Goal: Task Accomplishment & Management: Use online tool/utility

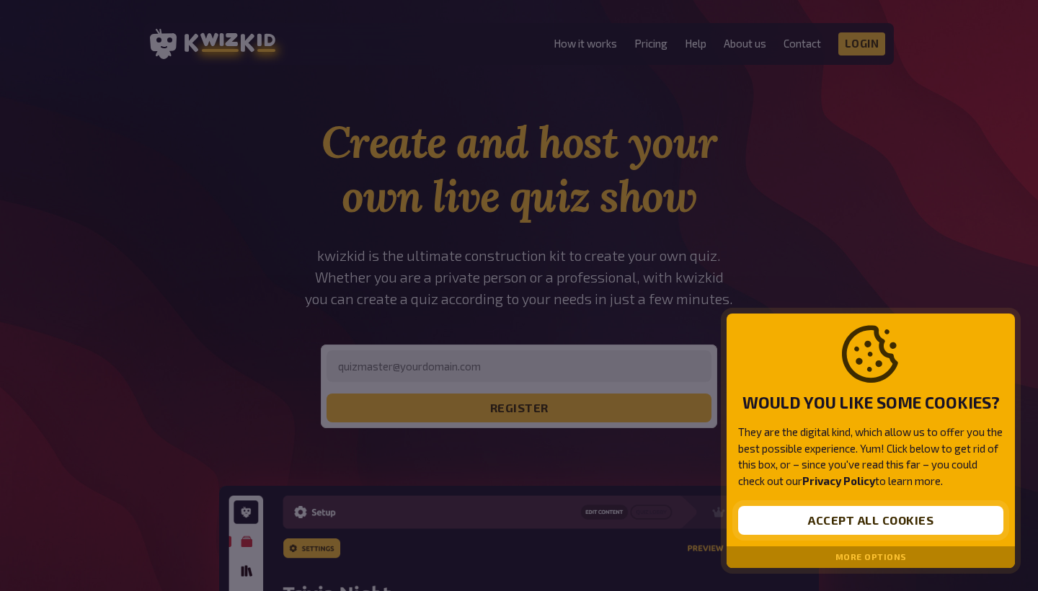
click at [817, 517] on button "Accept all cookies" at bounding box center [870, 520] width 265 height 29
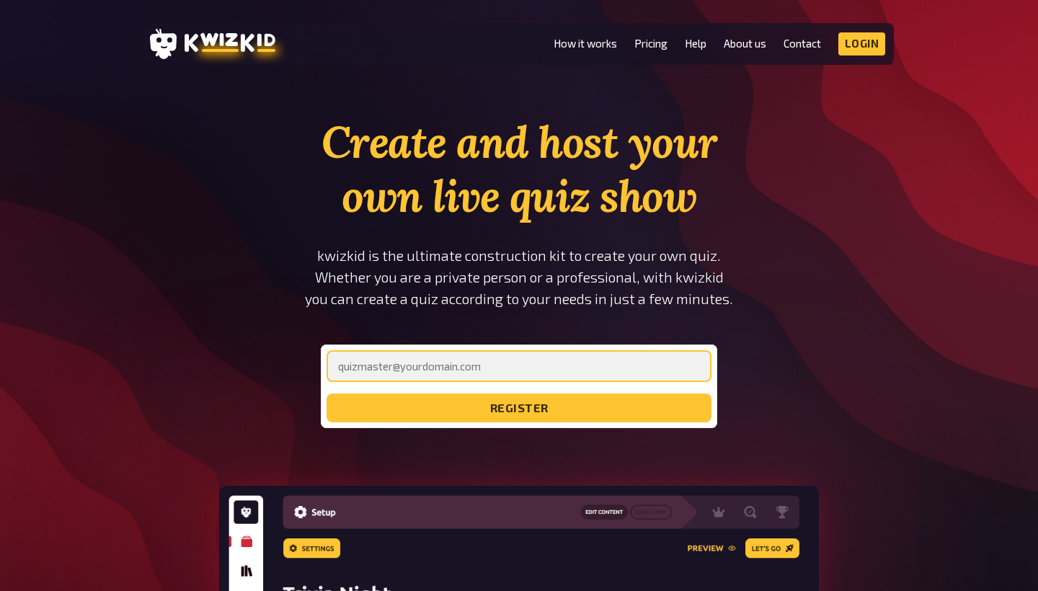
click at [583, 372] on input "email" at bounding box center [519, 366] width 385 height 32
type input "[PERSON_NAME][EMAIL_ADDRESS][DOMAIN_NAME]"
click at [519, 408] on button "register" at bounding box center [519, 408] width 385 height 29
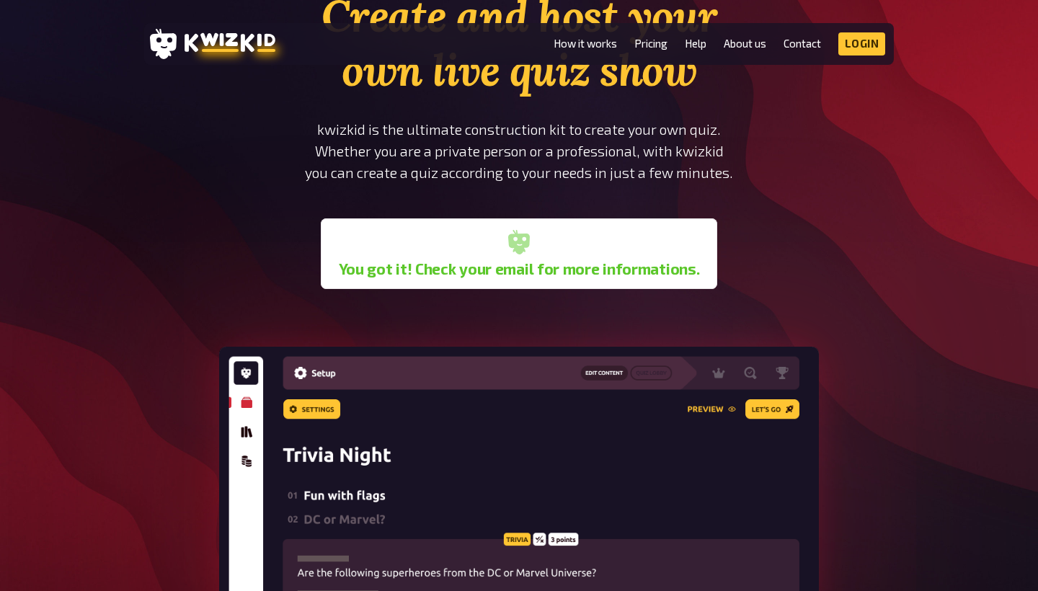
scroll to position [171, 0]
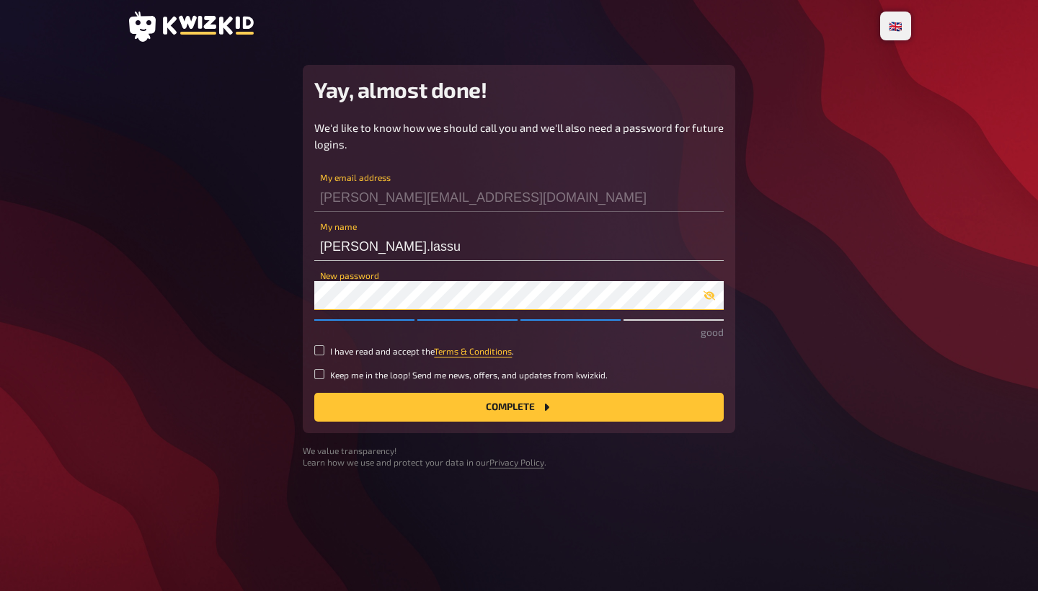
click at [519, 405] on button "Complete" at bounding box center [518, 407] width 409 height 29
click at [346, 396] on button "Complete" at bounding box center [518, 407] width 409 height 29
click at [572, 414] on button "Complete" at bounding box center [518, 407] width 409 height 29
click at [354, 349] on small "I have read and accept the Terms & Conditions ." at bounding box center [422, 351] width 184 height 12
click at [324, 349] on input "I have read and accept the Terms & Conditions ." at bounding box center [319, 350] width 10 height 10
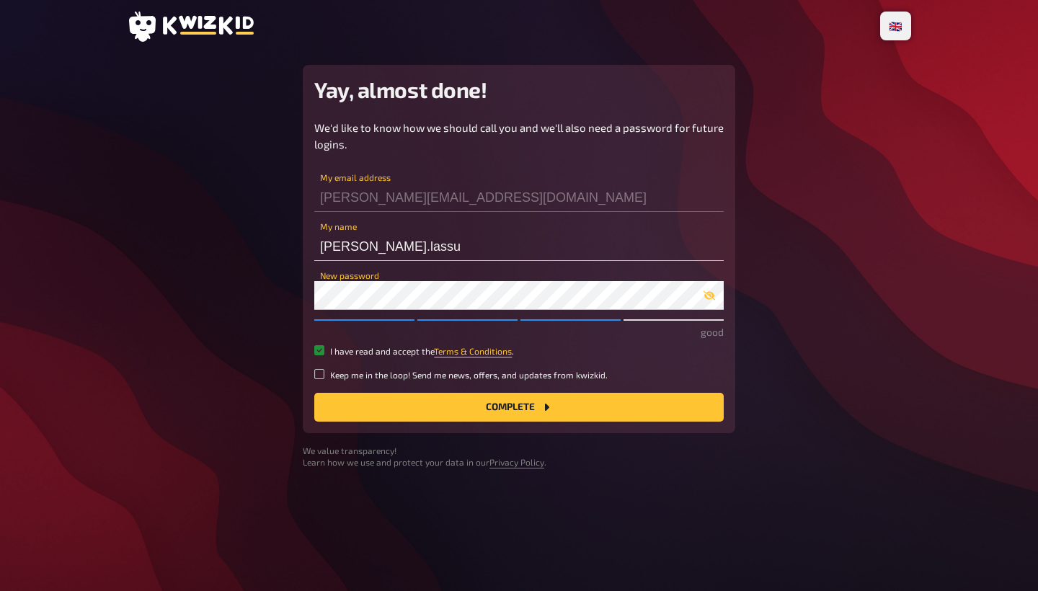
click at [316, 347] on input "I have read and accept the Terms & Conditions ." at bounding box center [319, 350] width 10 height 10
checkbox input "true"
click at [359, 414] on button "Complete" at bounding box center [518, 407] width 409 height 29
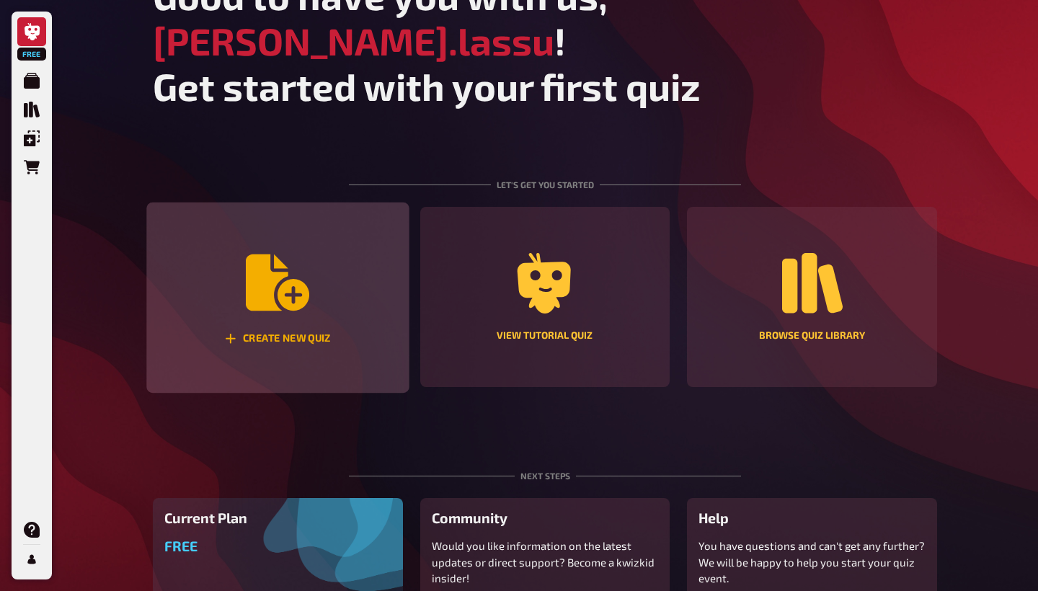
scroll to position [79, 0]
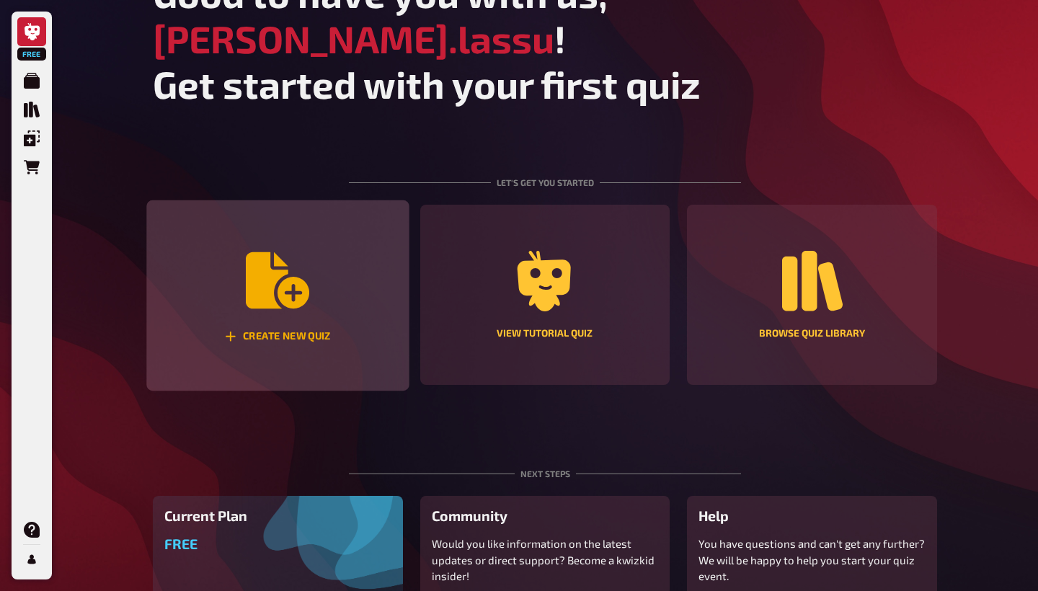
click at [355, 260] on div "Create new quiz" at bounding box center [277, 295] width 262 height 191
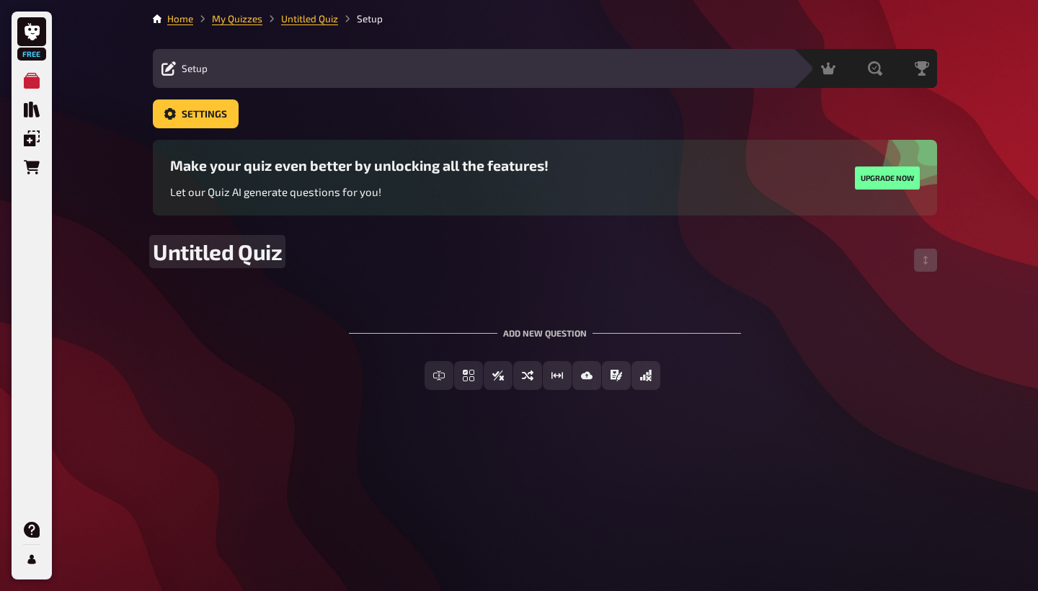
click at [252, 251] on span "Untitled Quiz" at bounding box center [217, 252] width 129 height 26
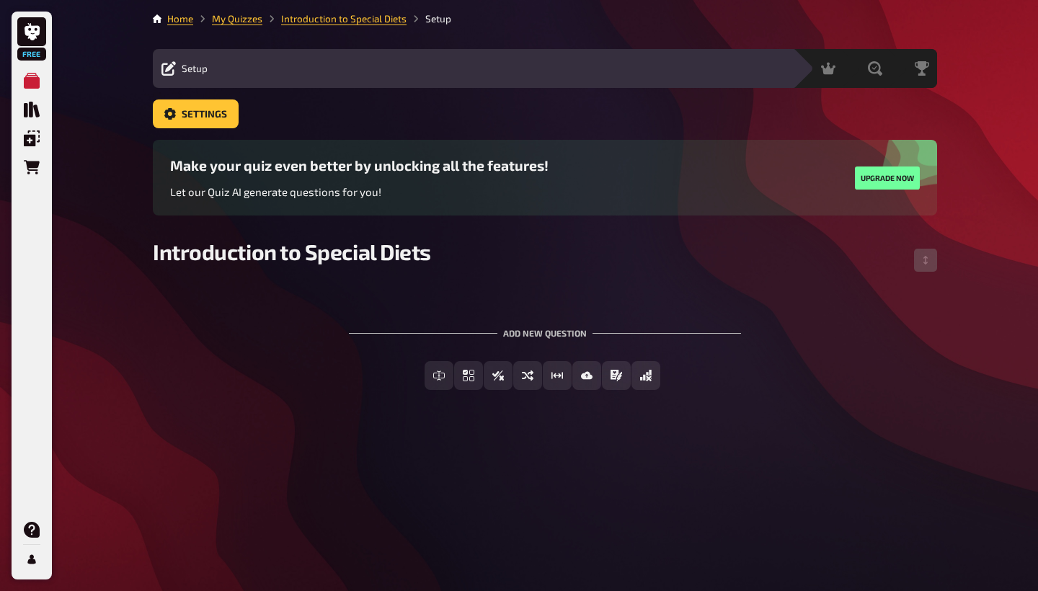
click at [391, 410] on div "Free Text Input Multiple Choice True / False Sorting Question Estimation Questi…" at bounding box center [545, 387] width 784 height 52
click at [529, 330] on div "Add new question" at bounding box center [545, 327] width 392 height 45
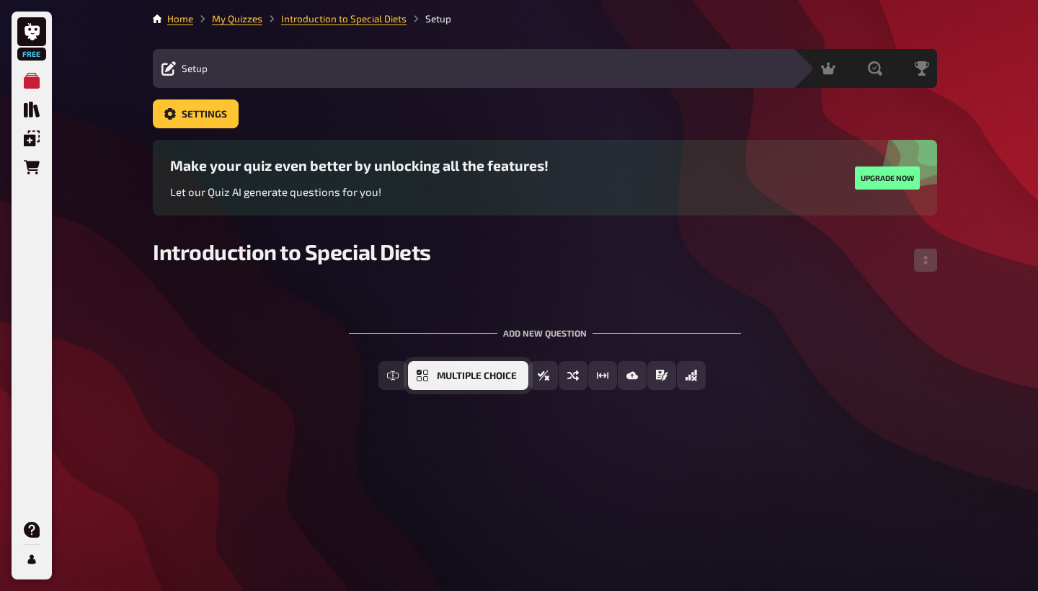
click at [453, 378] on span "Multiple Choice" at bounding box center [477, 376] width 80 height 10
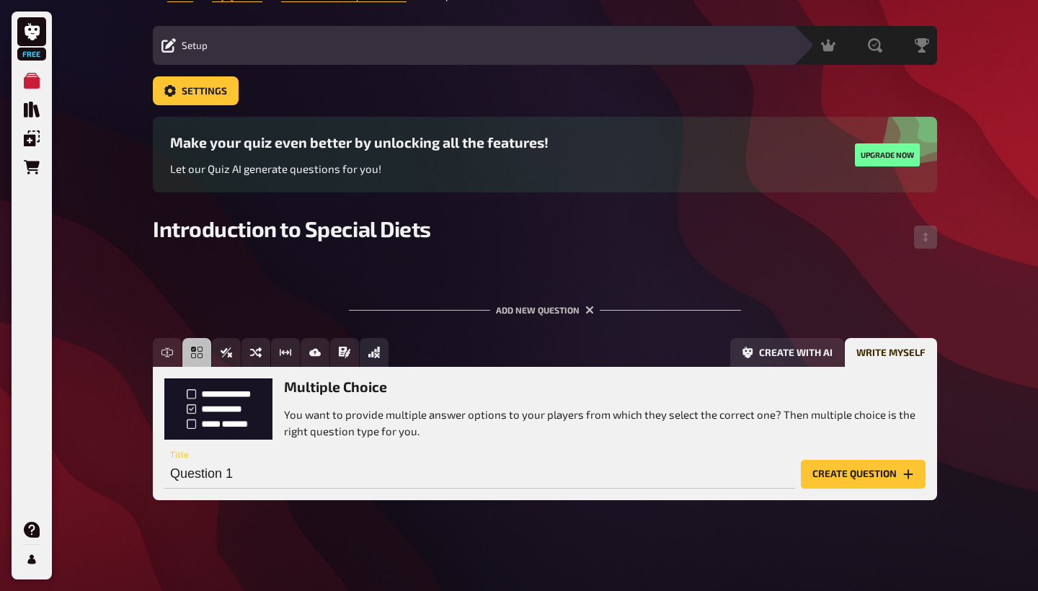
click at [338, 421] on p "You want to provide multiple answer options to your players from which they sel…" at bounding box center [605, 423] width 642 height 32
click at [543, 299] on div "Add new question" at bounding box center [545, 304] width 392 height 45
click at [533, 306] on div "Add new question" at bounding box center [545, 304] width 392 height 45
click at [415, 418] on p "You want to provide multiple answer options to your players from which they sel…" at bounding box center [605, 423] width 642 height 32
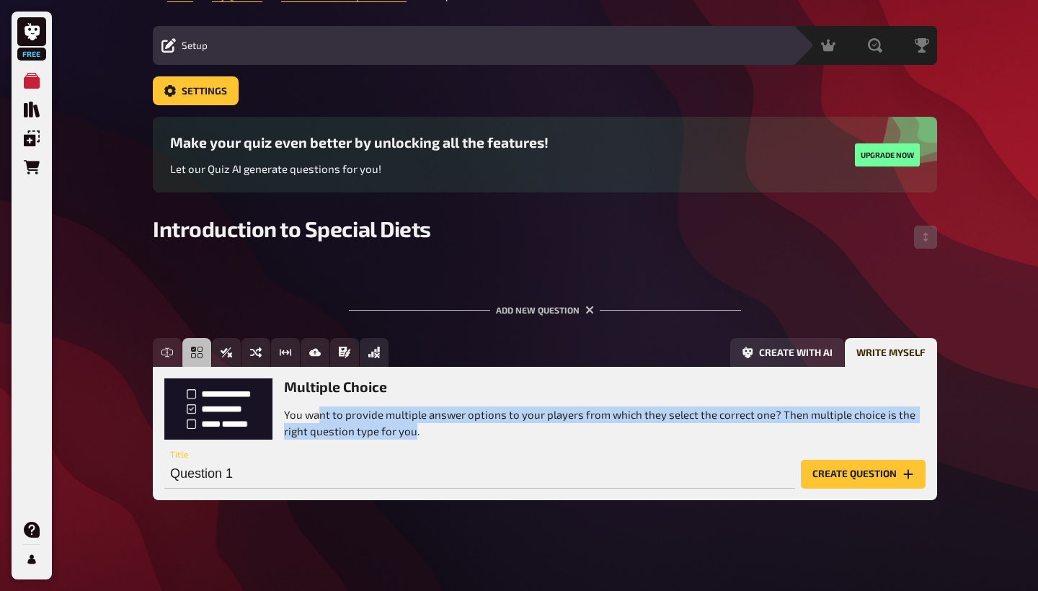
drag, startPoint x: 414, startPoint y: 433, endPoint x: 321, endPoint y: 406, distance: 97.6
click at [321, 406] on div "Multiple Choice You want to provide multiple answer options to your players fro…" at bounding box center [605, 408] width 642 height 61
click at [836, 470] on button "Create question" at bounding box center [863, 474] width 125 height 29
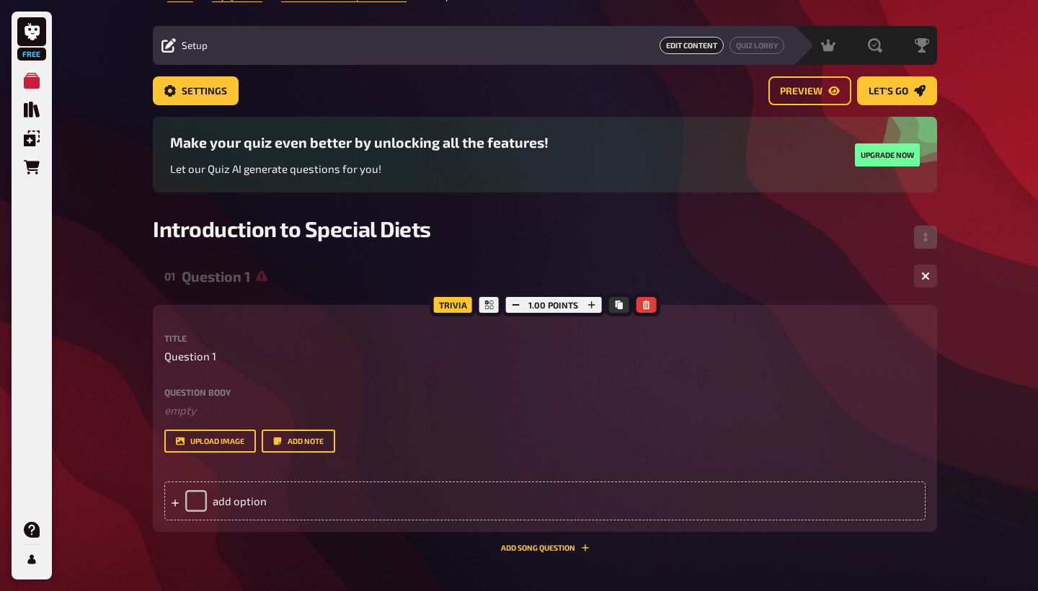
scroll to position [0, -1]
click at [254, 388] on label "Question body" at bounding box center [544, 392] width 761 height 9
click at [232, 397] on div "Question body ﻿ empty Drop here to upload" at bounding box center [544, 403] width 761 height 31
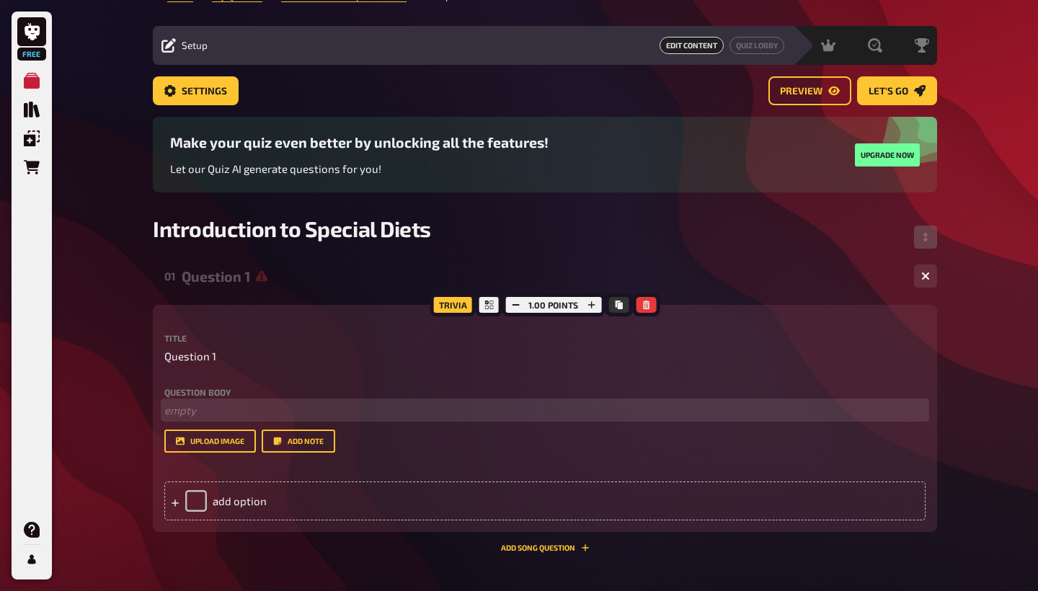
click at [220, 404] on p "﻿ empty" at bounding box center [544, 410] width 761 height 17
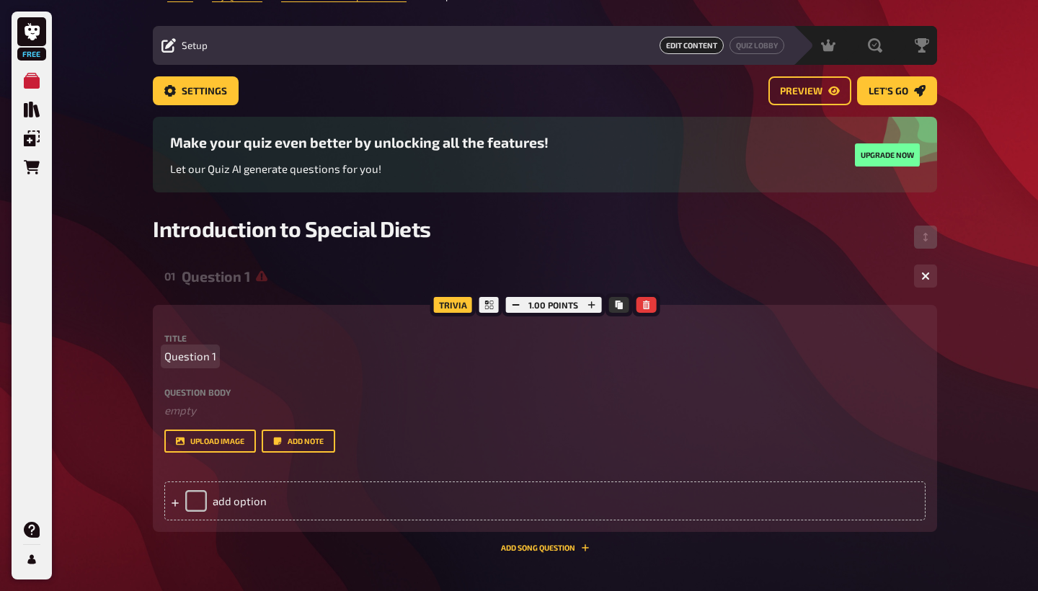
click at [208, 358] on span "Question 1" at bounding box center [190, 356] width 52 height 17
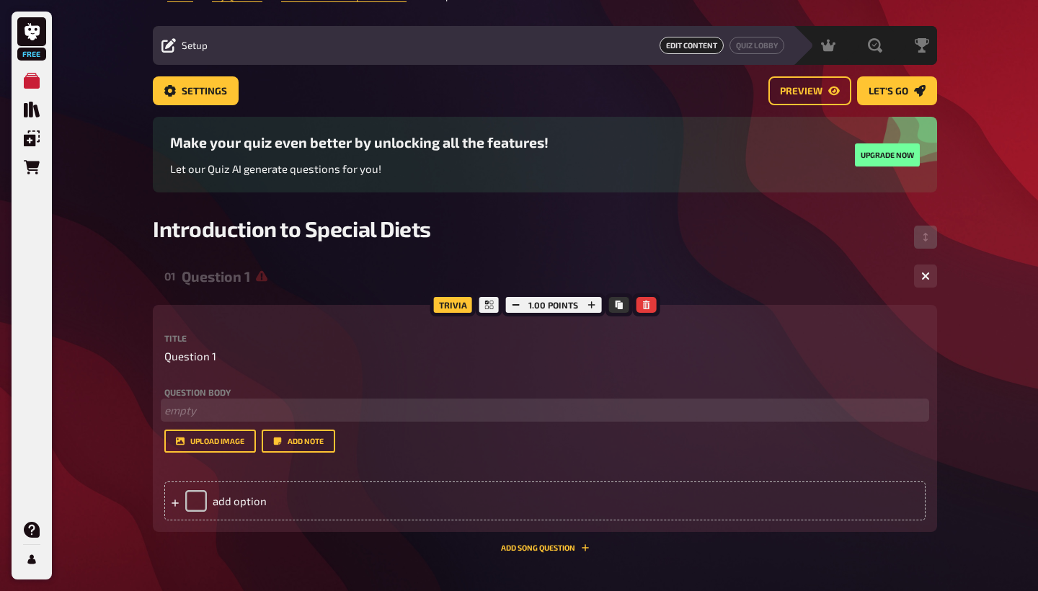
click at [198, 412] on p "﻿ empty" at bounding box center [544, 410] width 761 height 17
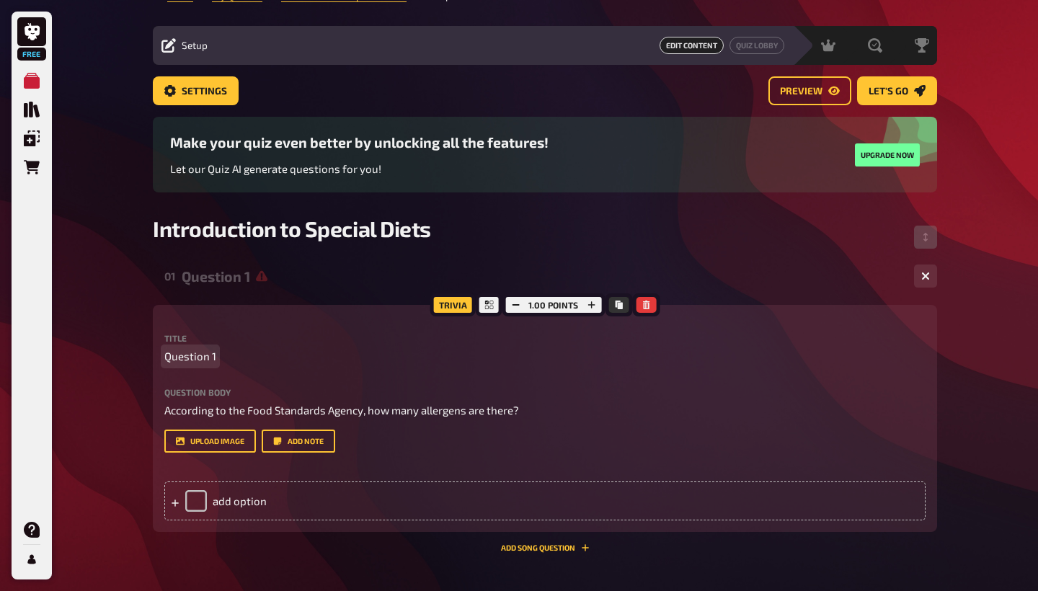
click at [298, 355] on p "Question 1" at bounding box center [544, 356] width 761 height 17
click at [265, 474] on div "Title Question 1 Question body According to the Food Standards Agency, how many…" at bounding box center [544, 427] width 761 height 187
click at [236, 498] on div "add option" at bounding box center [544, 501] width 761 height 39
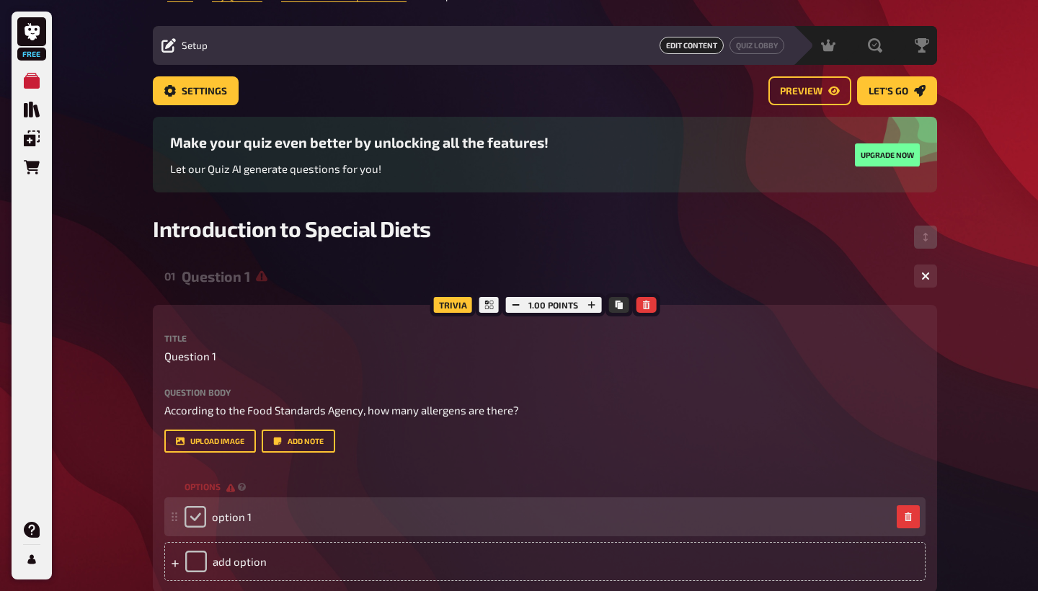
click at [198, 519] on input "checkbox" at bounding box center [196, 517] width 22 height 22
checkbox input "true"
click at [206, 519] on div "option 1" at bounding box center [218, 517] width 67 height 22
click at [227, 515] on span "option 1" at bounding box center [232, 516] width 40 height 13
drag, startPoint x: 277, startPoint y: 515, endPoint x: 206, endPoint y: 515, distance: 70.6
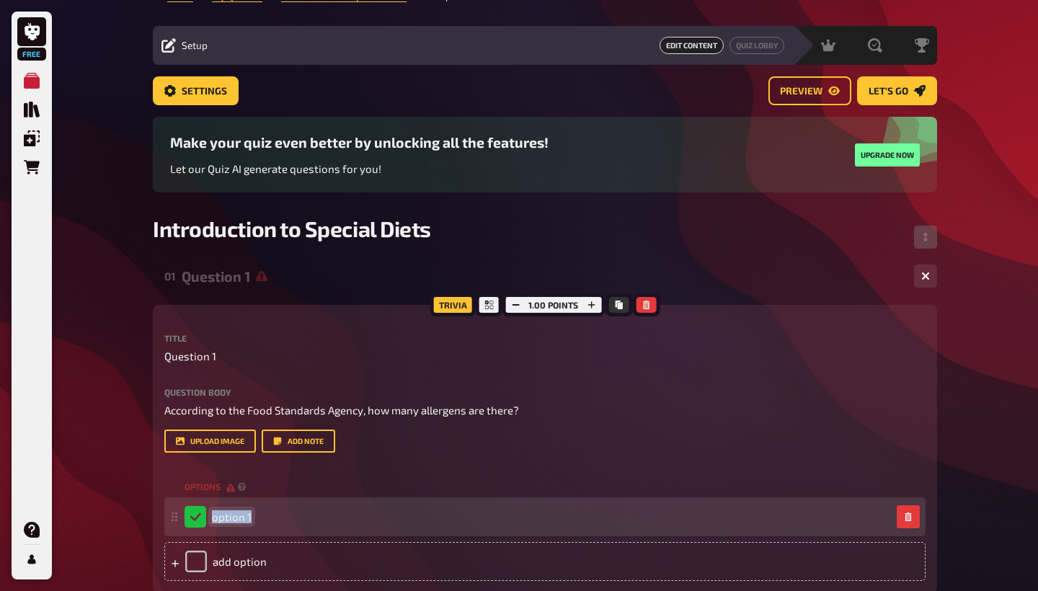
click at [206, 515] on div "option 1" at bounding box center [538, 517] width 706 height 22
checkbox input "false"
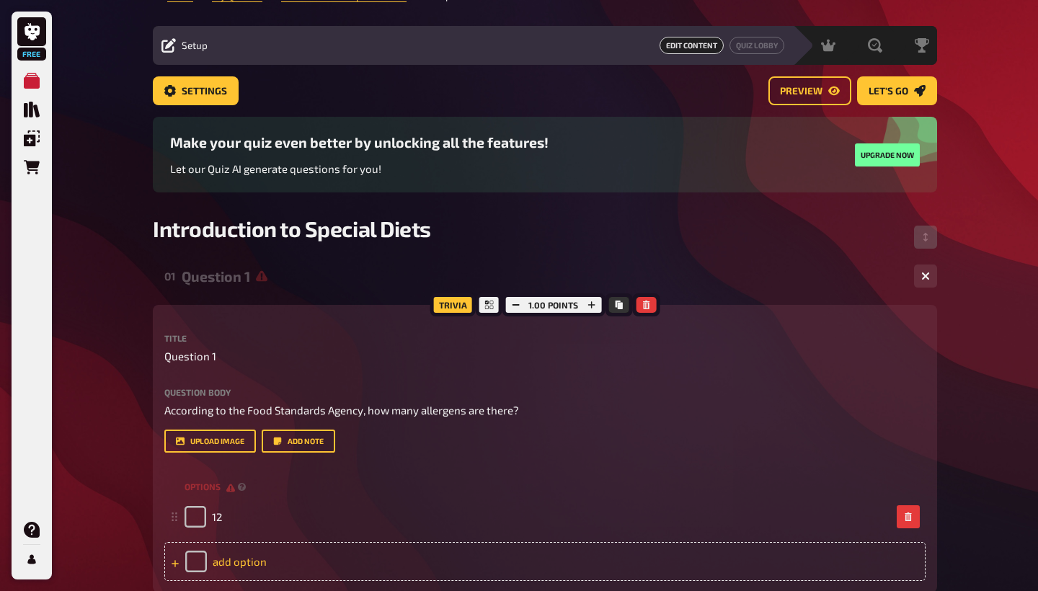
click at [235, 562] on div "add option" at bounding box center [544, 561] width 761 height 39
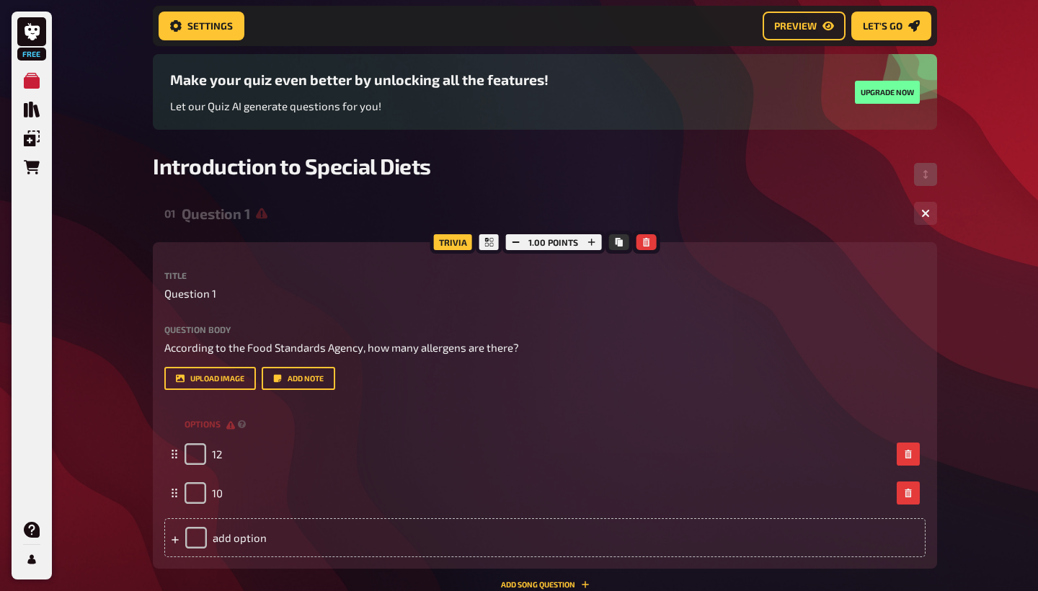
scroll to position [108, 0]
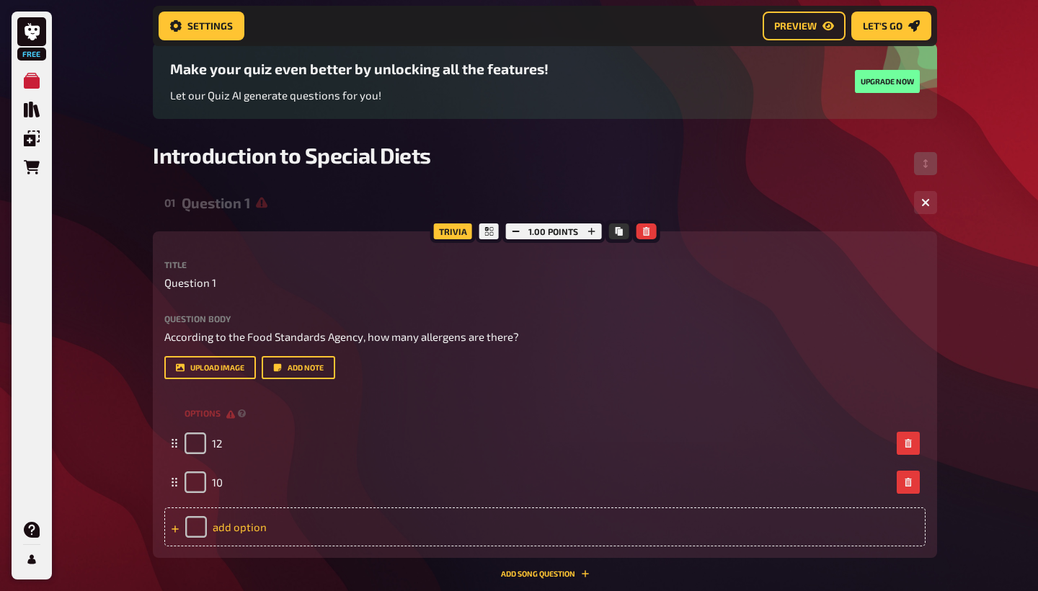
click at [241, 528] on div "add option" at bounding box center [544, 526] width 761 height 39
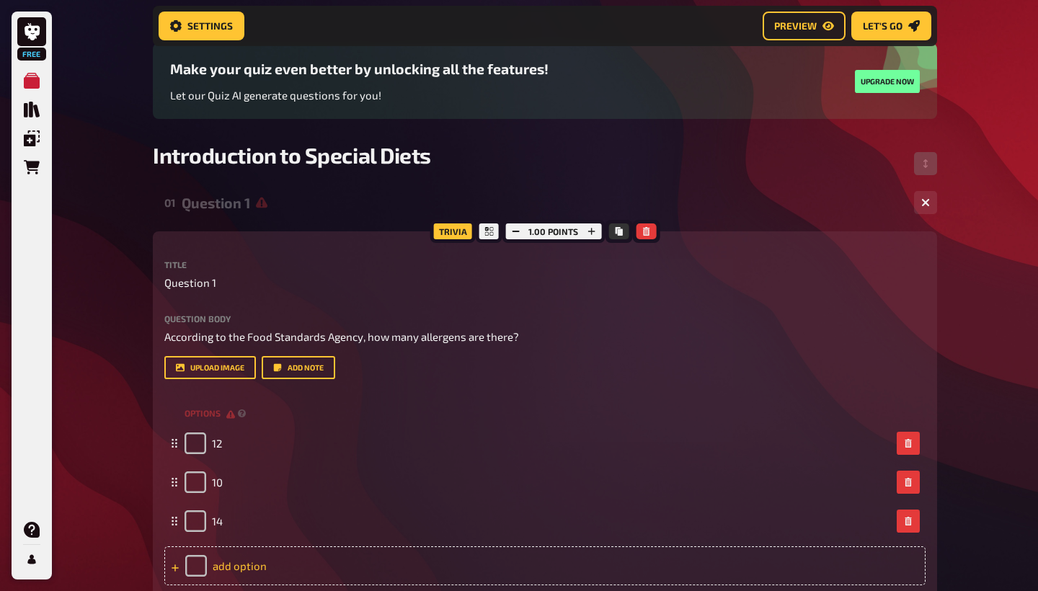
click at [237, 558] on div "add option" at bounding box center [544, 565] width 761 height 39
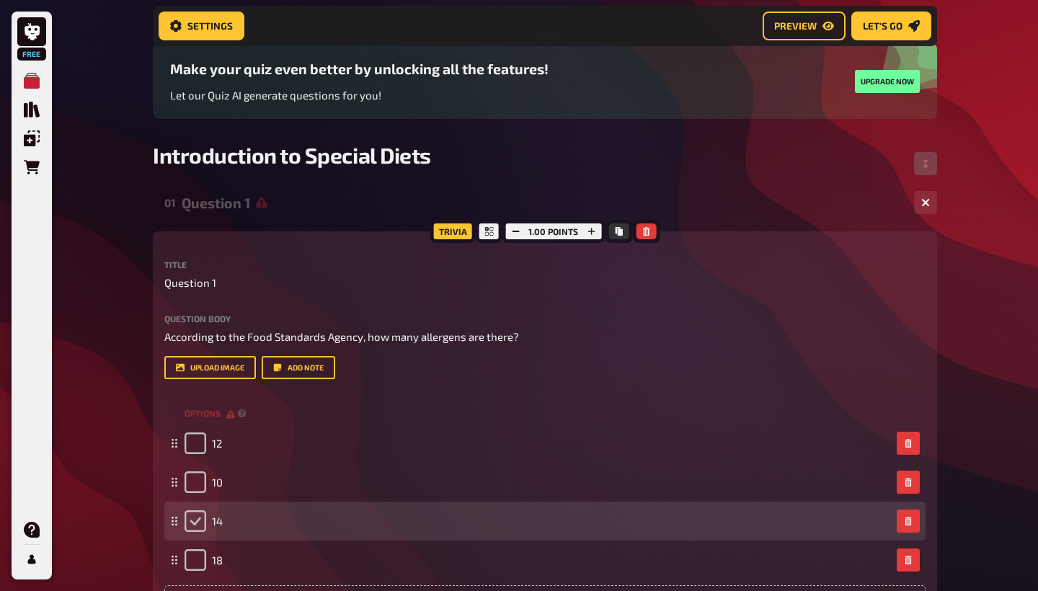
click at [196, 523] on input "checkbox" at bounding box center [196, 521] width 22 height 22
checkbox input "true"
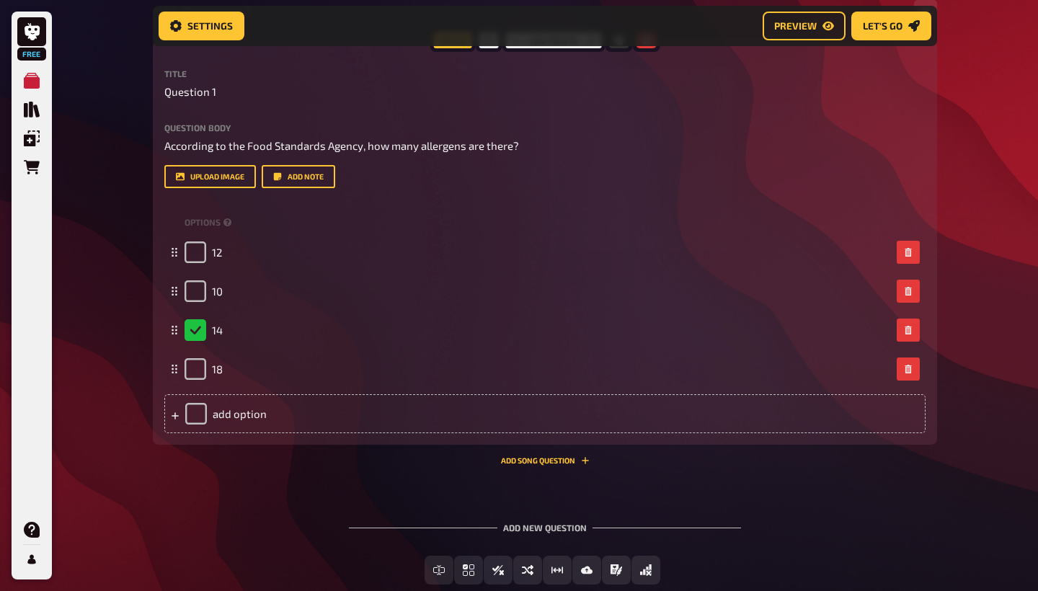
scroll to position [309, 0]
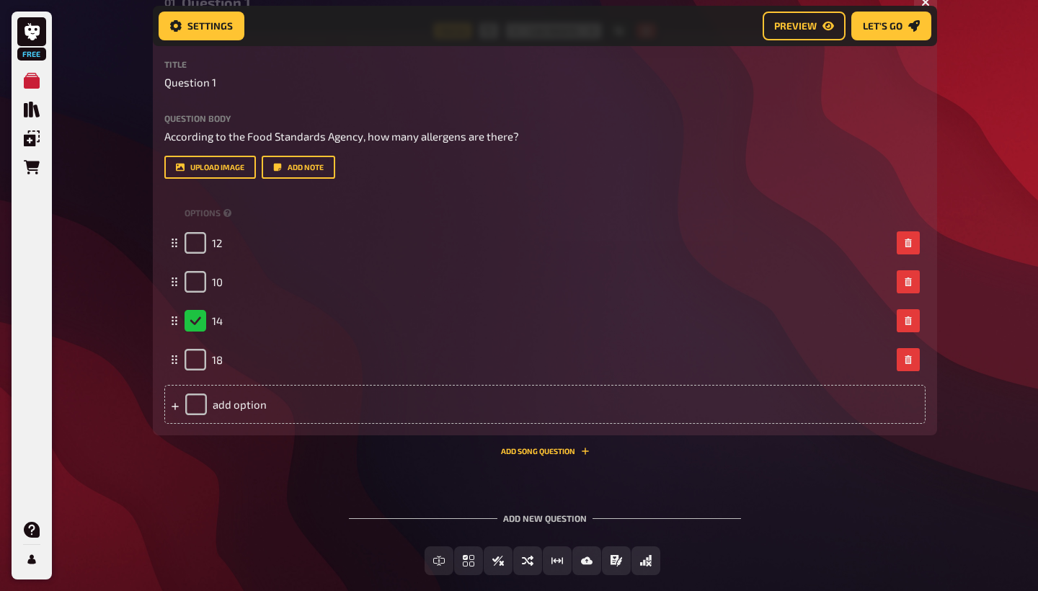
click at [523, 520] on div "Add new question" at bounding box center [545, 512] width 392 height 45
click at [530, 520] on div "Add new question" at bounding box center [545, 512] width 392 height 45
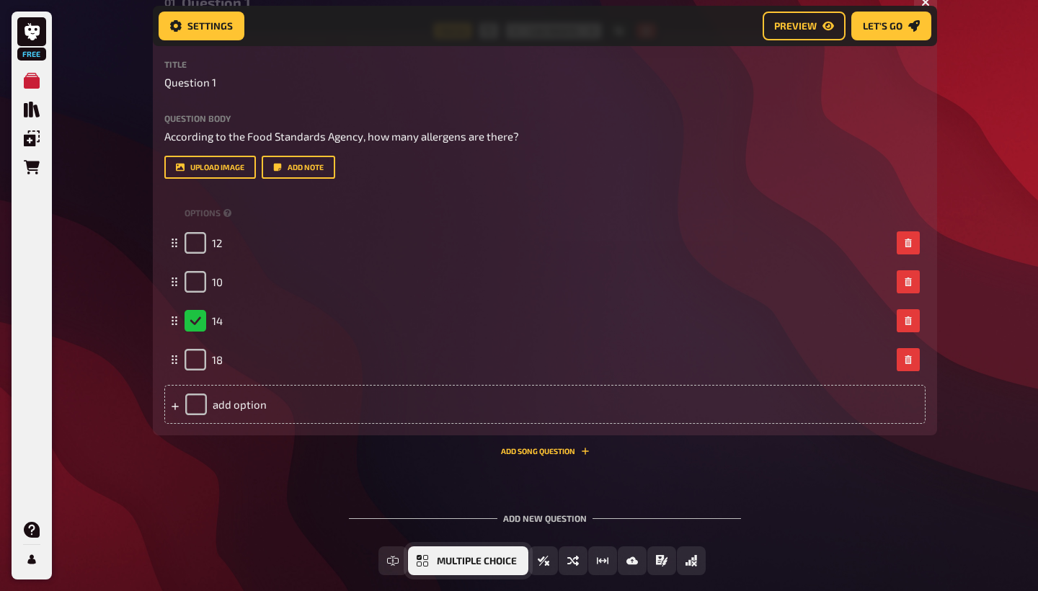
click at [443, 560] on span "Multiple Choice" at bounding box center [477, 561] width 80 height 10
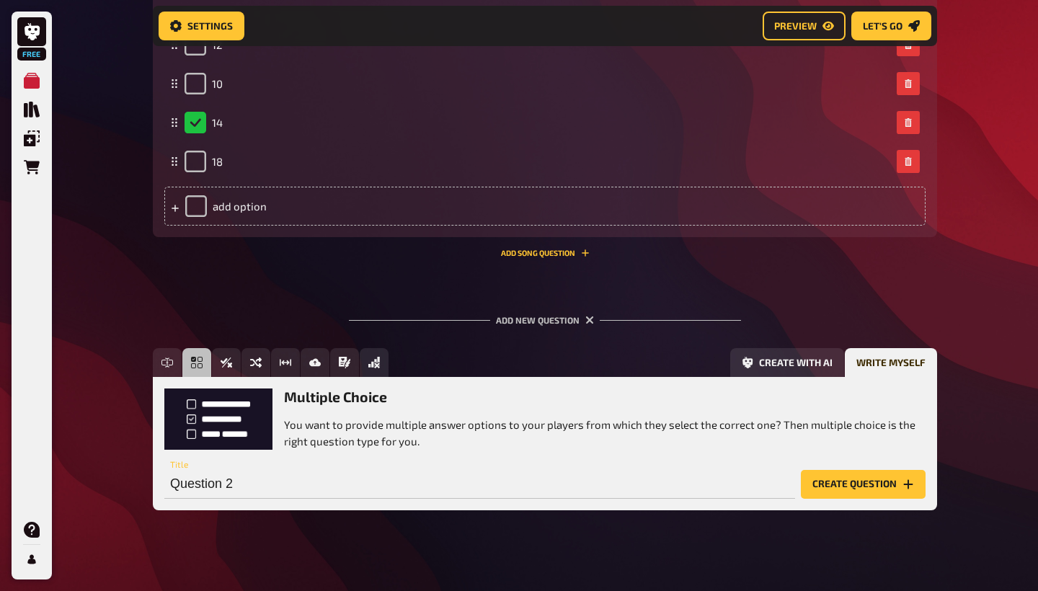
scroll to position [517, 0]
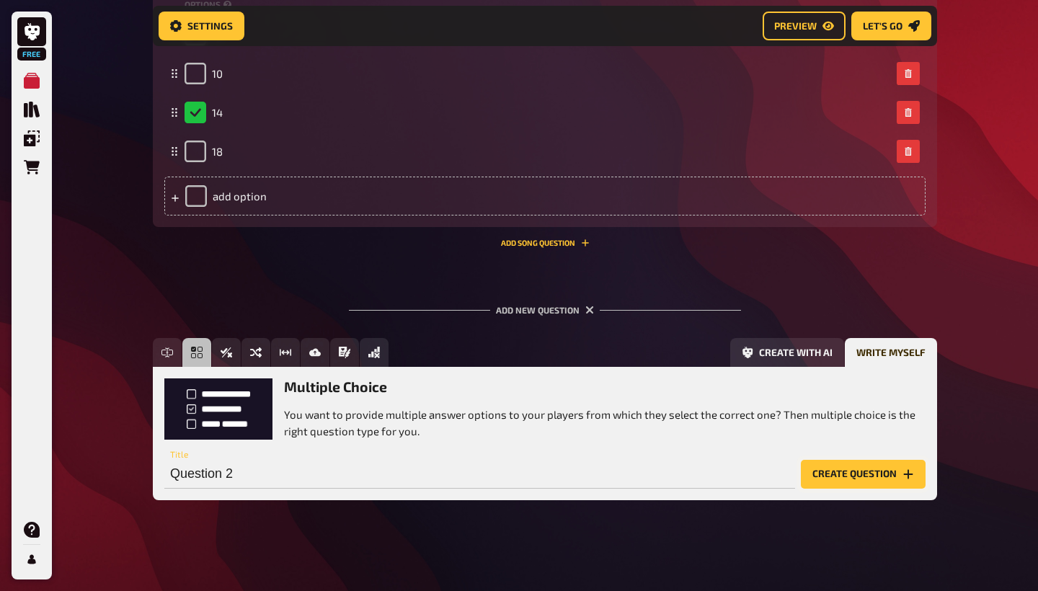
click at [825, 476] on button "Create question" at bounding box center [863, 474] width 125 height 29
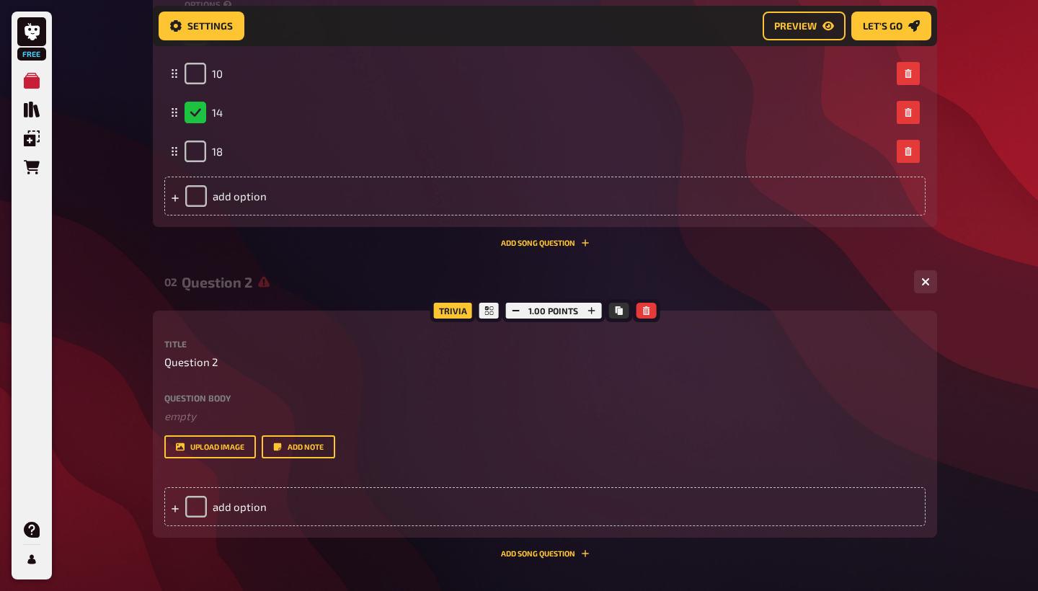
scroll to position [0, -1]
click at [267, 389] on div "Title Question 2 Question body ﻿ empty Drop here to upload upload image Add note" at bounding box center [544, 399] width 761 height 119
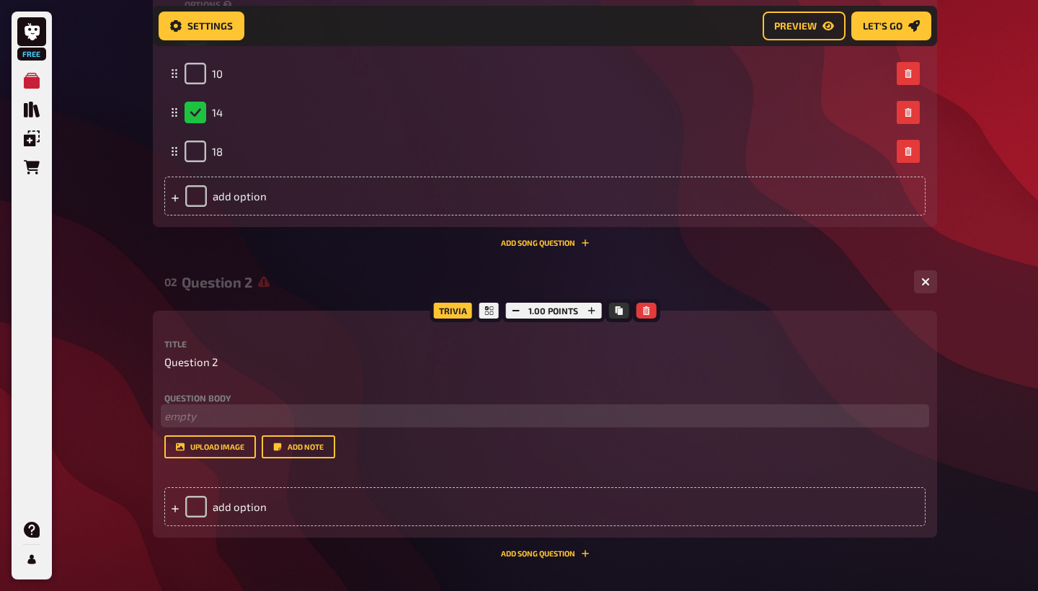
click at [214, 414] on p "﻿ empty" at bounding box center [544, 416] width 761 height 17
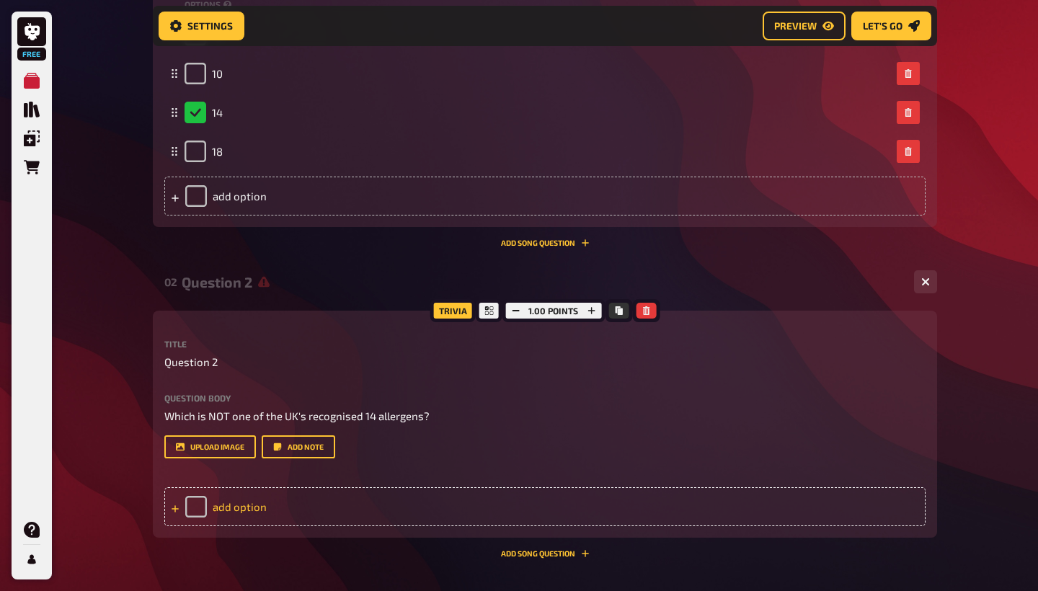
click at [241, 501] on div "add option" at bounding box center [544, 506] width 761 height 39
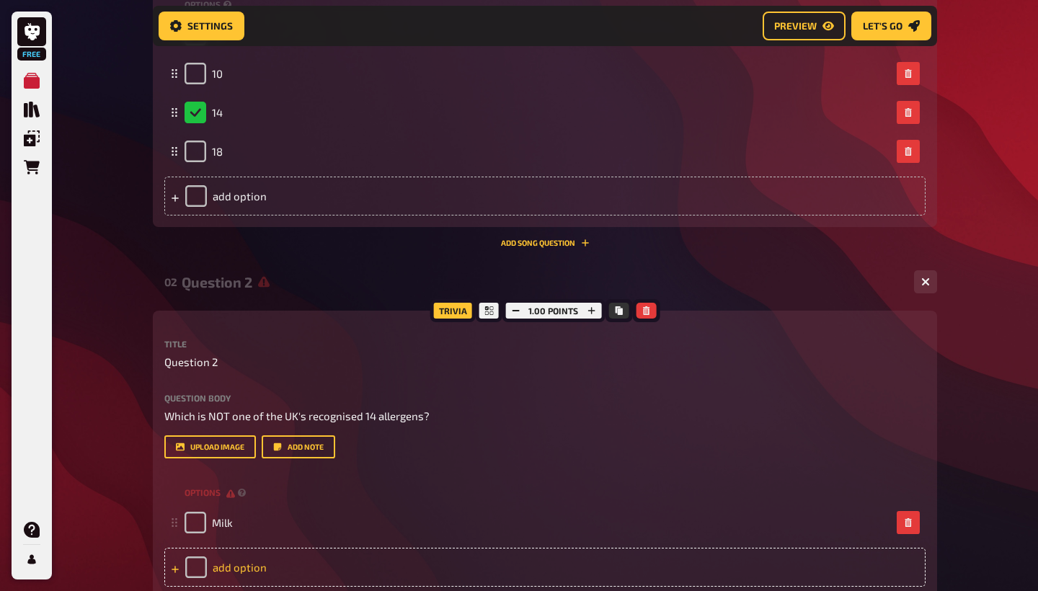
click at [233, 554] on div "add option" at bounding box center [544, 567] width 761 height 39
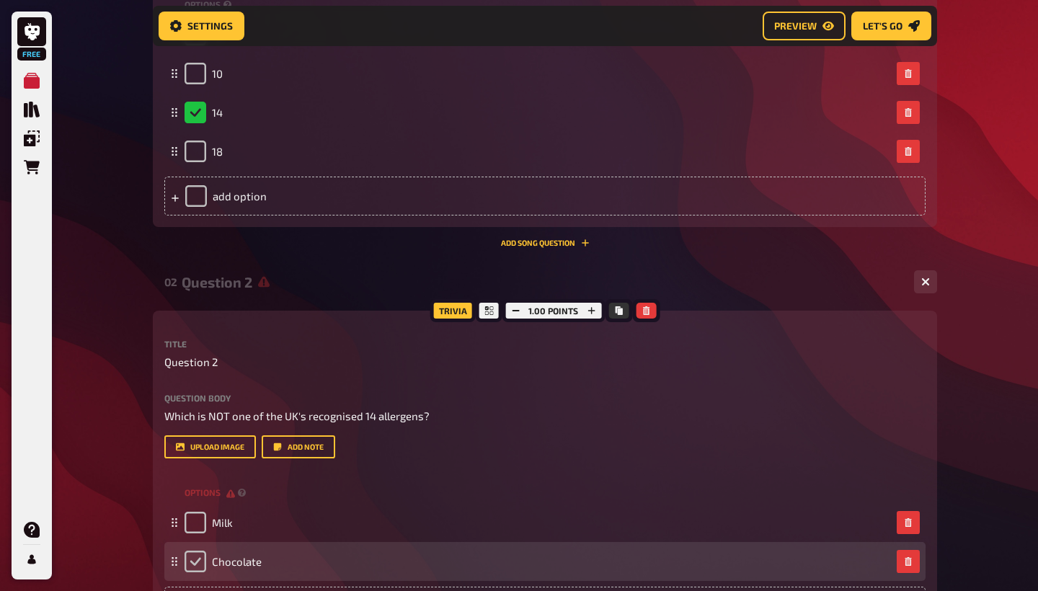
click at [199, 565] on input "checkbox" at bounding box center [196, 562] width 22 height 22
checkbox input "true"
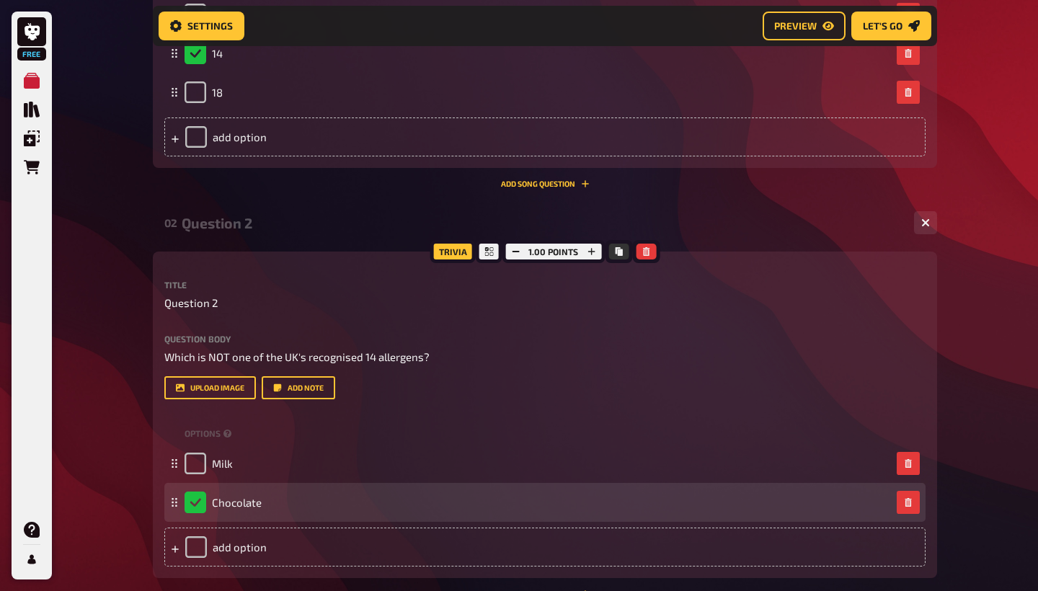
scroll to position [577, 0]
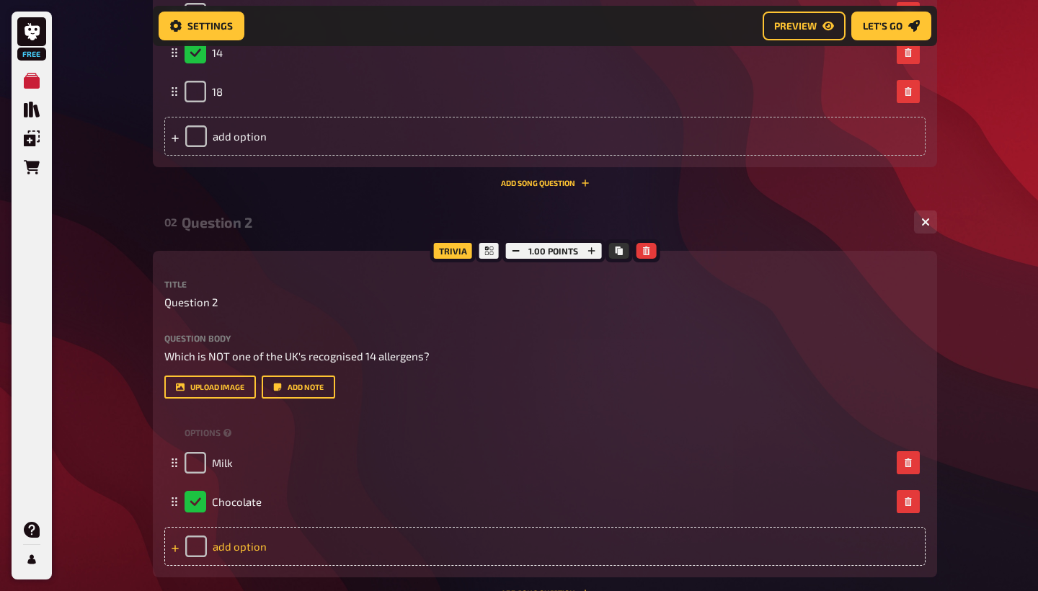
click at [231, 552] on div "add option" at bounding box center [544, 546] width 761 height 39
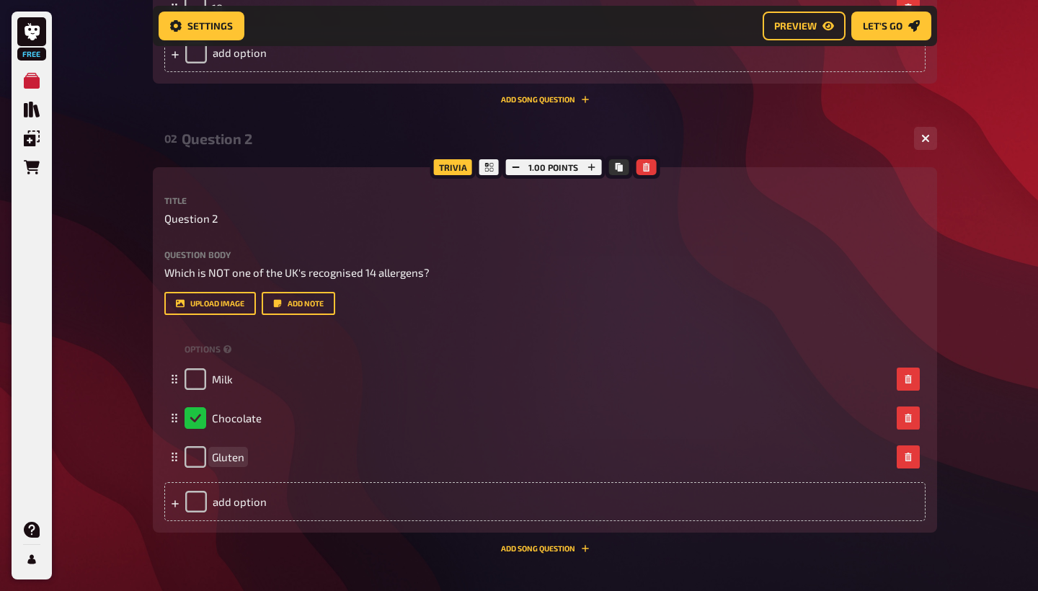
scroll to position [684, 0]
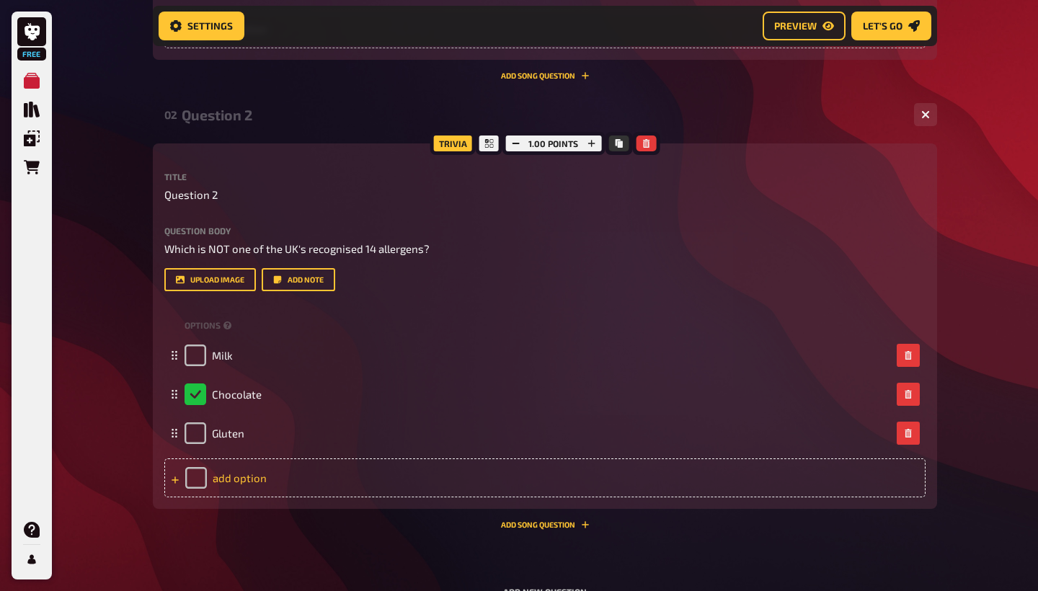
click at [234, 472] on div "add option" at bounding box center [544, 477] width 761 height 39
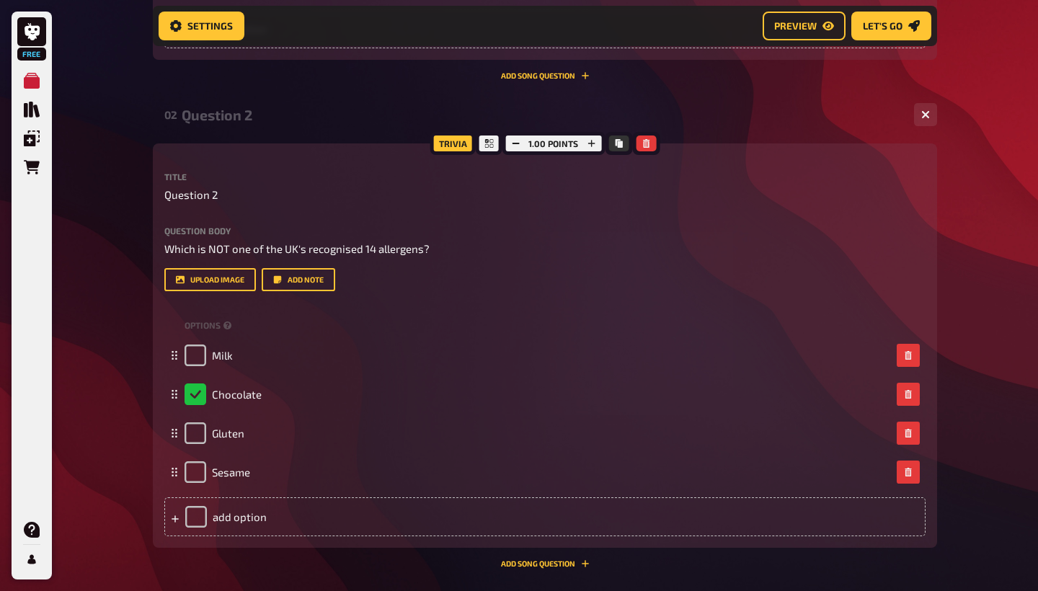
click at [251, 584] on div "01 Question 1 4 Trivia 1.00 points Title Question 1 Question body According to …" at bounding box center [545, 159] width 784 height 1101
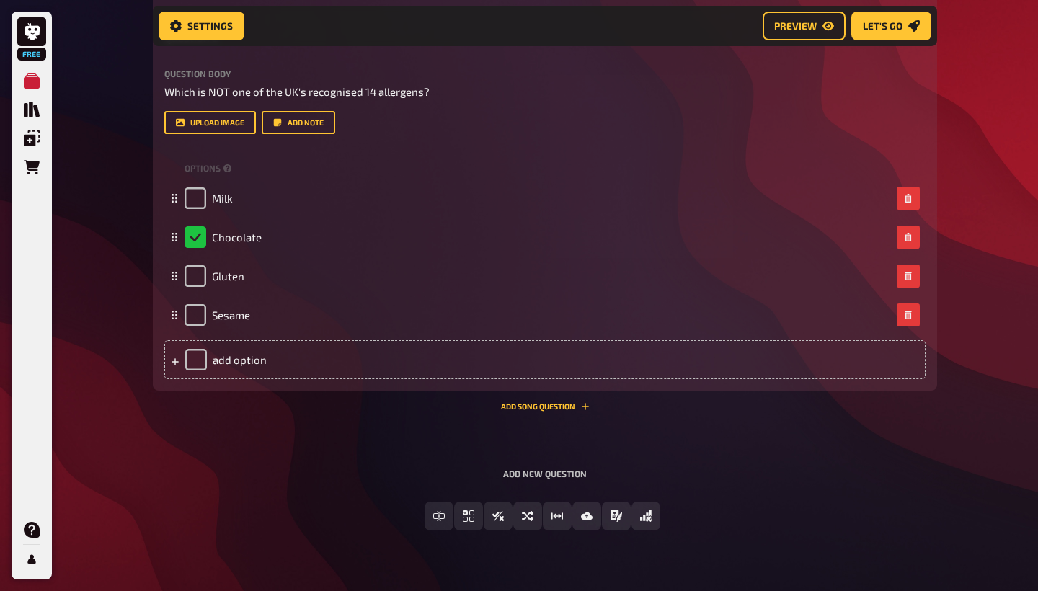
scroll to position [854, 0]
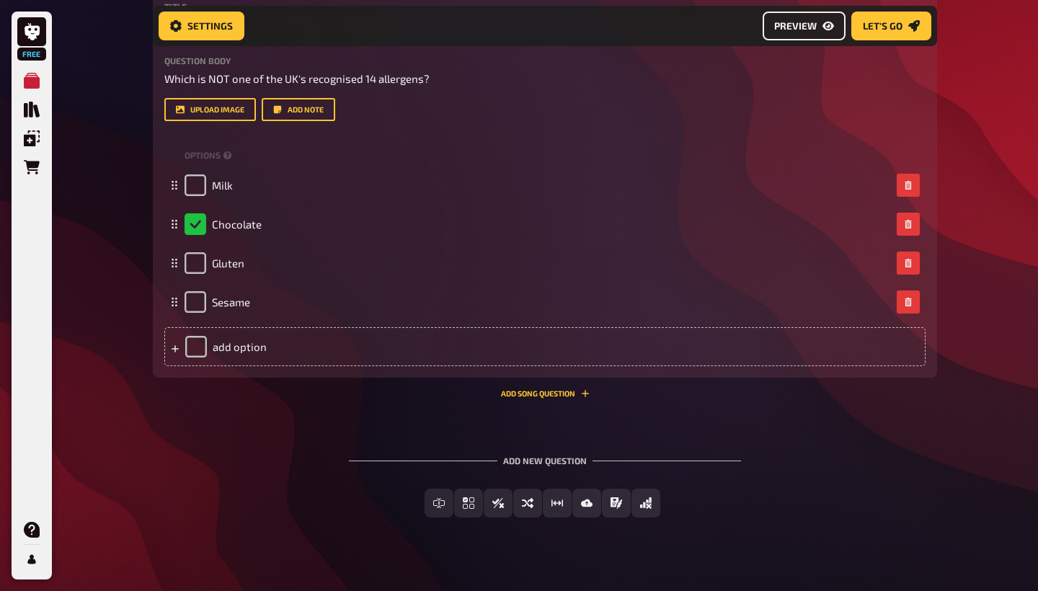
click at [787, 31] on span "Preview" at bounding box center [795, 26] width 43 height 10
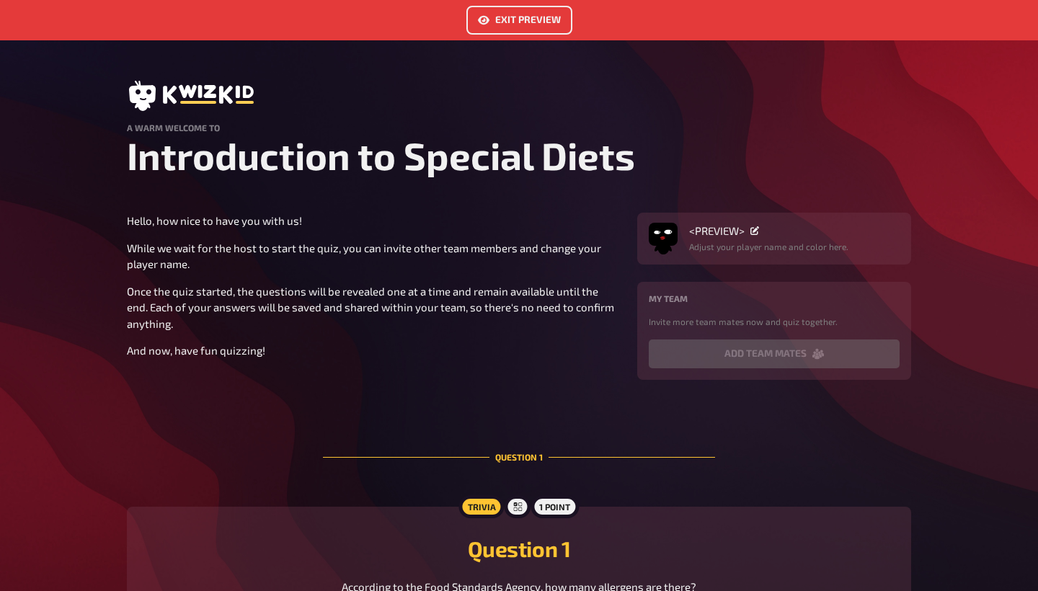
click at [515, 18] on button "Exit Preview" at bounding box center [519, 20] width 106 height 29
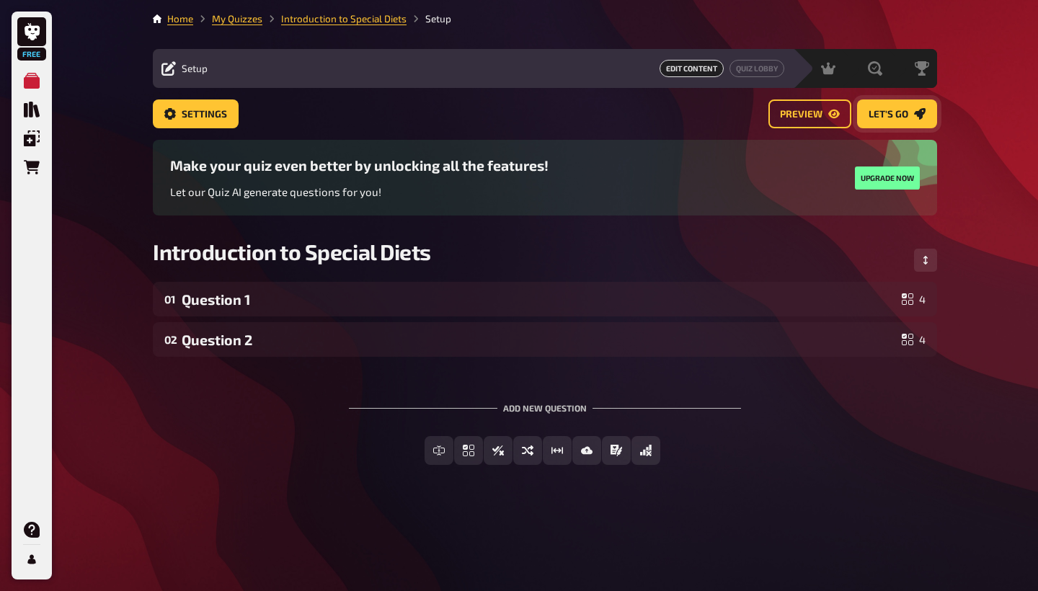
click at [879, 110] on span "Let's go" at bounding box center [889, 115] width 40 height 10
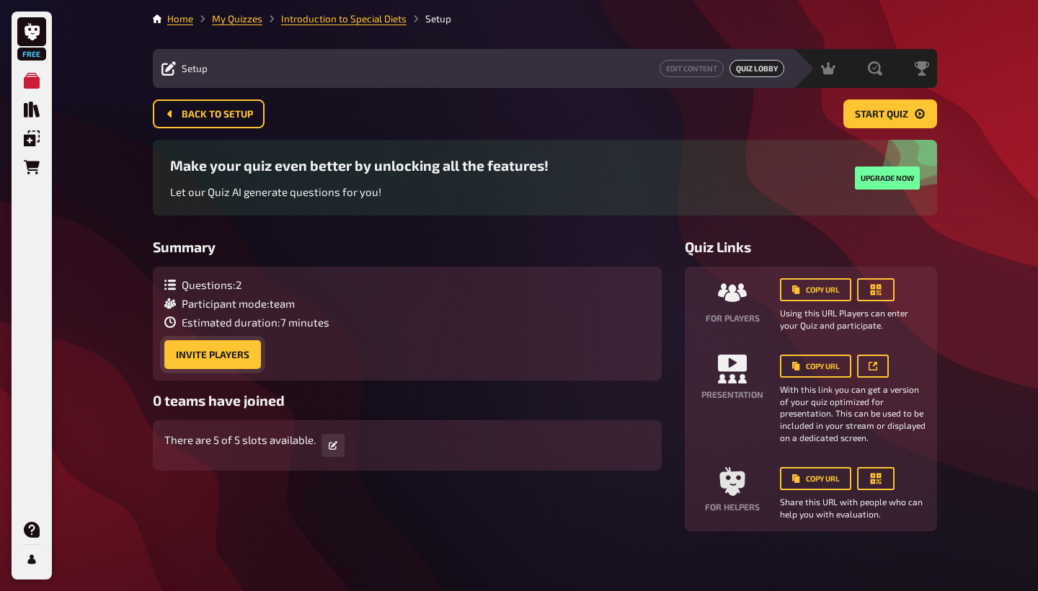
click at [238, 350] on button "Invite Players" at bounding box center [212, 354] width 97 height 29
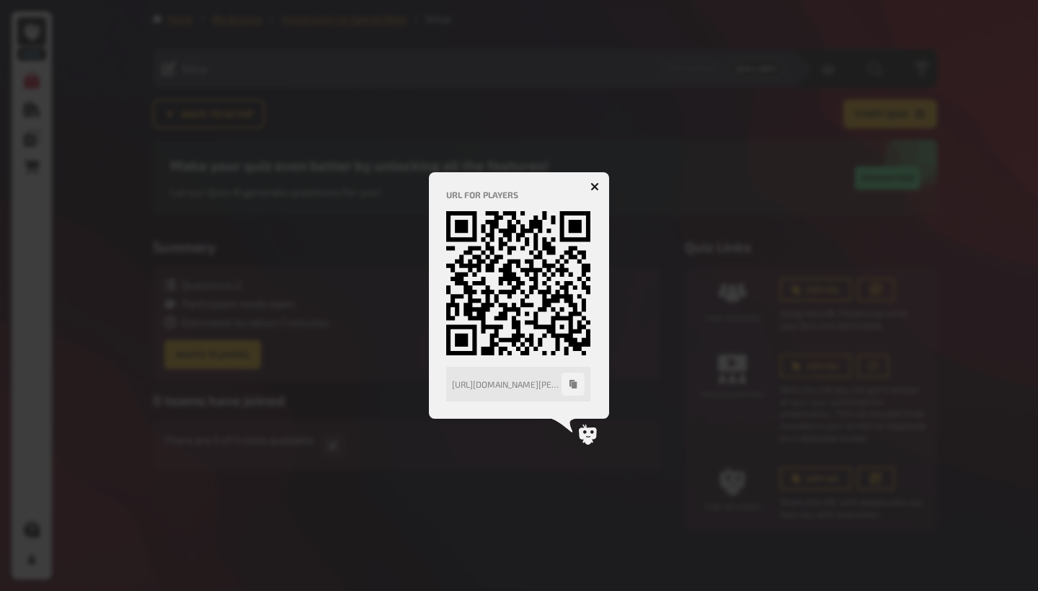
click at [592, 181] on button "button" at bounding box center [594, 186] width 23 height 23
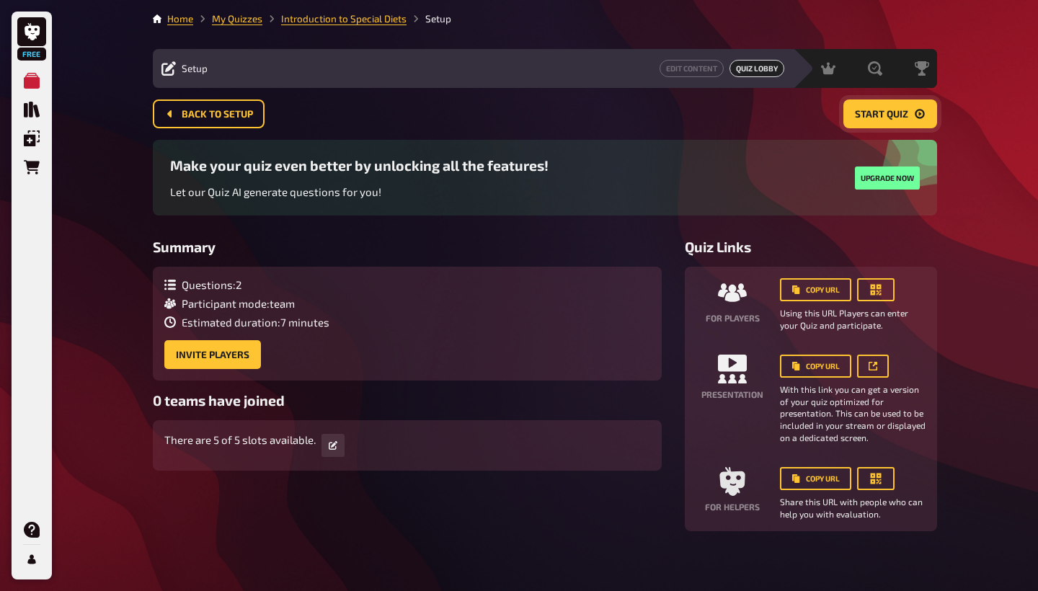
click at [898, 114] on span "Start Quiz" at bounding box center [881, 115] width 53 height 10
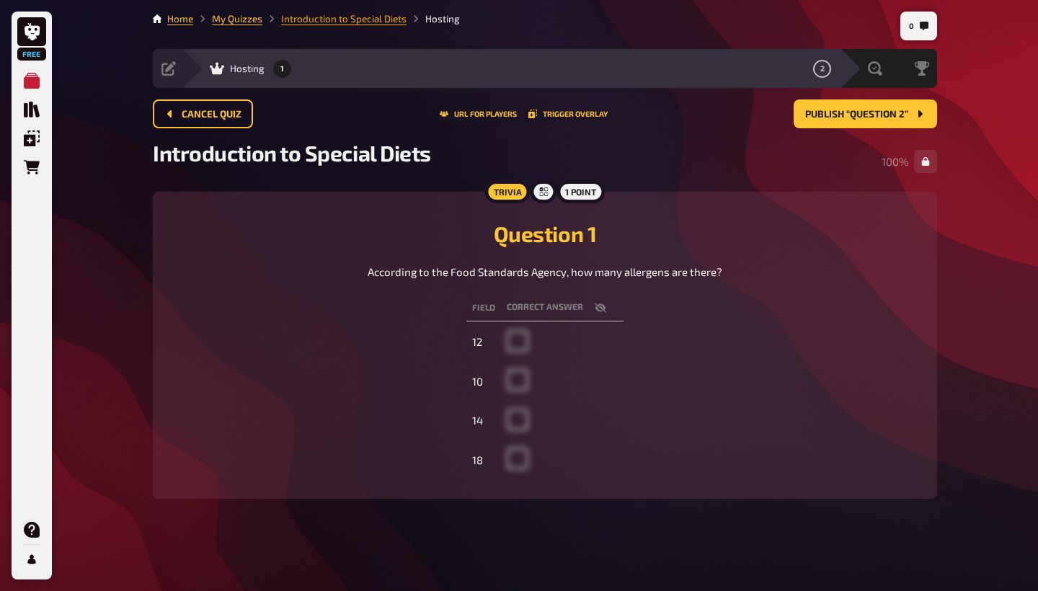
click at [358, 18] on link "Introduction to Special Diets" at bounding box center [343, 19] width 125 height 12
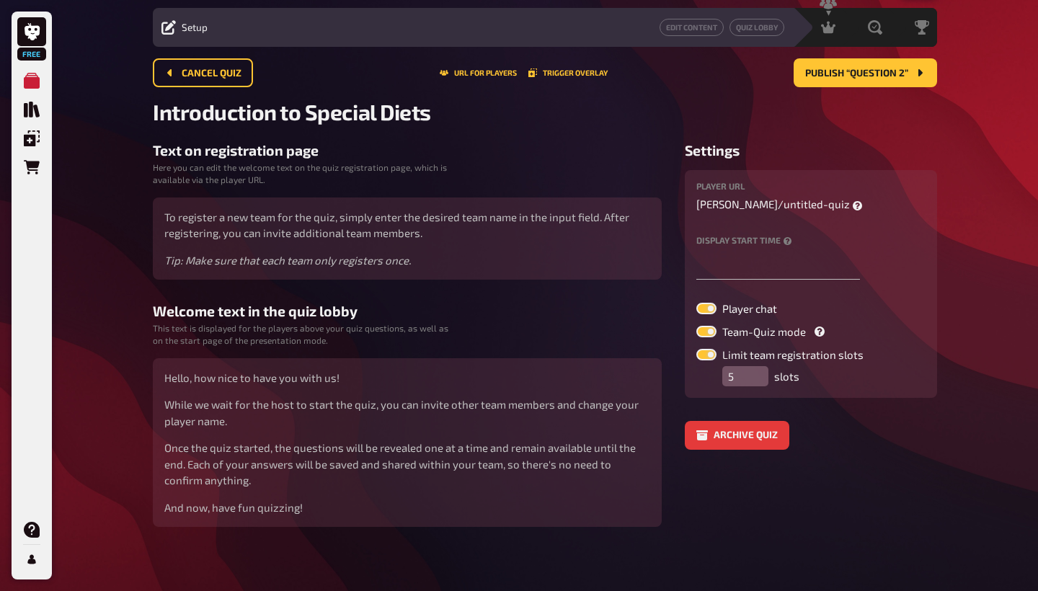
scroll to position [40, 0]
click at [224, 69] on span "Cancel Quiz" at bounding box center [212, 74] width 60 height 10
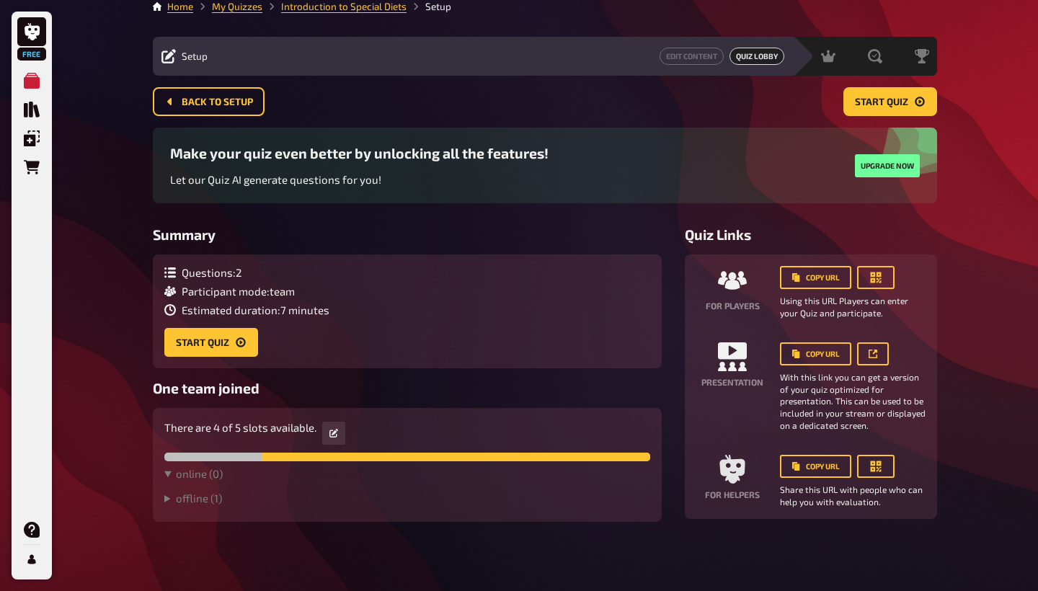
scroll to position [12, 0]
click at [270, 278] on div "Questions : 2" at bounding box center [246, 273] width 165 height 13
click at [561, 271] on div "Questions : 2 Participant mode : team Estimated duration : 7 minutes Start Quiz" at bounding box center [407, 312] width 486 height 91
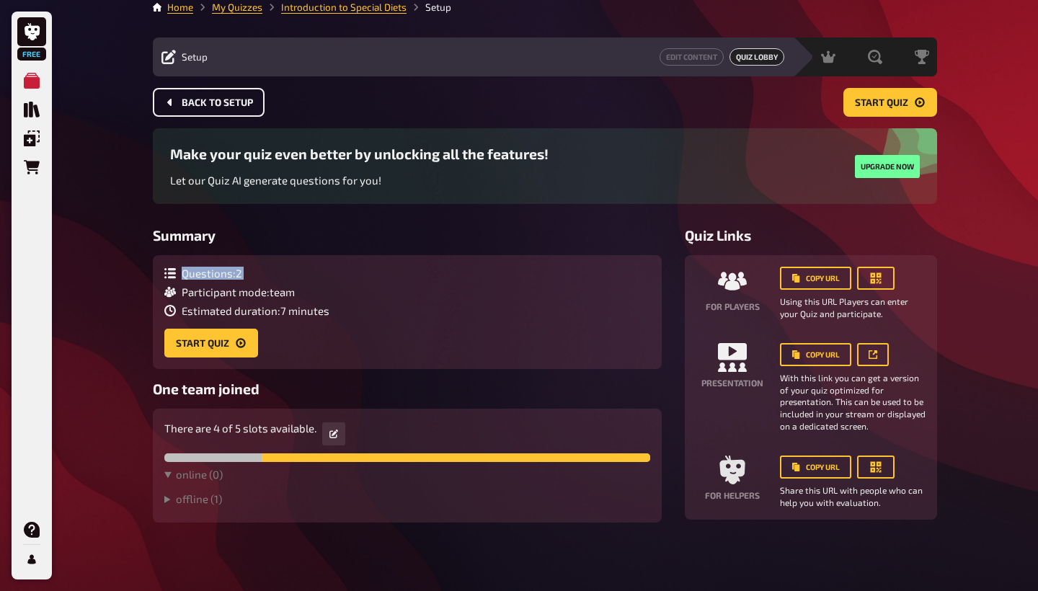
click at [220, 94] on button "Back to setup" at bounding box center [209, 102] width 112 height 29
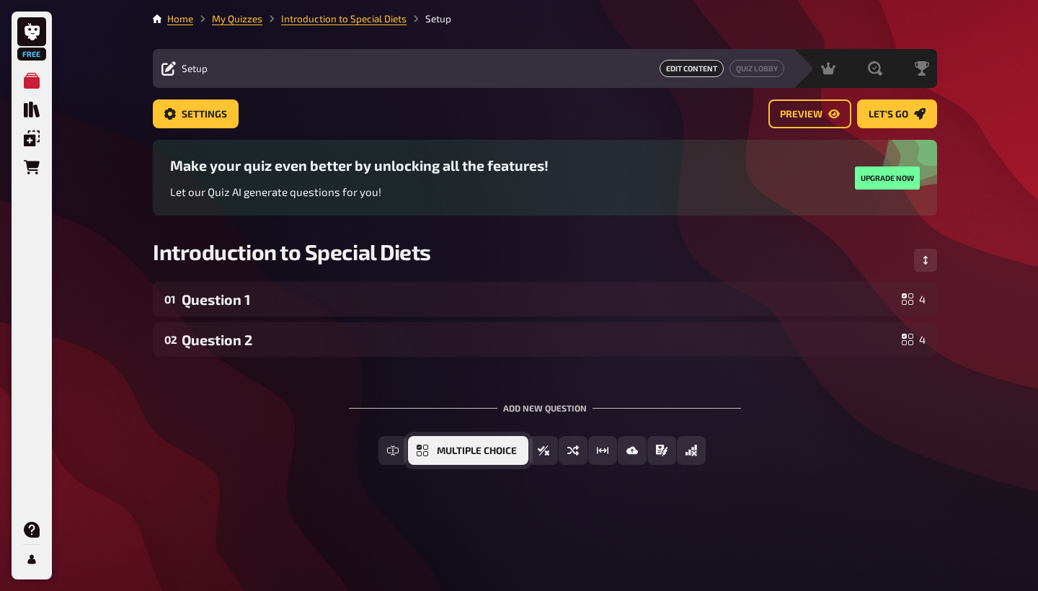
click at [469, 448] on span "Multiple Choice" at bounding box center [477, 451] width 80 height 10
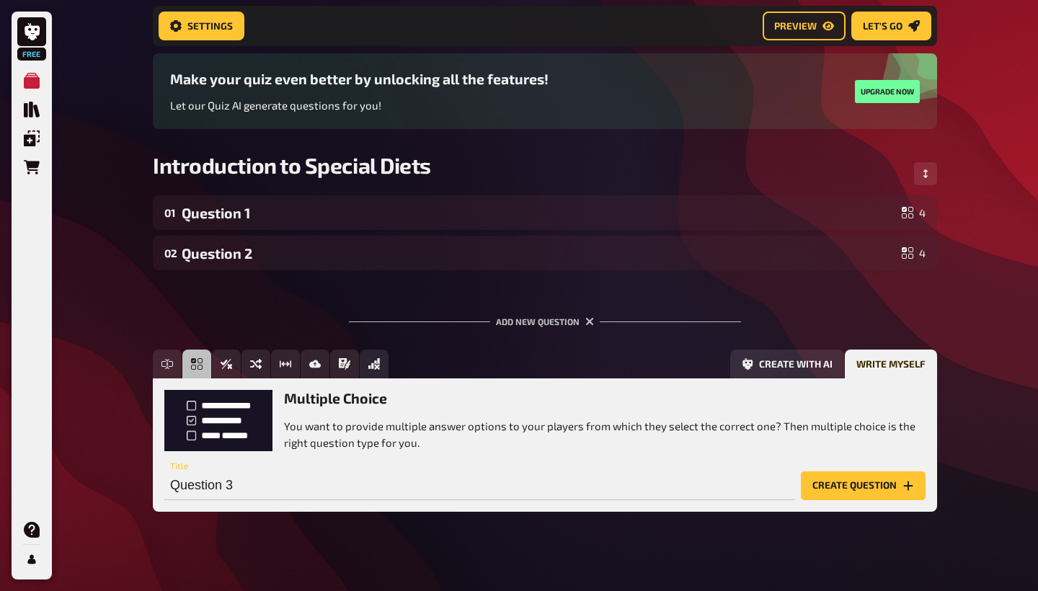
scroll to position [99, 0]
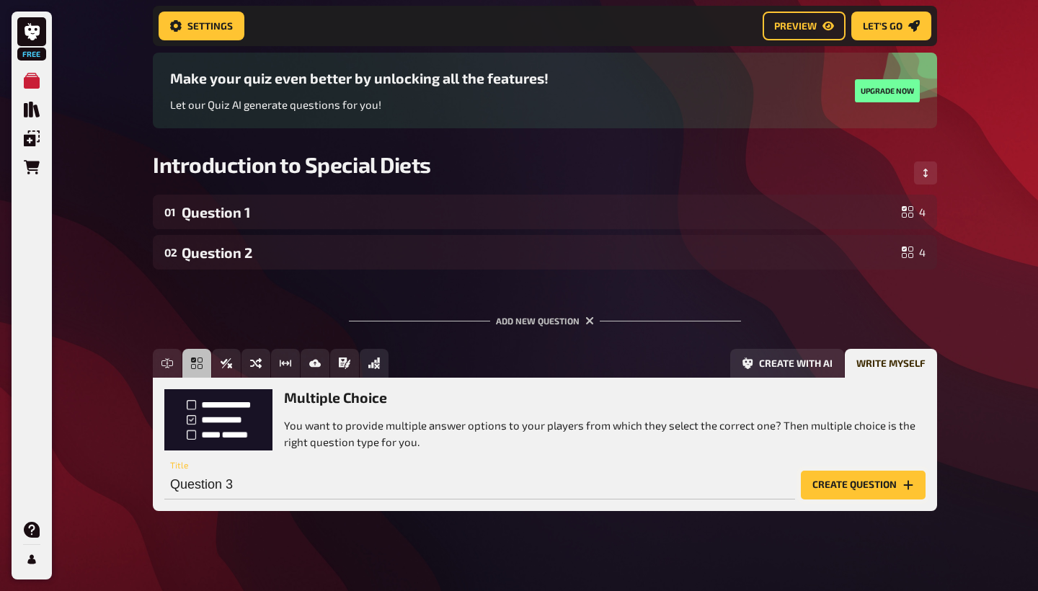
click at [835, 481] on button "Create question" at bounding box center [863, 485] width 125 height 29
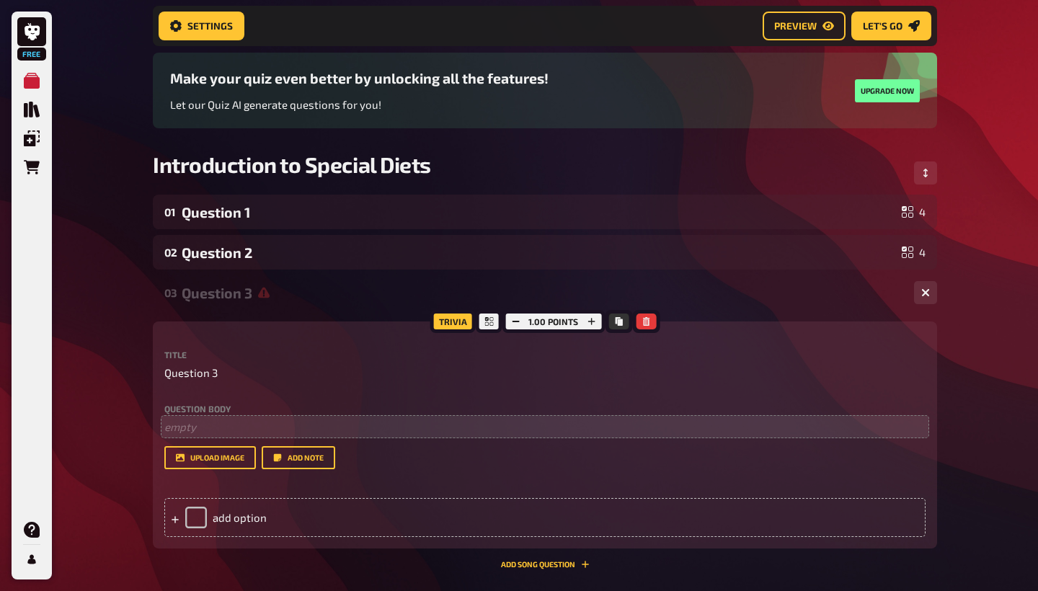
scroll to position [0, -1]
click at [318, 421] on p "﻿ empty" at bounding box center [544, 427] width 761 height 17
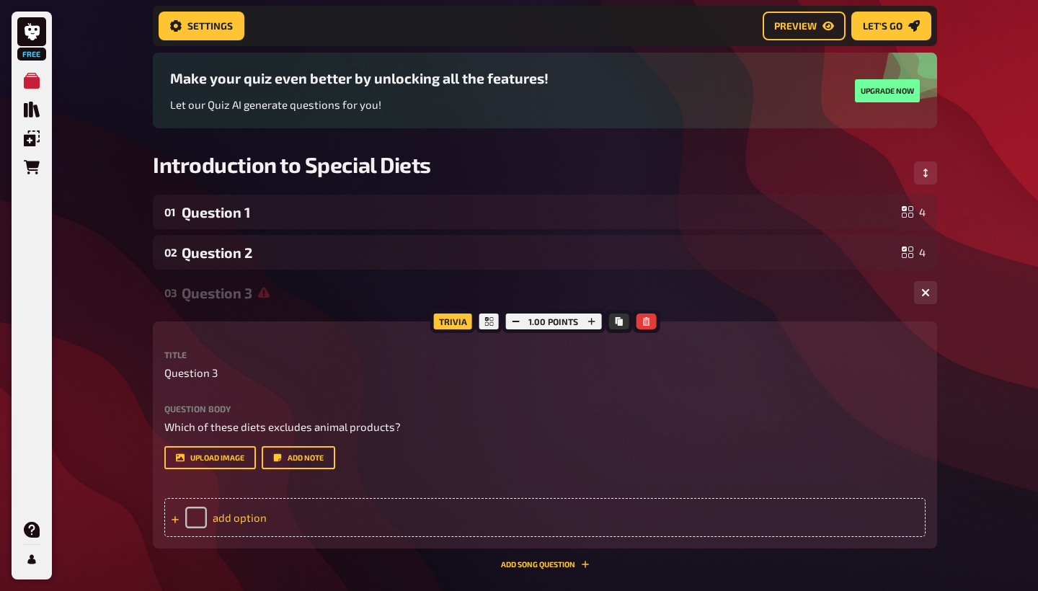
click at [285, 508] on div "add option" at bounding box center [544, 517] width 761 height 39
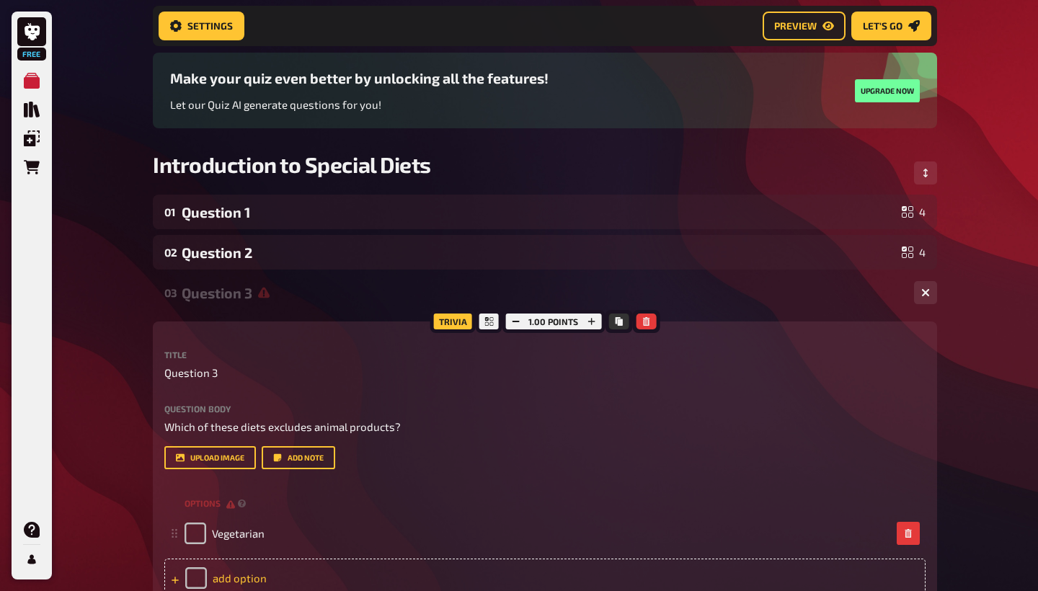
click at [239, 575] on div "add option" at bounding box center [544, 578] width 761 height 39
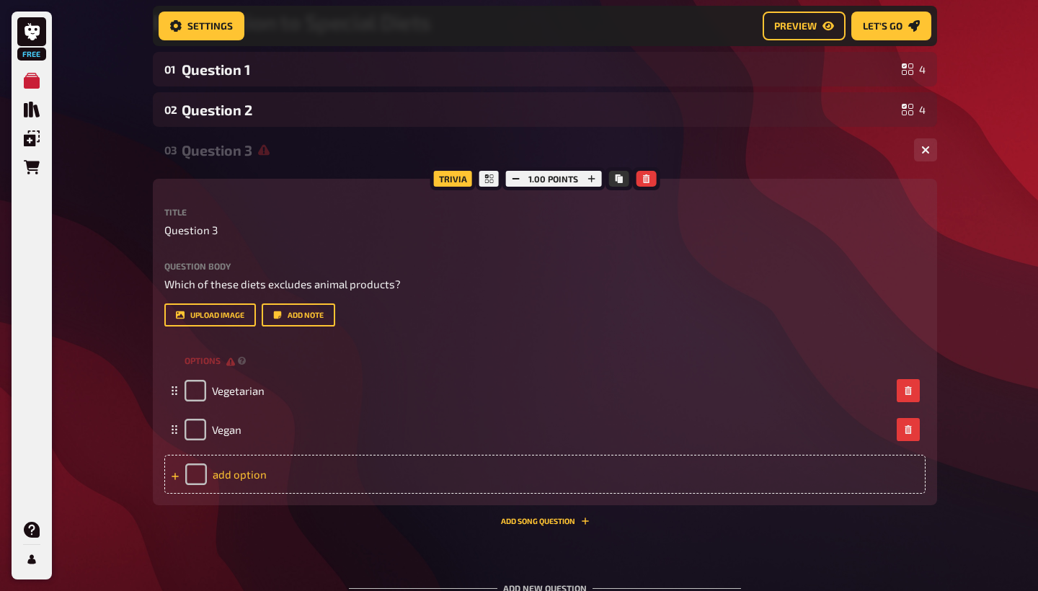
scroll to position [278, 0]
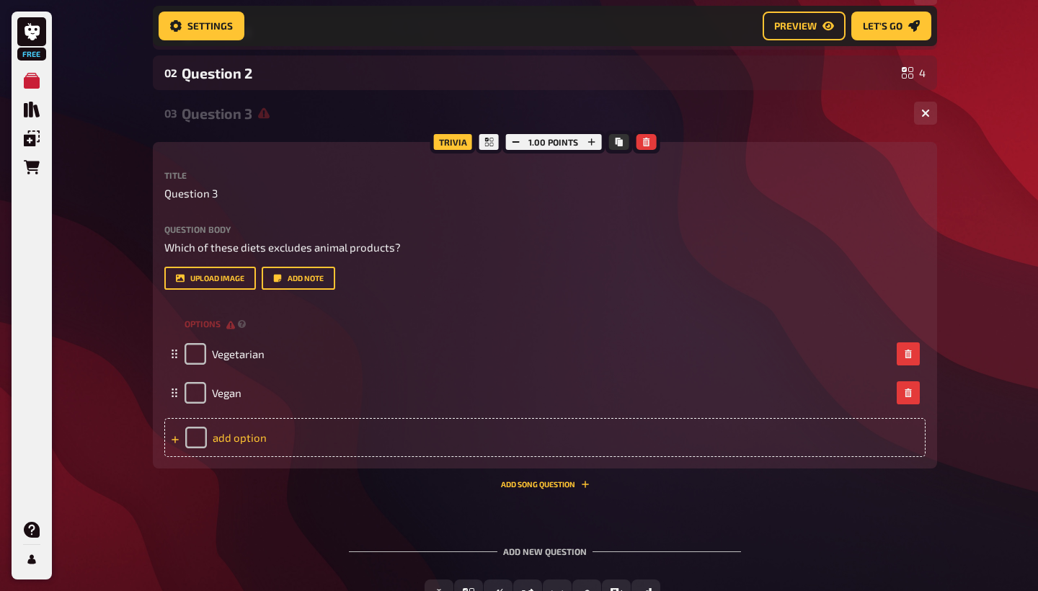
click at [257, 423] on div "add option" at bounding box center [544, 437] width 761 height 39
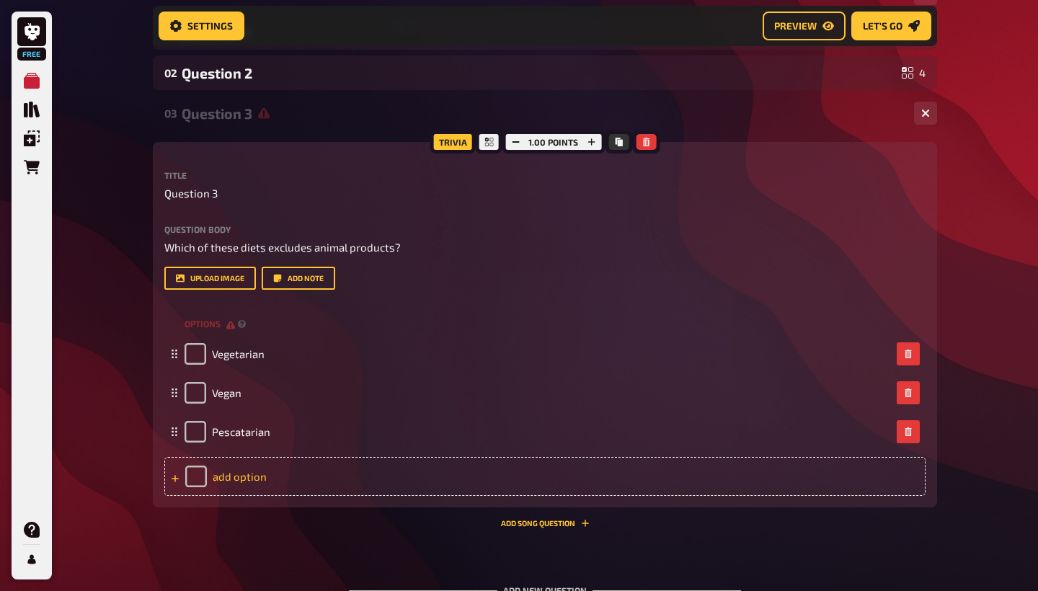
click at [251, 479] on div "add option" at bounding box center [544, 476] width 761 height 39
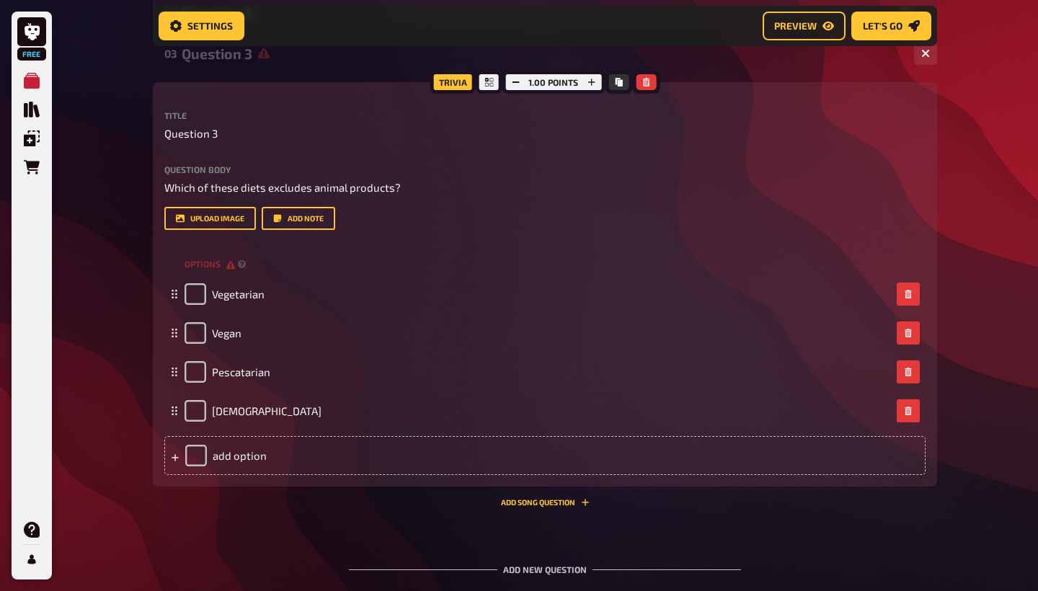
scroll to position [356, 0]
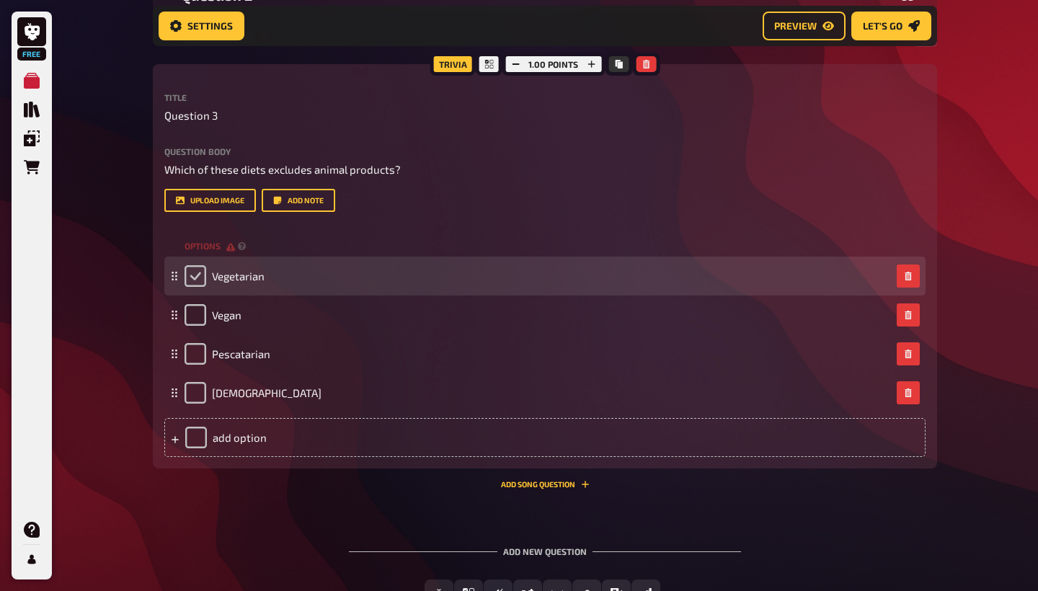
click at [200, 274] on input "checkbox" at bounding box center [196, 276] width 22 height 22
checkbox input "true"
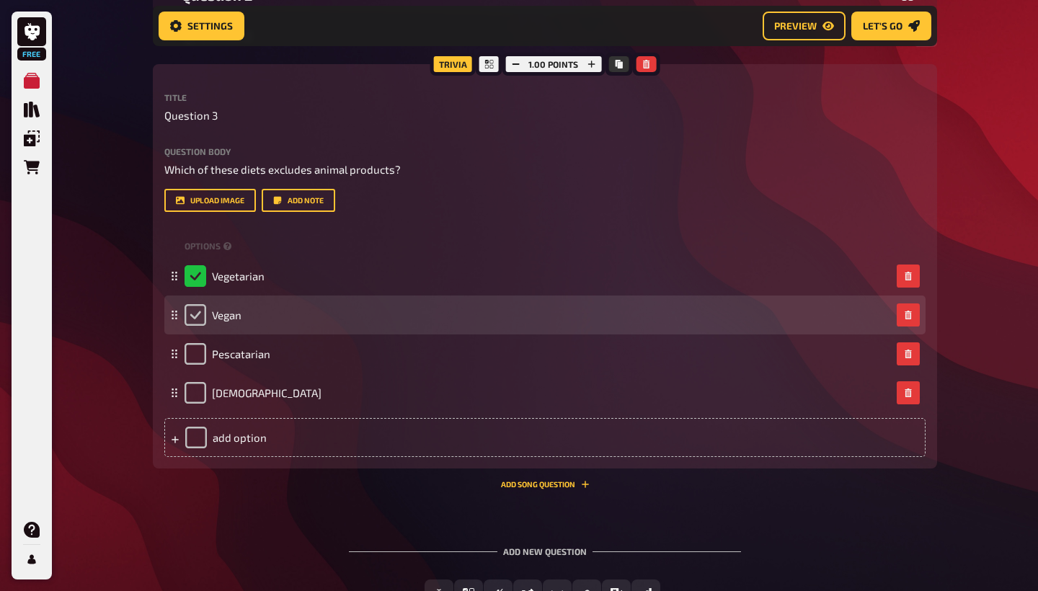
click at [203, 311] on input "checkbox" at bounding box center [196, 315] width 22 height 22
checkbox input "true"
checkbox input "false"
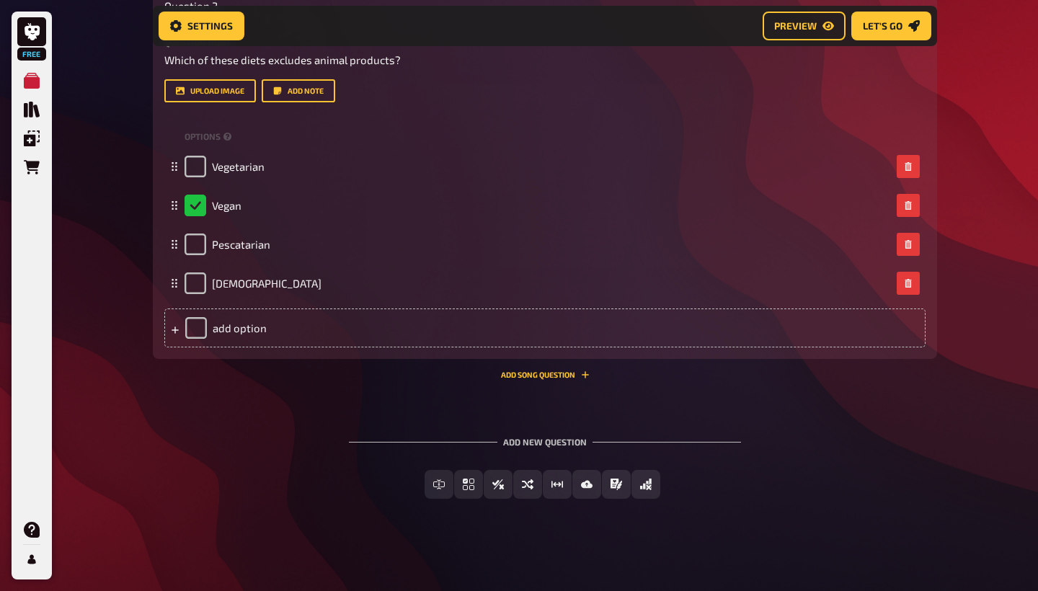
scroll to position [465, 0]
click at [487, 484] on span "True / False" at bounding box center [507, 486] width 62 height 10
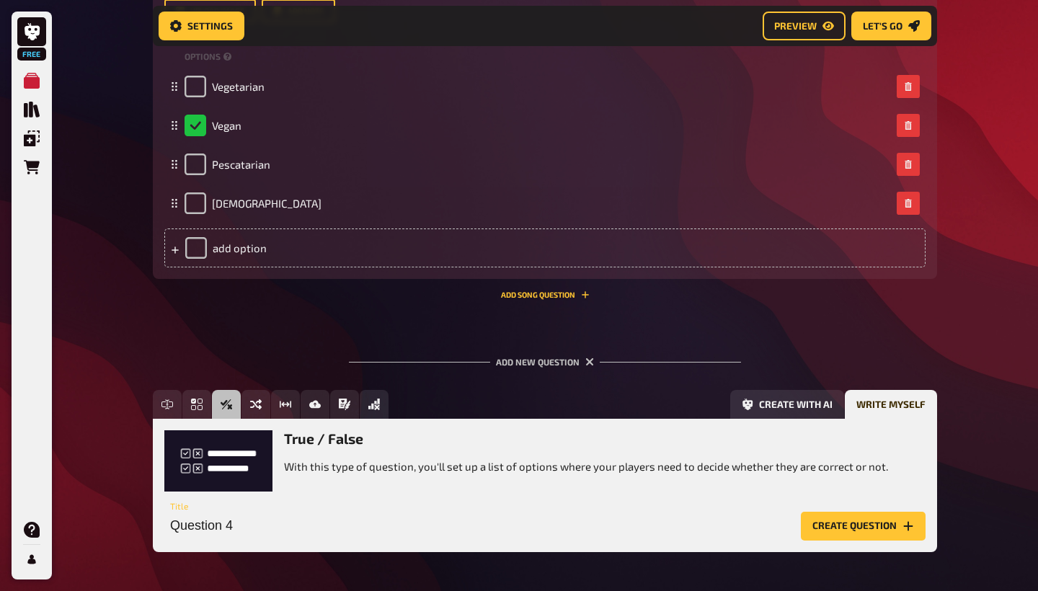
scroll to position [581, 0]
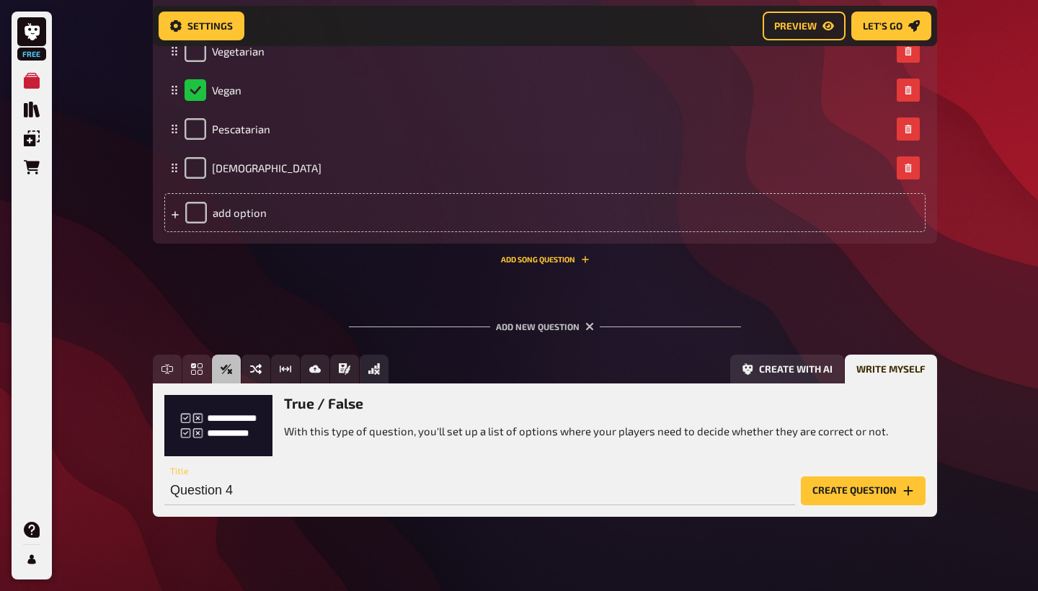
click at [822, 492] on button "Create question" at bounding box center [863, 490] width 125 height 29
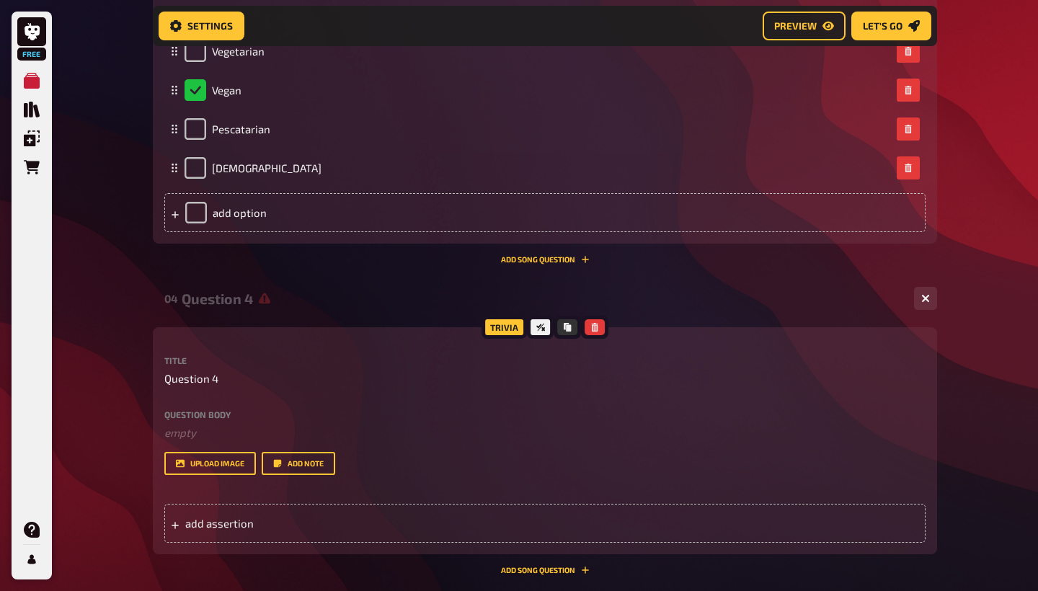
click at [223, 418] on div "Question body ﻿ empty Drop here to upload" at bounding box center [544, 425] width 761 height 31
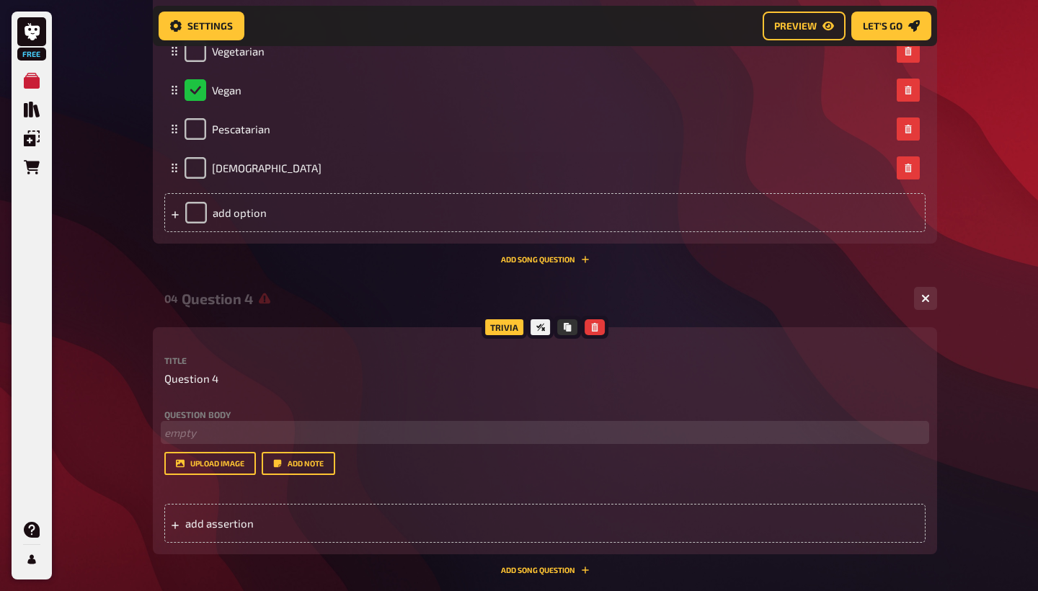
click at [218, 426] on p "﻿ empty" at bounding box center [544, 433] width 761 height 17
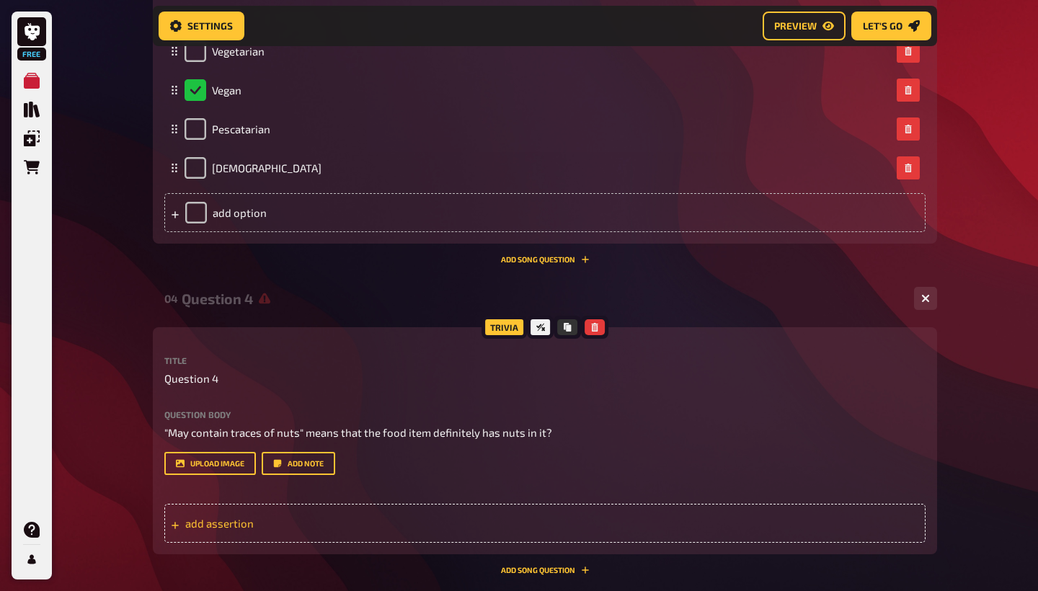
click at [217, 514] on div "add assertion" at bounding box center [544, 523] width 761 height 39
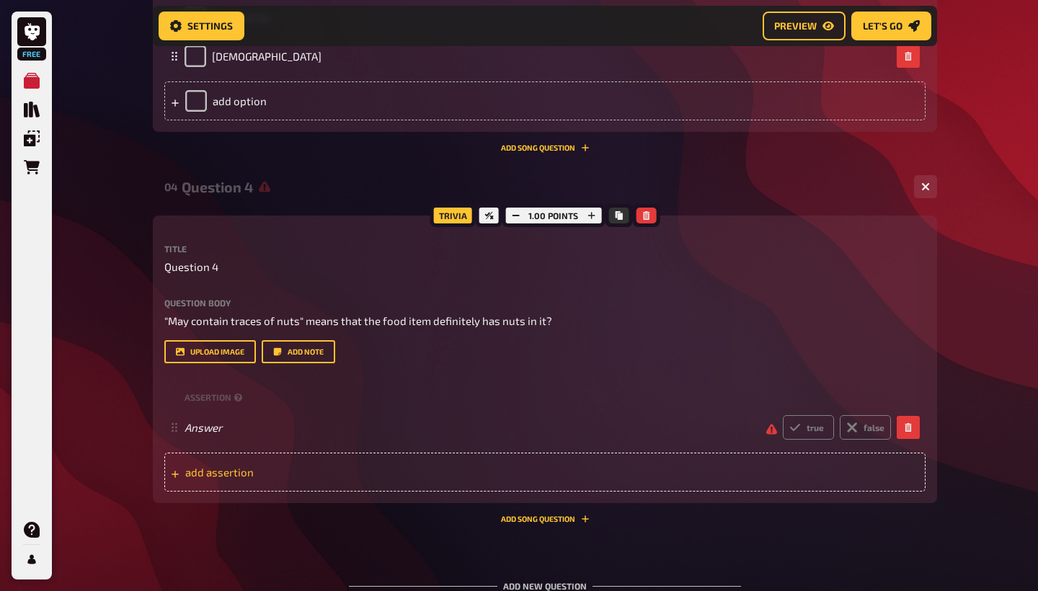
scroll to position [701, 0]
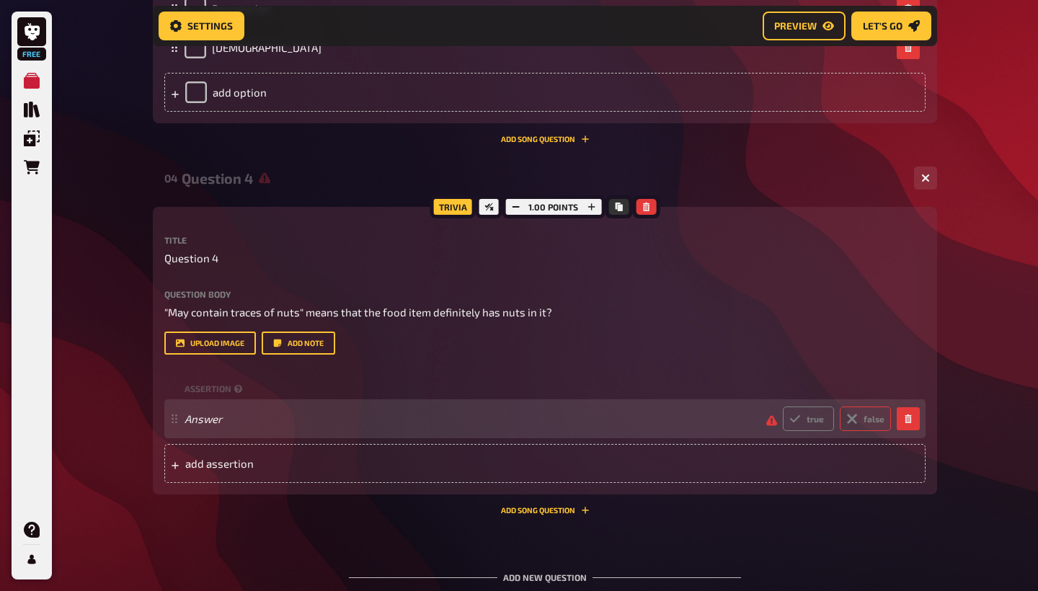
click at [857, 414] on icon at bounding box center [852, 419] width 18 height 18
click at [783, 407] on input "false" at bounding box center [782, 406] width 1 height 1
radio input "true"
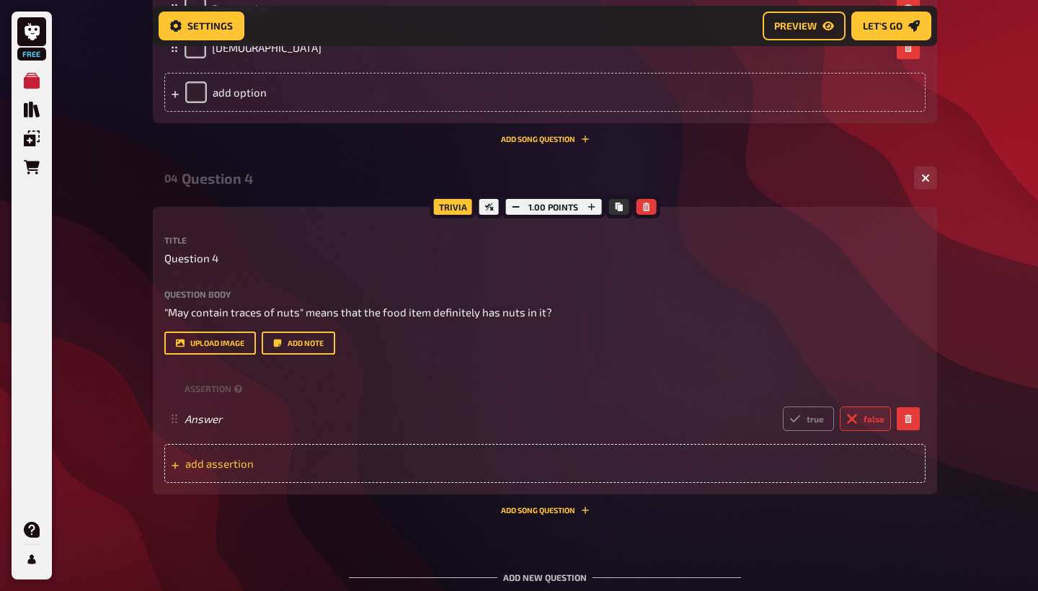
click at [322, 463] on span "add assertion" at bounding box center [297, 463] width 224 height 13
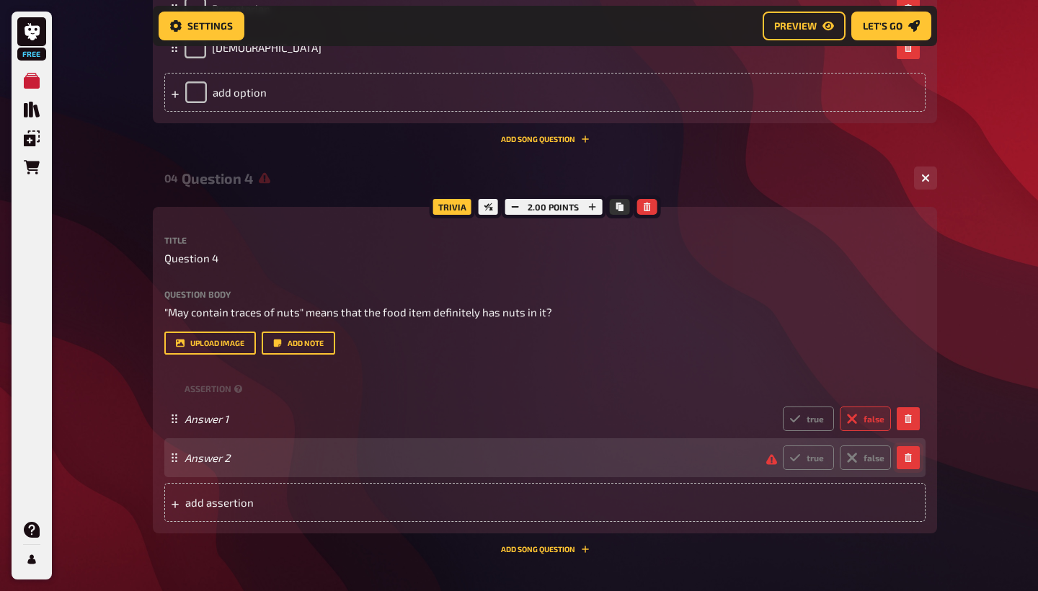
click at [908, 459] on icon "button" at bounding box center [908, 457] width 9 height 9
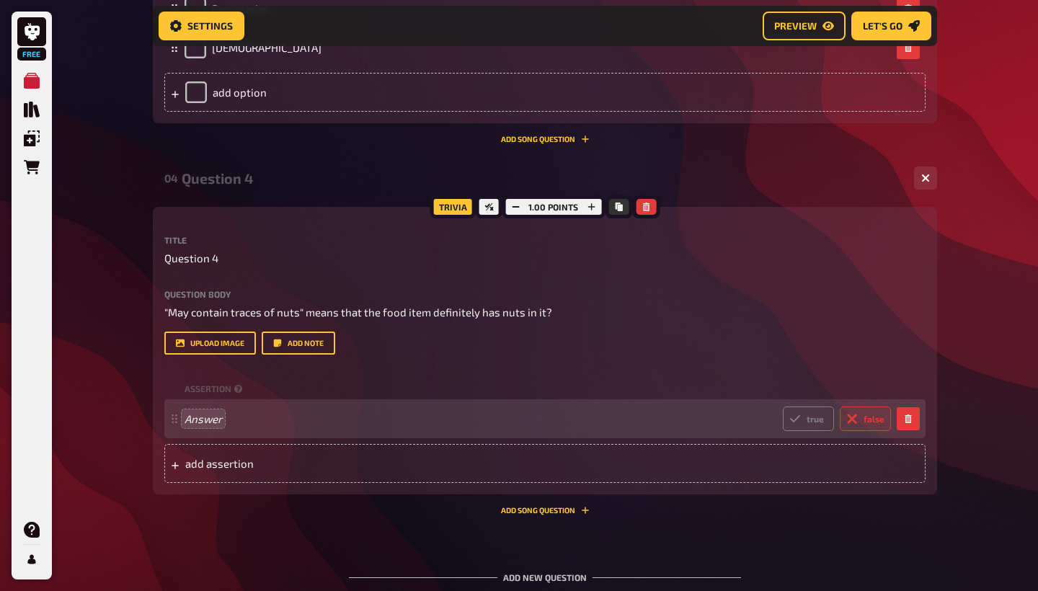
click at [741, 351] on div "upload image Add note" at bounding box center [544, 343] width 761 height 23
click at [862, 412] on label "false" at bounding box center [865, 419] width 51 height 25
click at [783, 407] on input "false" at bounding box center [782, 406] width 1 height 1
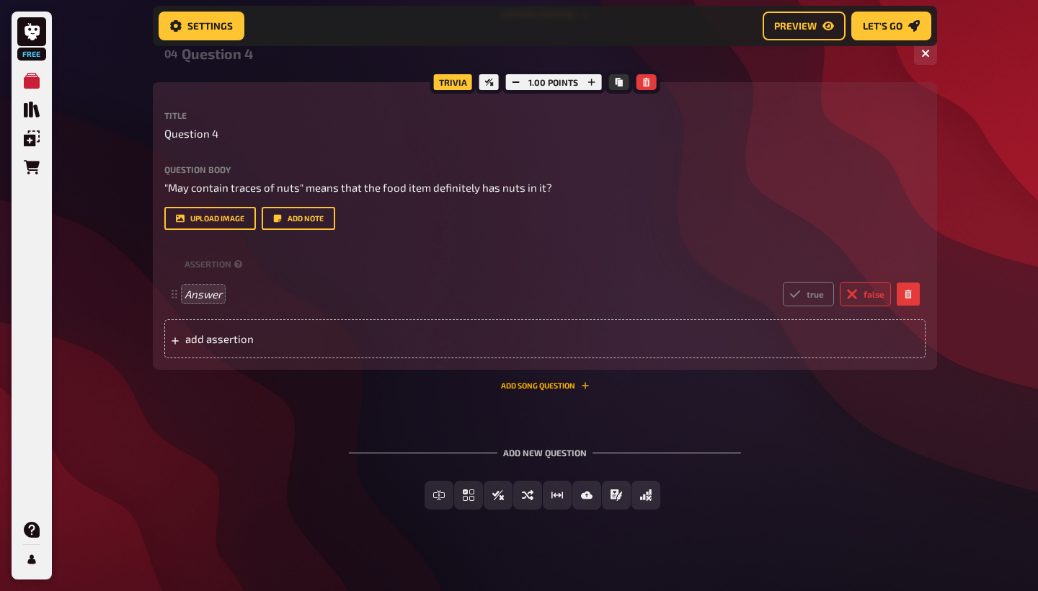
scroll to position [835, 0]
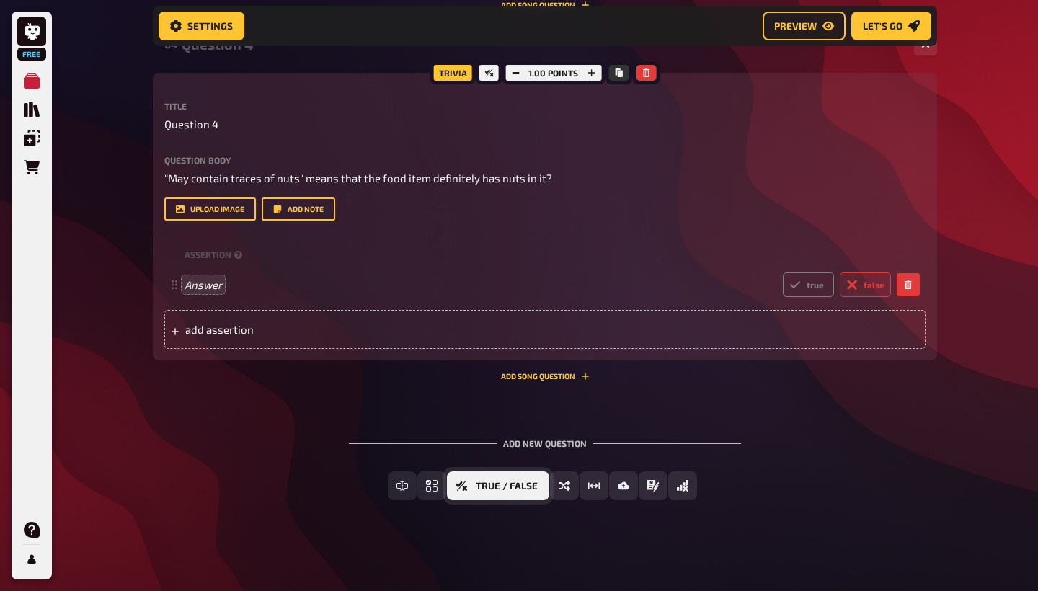
click at [473, 489] on button "True / False" at bounding box center [498, 485] width 102 height 29
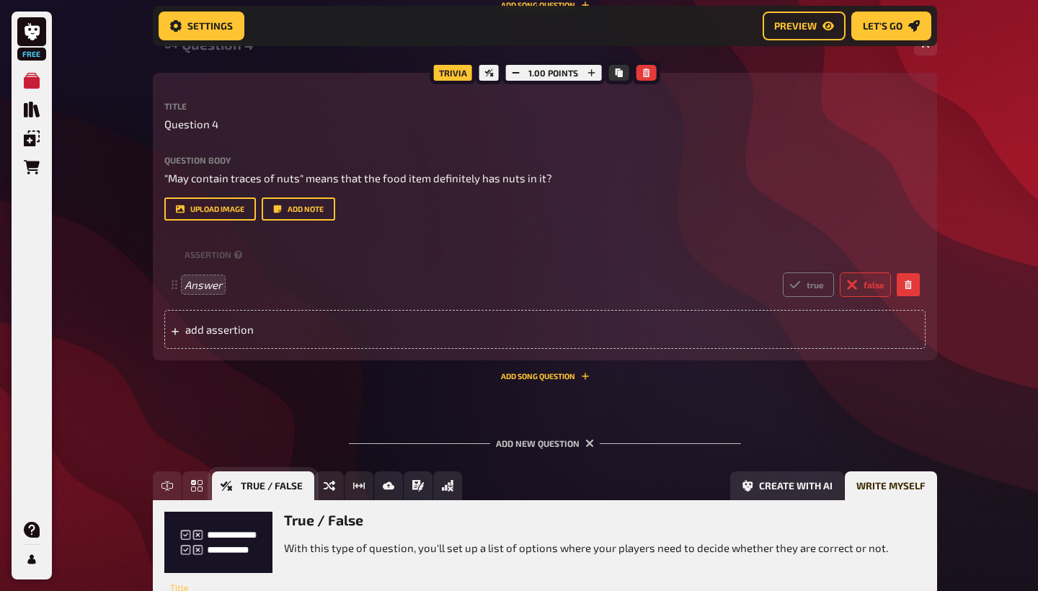
scroll to position [968, 0]
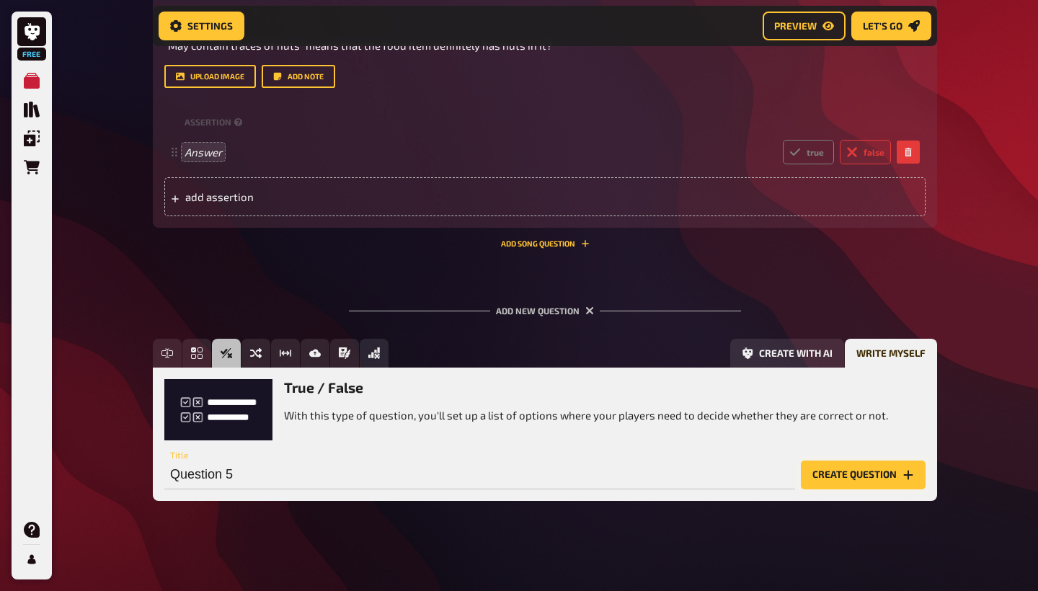
click at [846, 476] on button "Create question" at bounding box center [863, 475] width 125 height 29
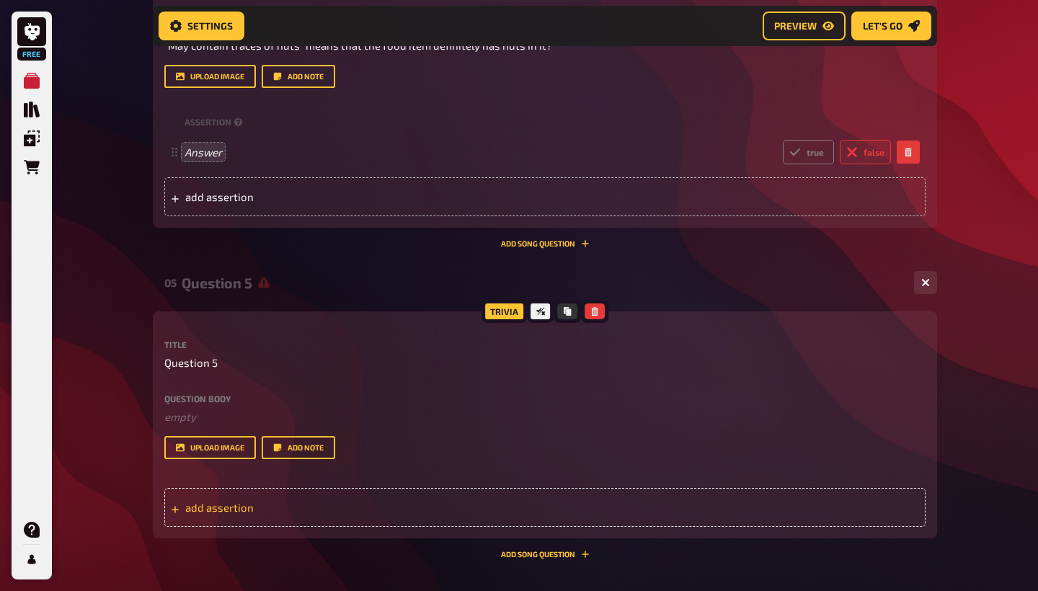
click at [262, 492] on div "add assertion" at bounding box center [544, 507] width 761 height 39
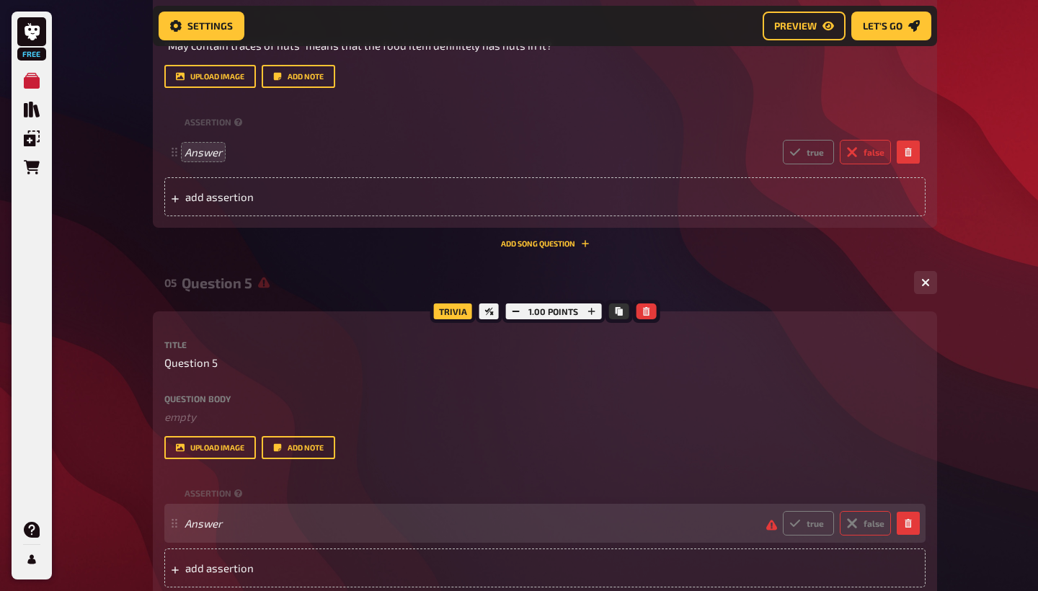
click at [851, 521] on icon at bounding box center [852, 524] width 18 height 18
click at [783, 511] on input "false" at bounding box center [782, 510] width 1 height 1
radio input "true"
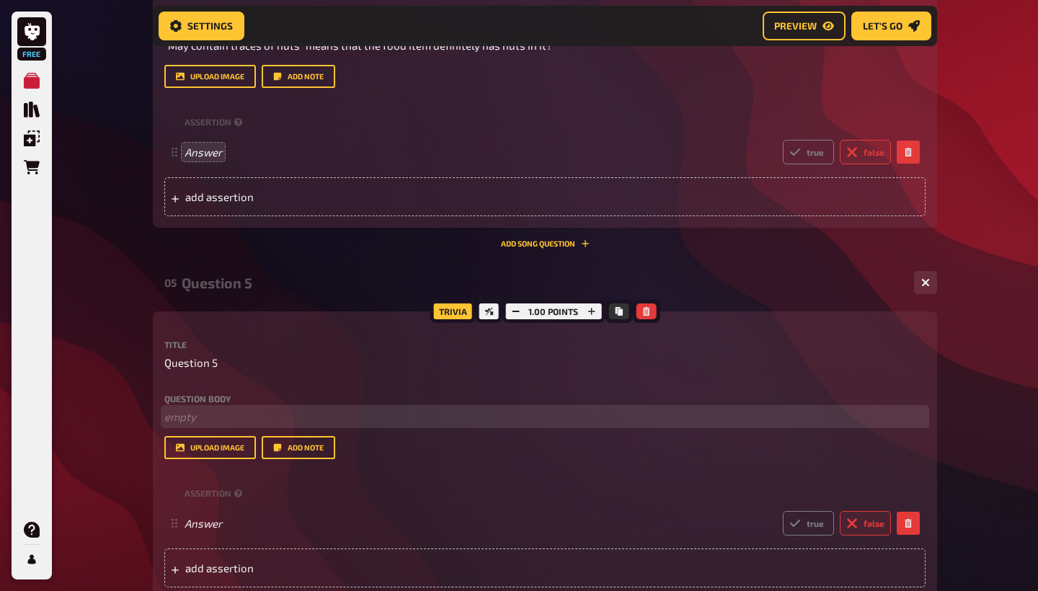
click at [213, 412] on p "﻿ empty" at bounding box center [544, 417] width 761 height 17
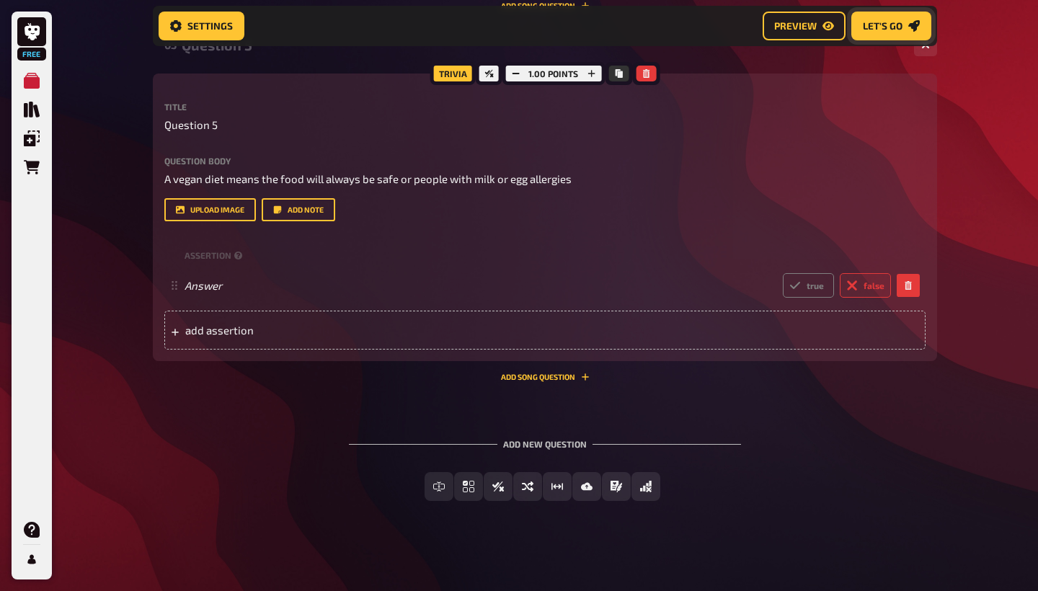
click at [880, 25] on span "Let's go" at bounding box center [883, 26] width 40 height 10
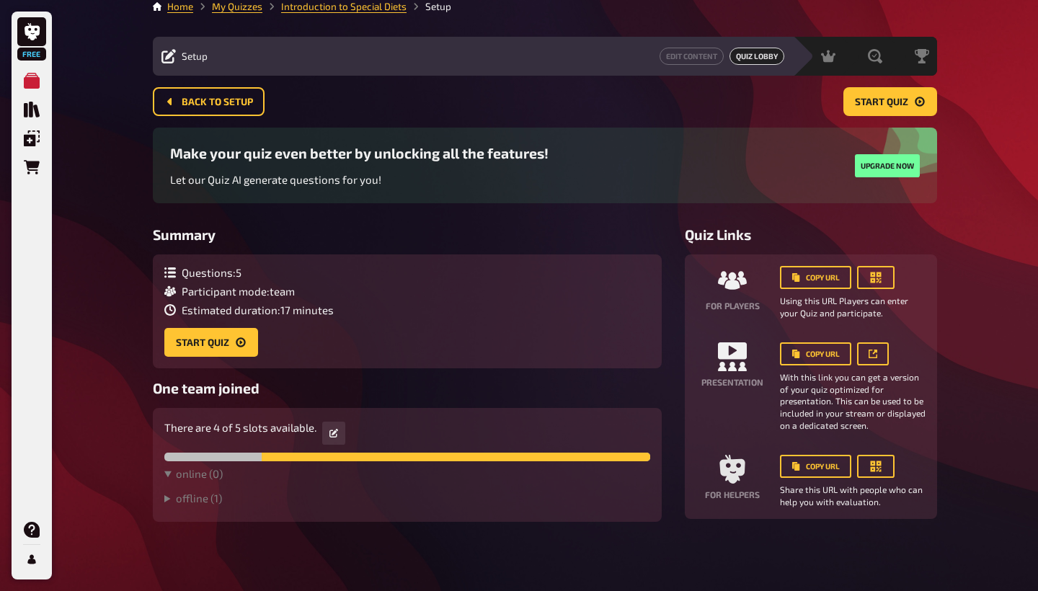
scroll to position [12, 0]
click at [229, 345] on button "Start Quiz" at bounding box center [211, 343] width 94 height 29
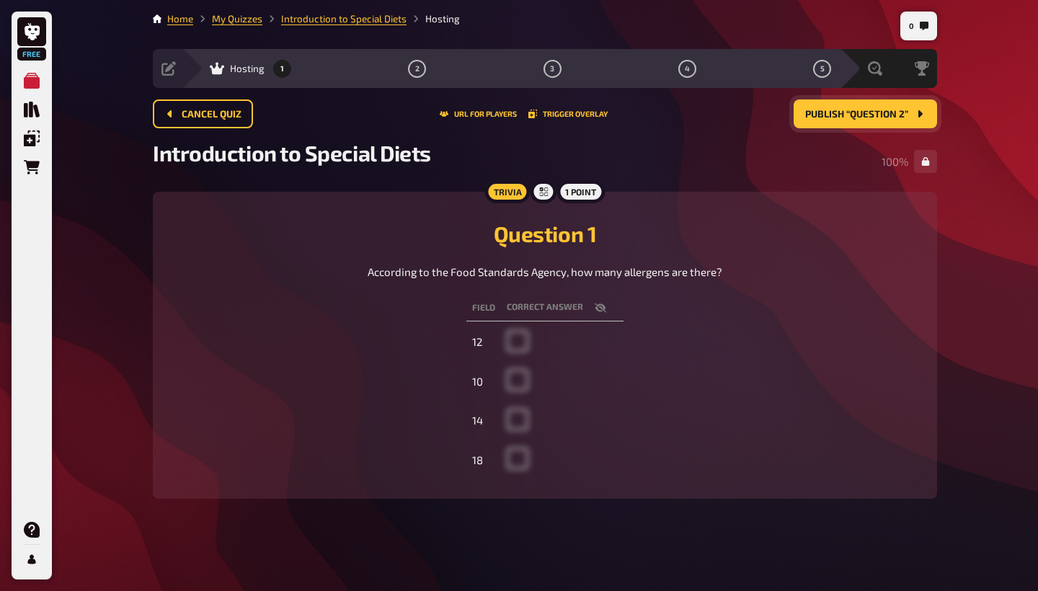
click at [899, 106] on button "Publish “Question 2”" at bounding box center [865, 113] width 143 height 29
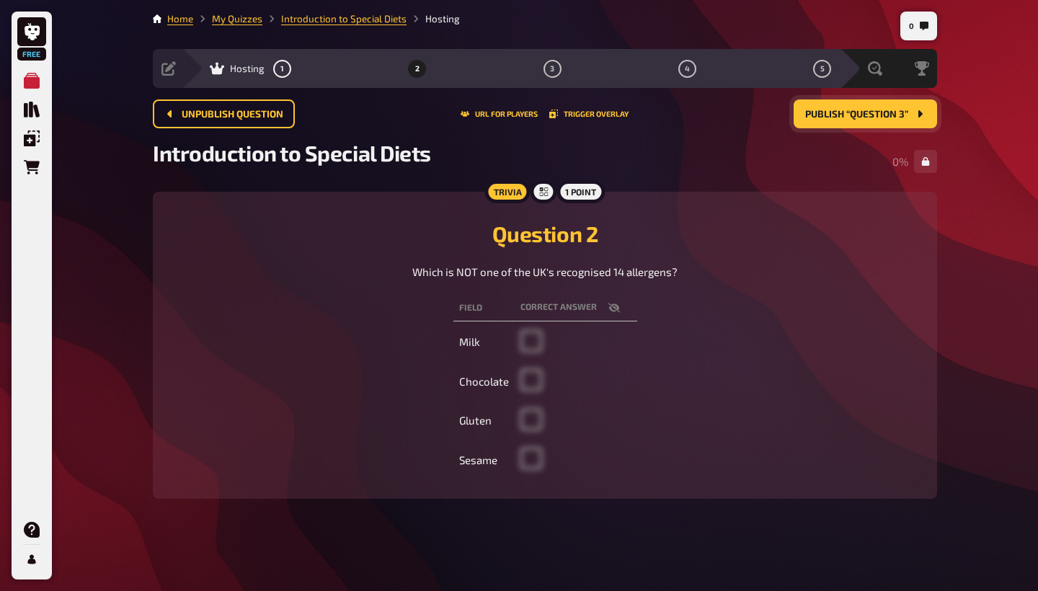
click at [926, 111] on button "Publish “Question 3”" at bounding box center [865, 113] width 143 height 29
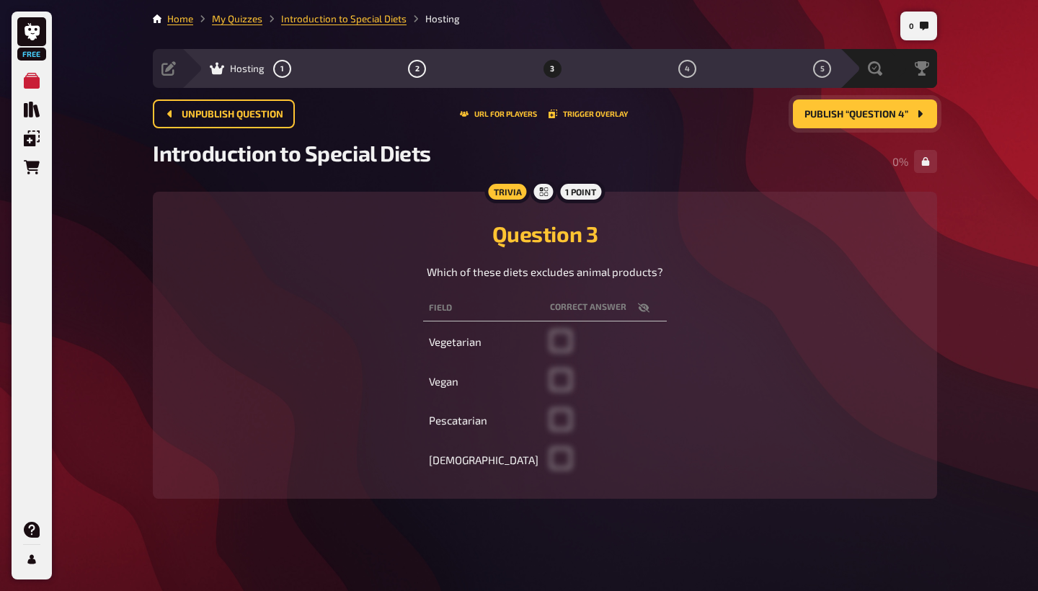
click at [926, 110] on button "Publish “Question 4”" at bounding box center [865, 113] width 144 height 29
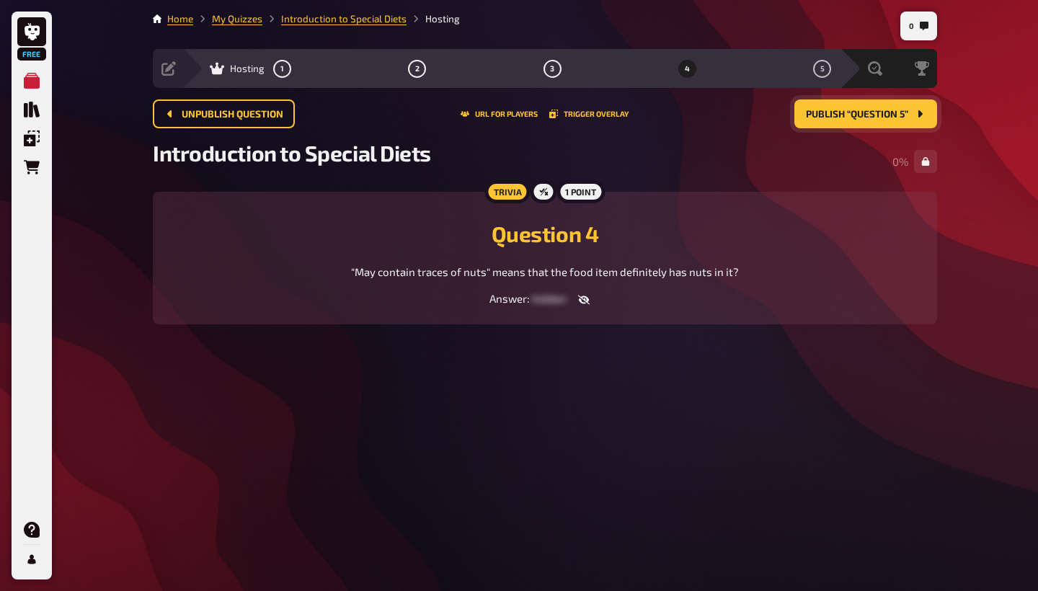
click at [926, 110] on button "Publish “Question 5”" at bounding box center [865, 113] width 143 height 29
click at [907, 112] on span "Close and start evaluation" at bounding box center [836, 115] width 143 height 10
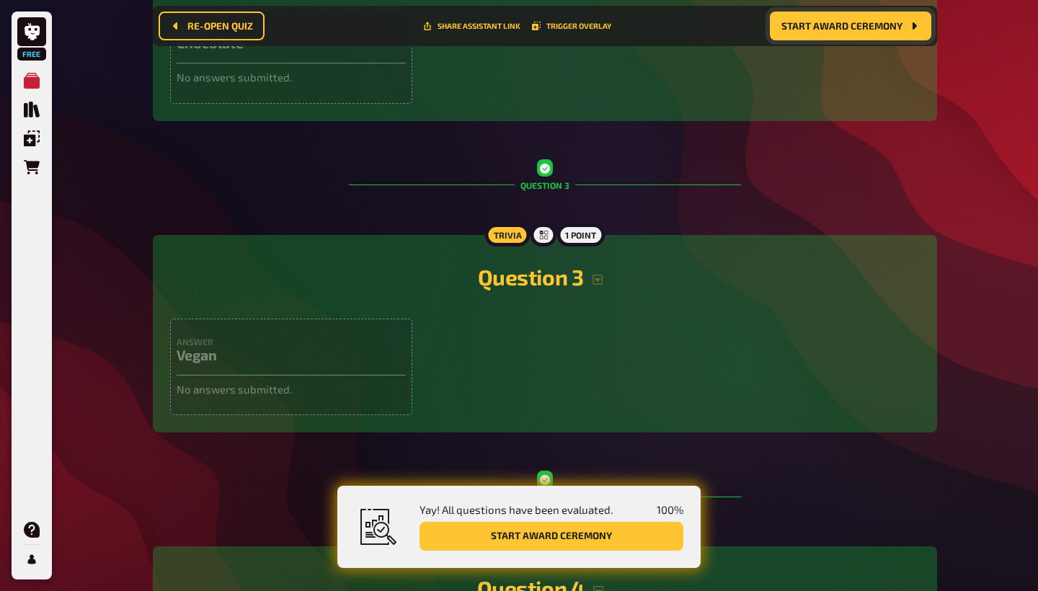
scroll to position [549, 0]
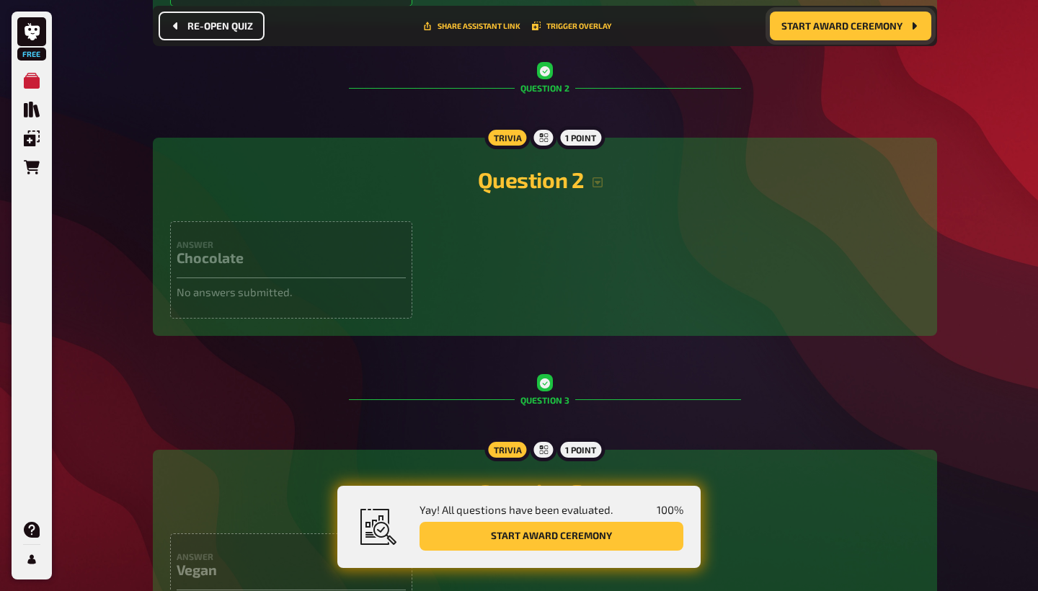
click at [255, 20] on button "Re-open Quiz" at bounding box center [212, 26] width 106 height 29
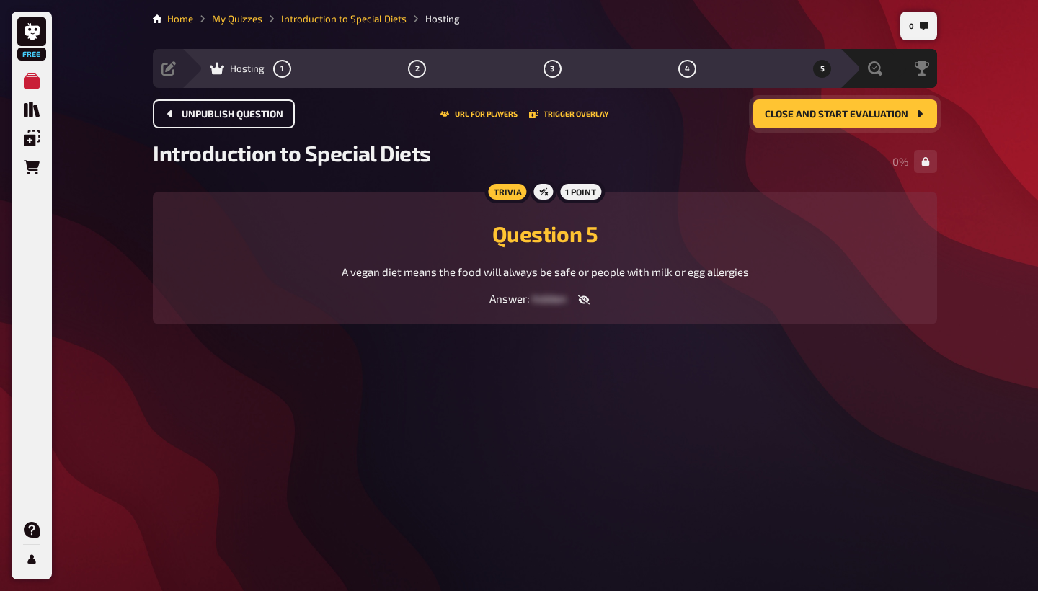
click at [218, 118] on span "Unpublish question" at bounding box center [233, 115] width 102 height 10
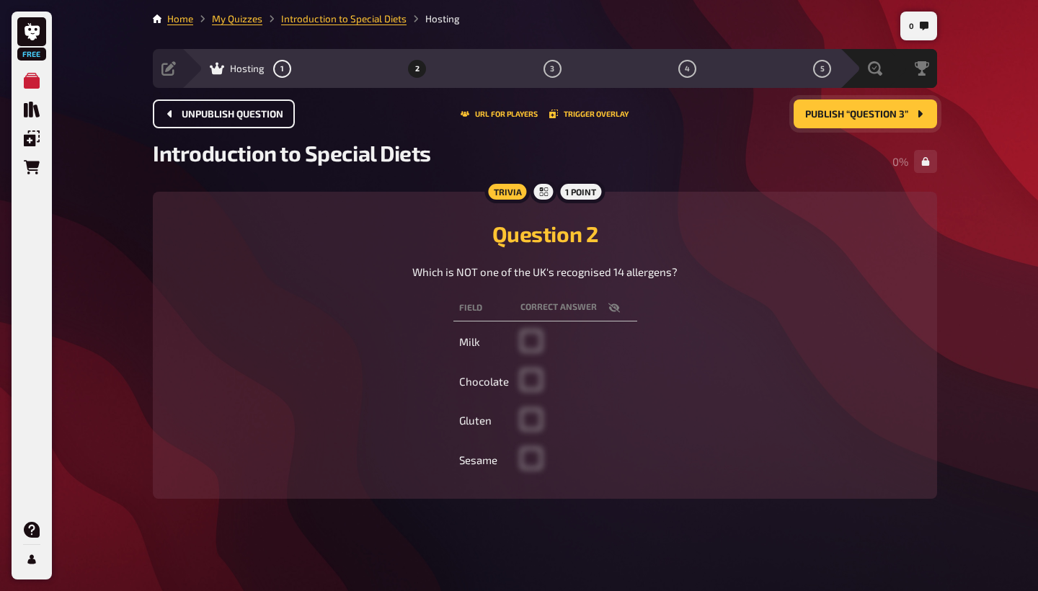
click at [218, 118] on span "Unpublish question" at bounding box center [233, 115] width 102 height 10
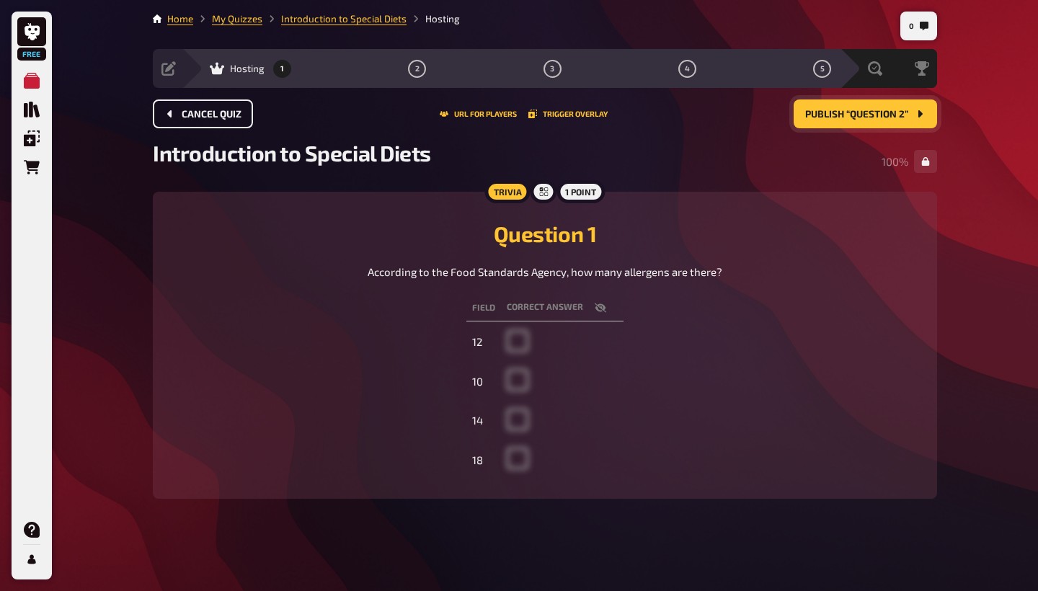
click at [218, 117] on span "Cancel Quiz" at bounding box center [212, 115] width 60 height 10
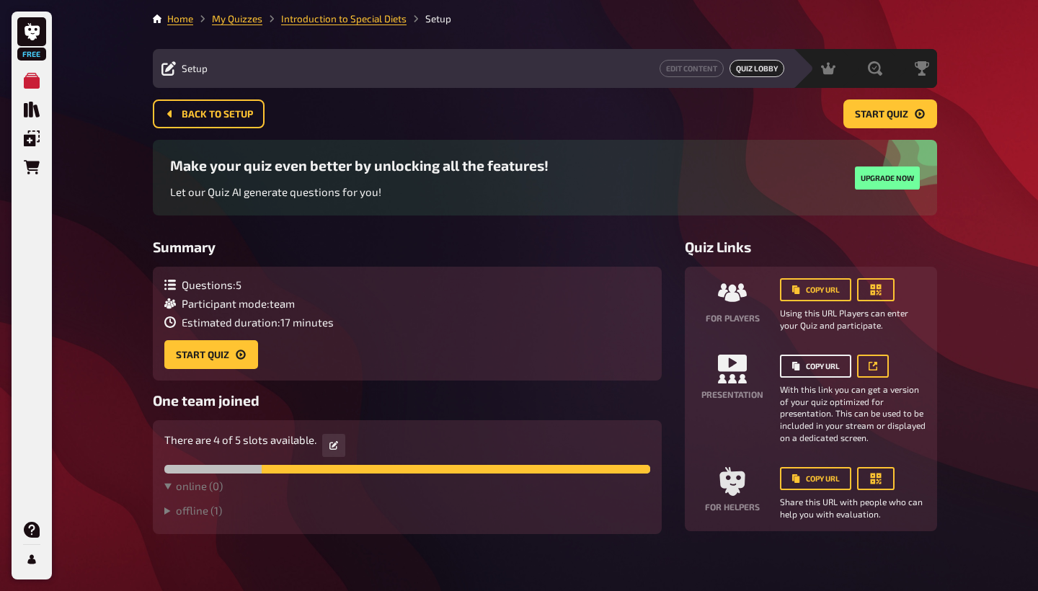
click at [836, 360] on button "Copy URL" at bounding box center [815, 366] width 71 height 23
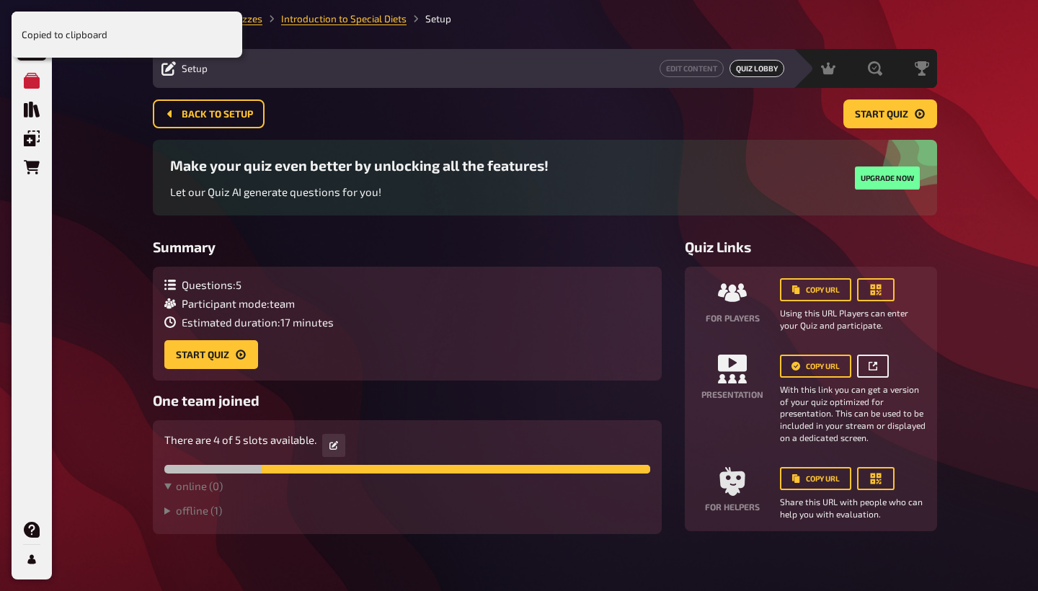
click at [882, 362] on button "button" at bounding box center [873, 366] width 32 height 23
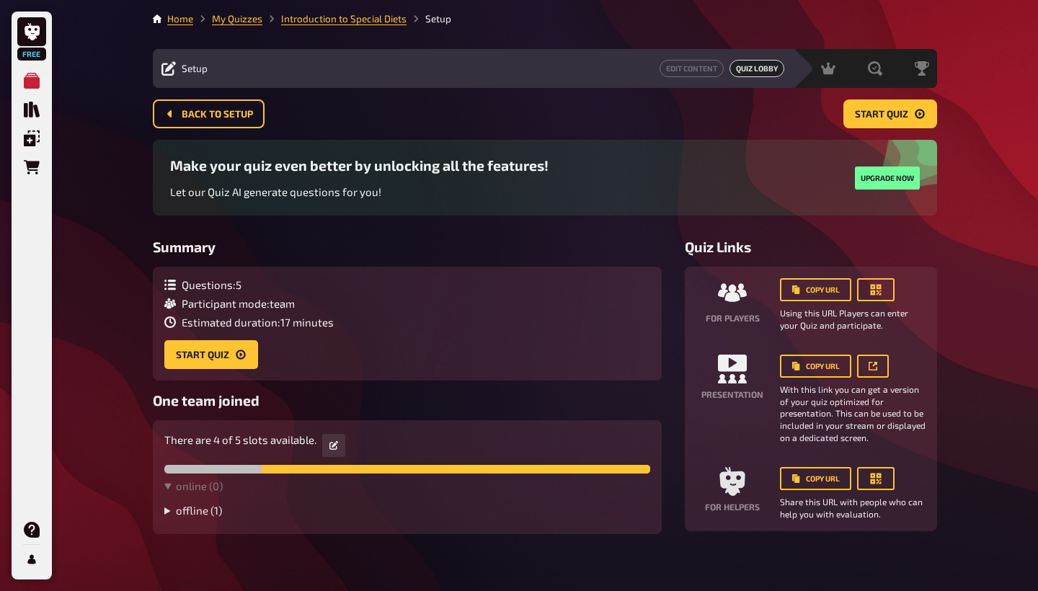
click at [205, 504] on summary "offline ( 1 )" at bounding box center [407, 510] width 486 height 13
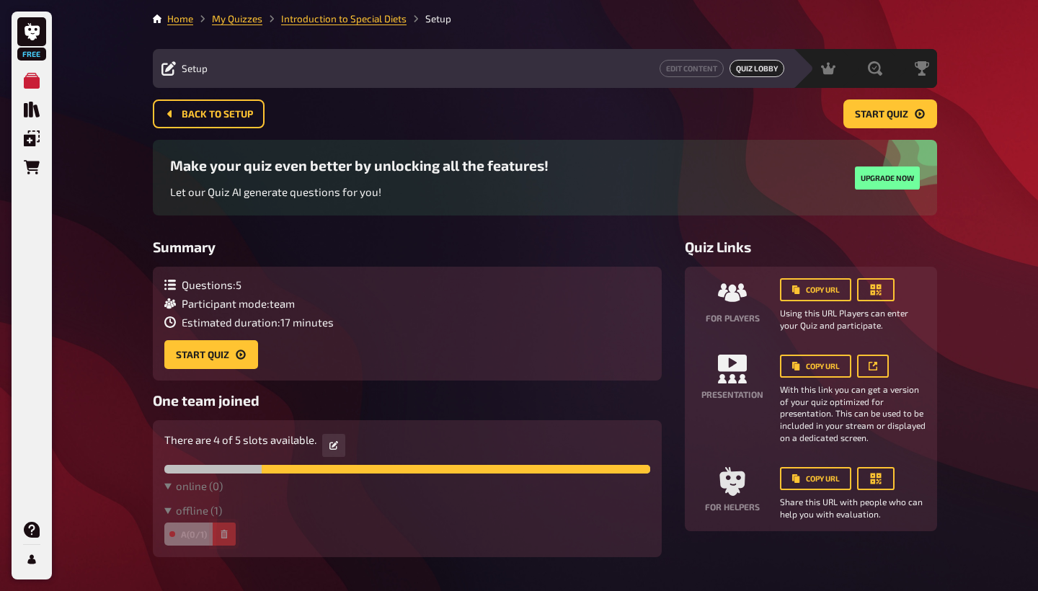
click at [227, 531] on icon "button" at bounding box center [224, 534] width 6 height 9
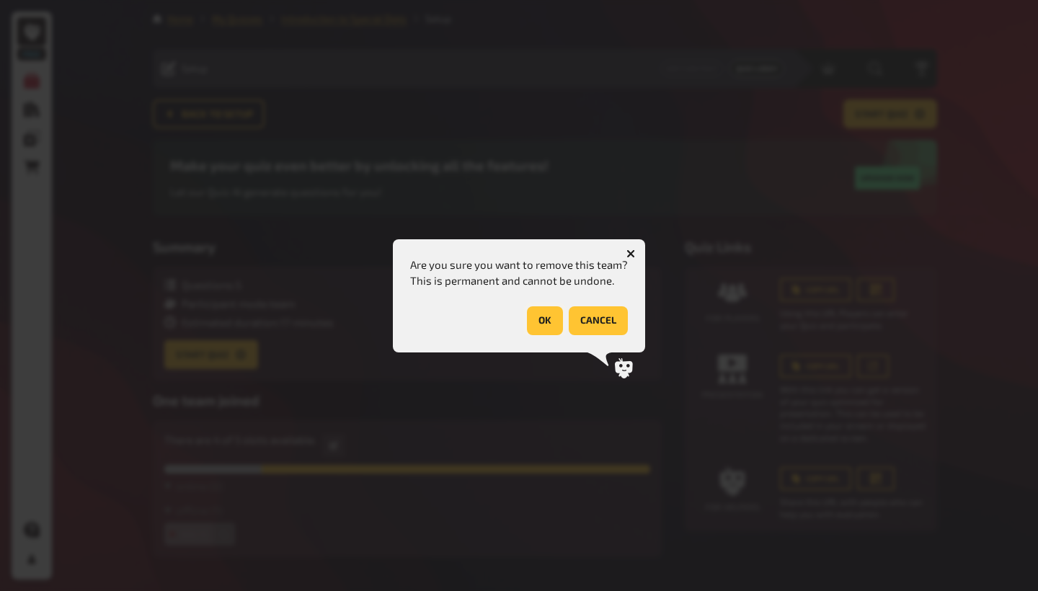
click at [546, 322] on button "OK" at bounding box center [545, 320] width 36 height 29
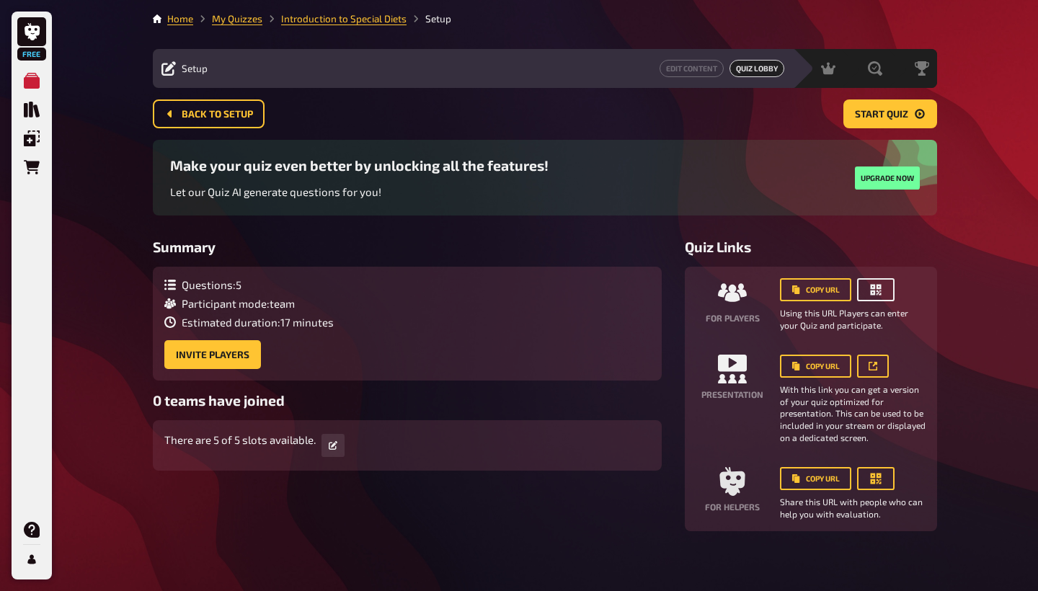
click at [878, 292] on icon "button" at bounding box center [876, 290] width 11 height 11
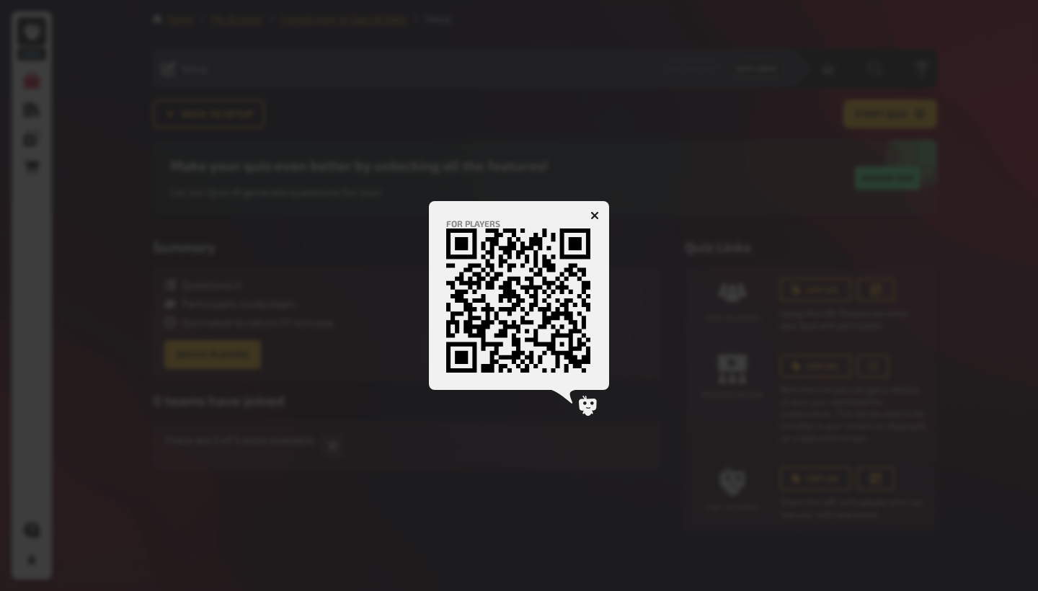
click at [586, 401] on icon at bounding box center [588, 406] width 18 height 20
click at [593, 216] on icon "button" at bounding box center [595, 215] width 14 height 14
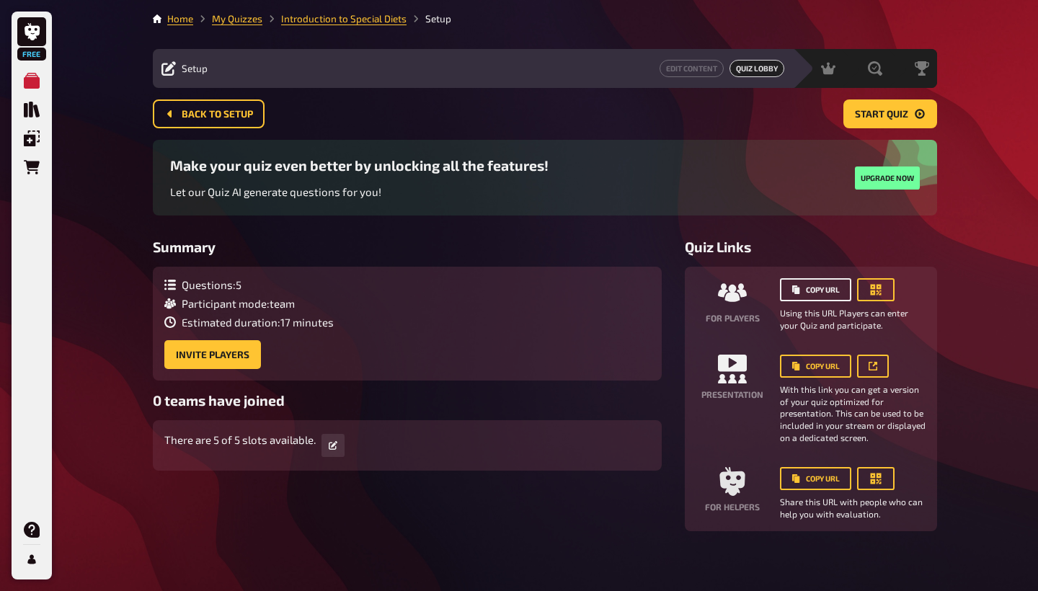
click at [828, 291] on button "Copy URL" at bounding box center [815, 289] width 71 height 23
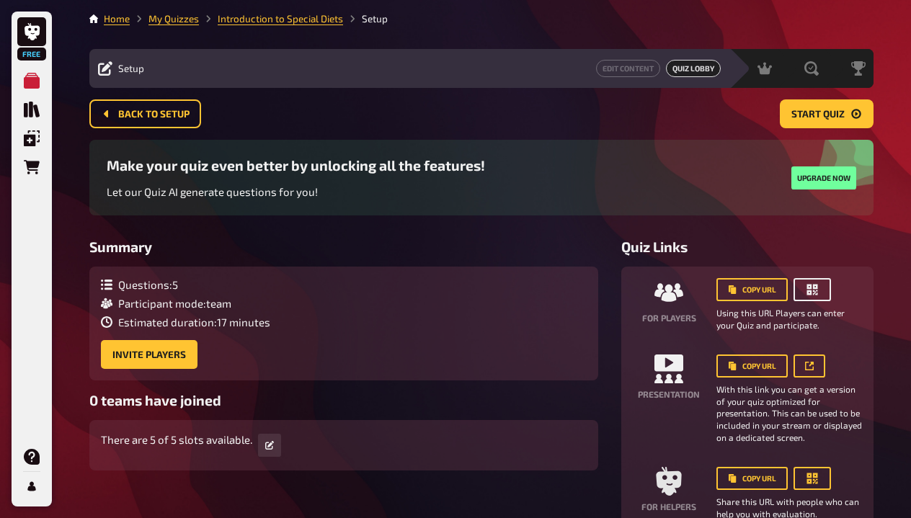
click at [822, 289] on button "button" at bounding box center [812, 289] width 37 height 23
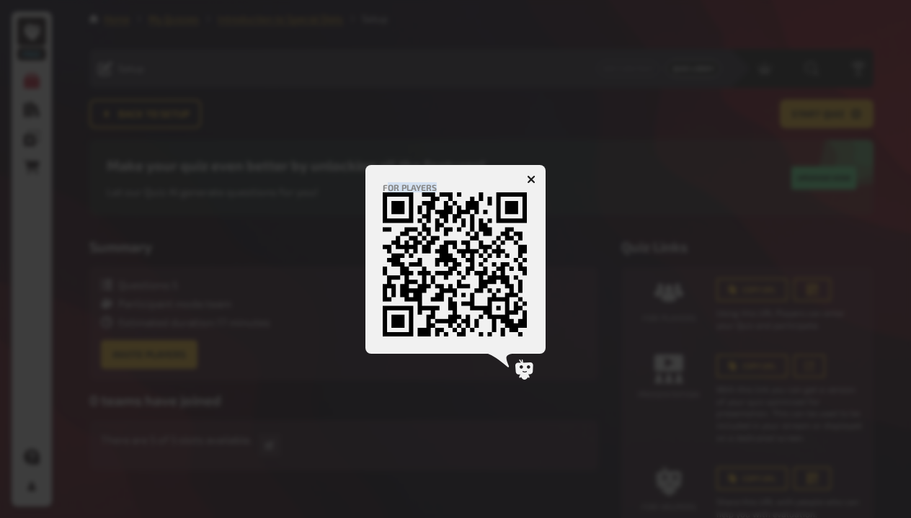
drag, startPoint x: 386, startPoint y: 186, endPoint x: 508, endPoint y: 291, distance: 161.5
click at [508, 291] on div "For players [URL][DOMAIN_NAME][PERSON_NAME]" at bounding box center [456, 259] width 146 height 154
click at [508, 291] on icon at bounding box center [455, 264] width 144 height 144
click at [632, 294] on div at bounding box center [455, 259] width 911 height 518
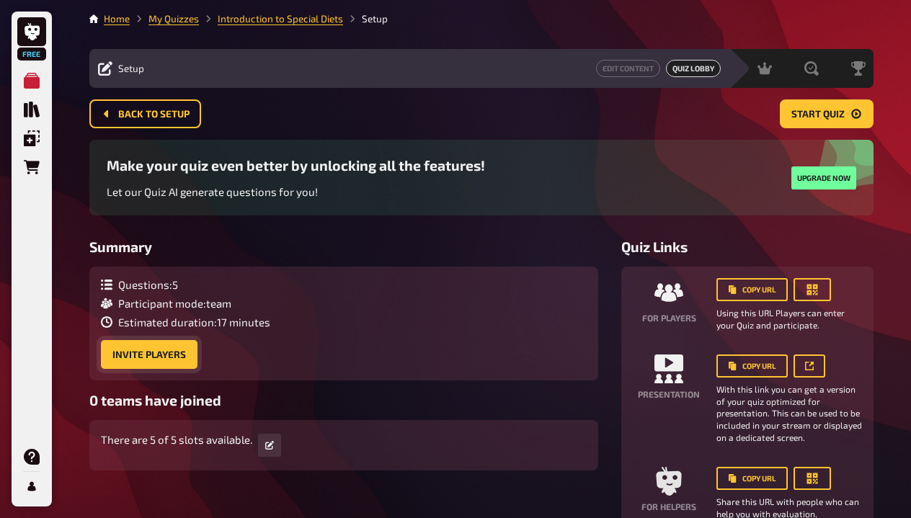
click at [179, 352] on button "Invite Players" at bounding box center [149, 354] width 97 height 29
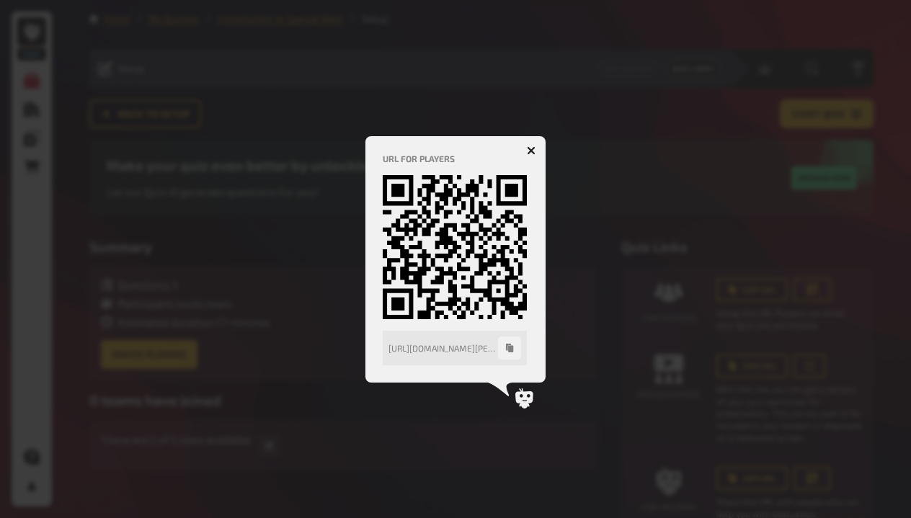
click at [588, 272] on div at bounding box center [455, 259] width 911 height 518
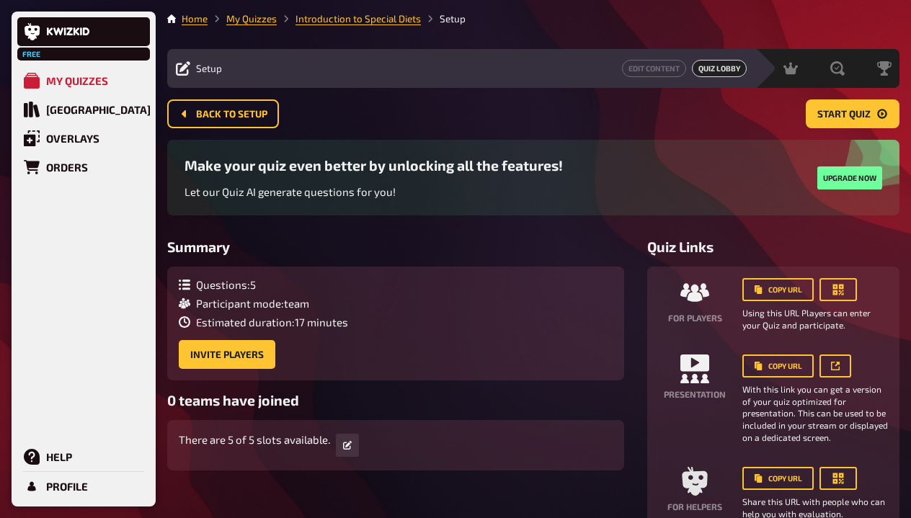
click at [383, 121] on div "Back to setup Start Quiz" at bounding box center [533, 113] width 732 height 29
click at [358, 245] on h3 "Summary" at bounding box center [395, 247] width 457 height 17
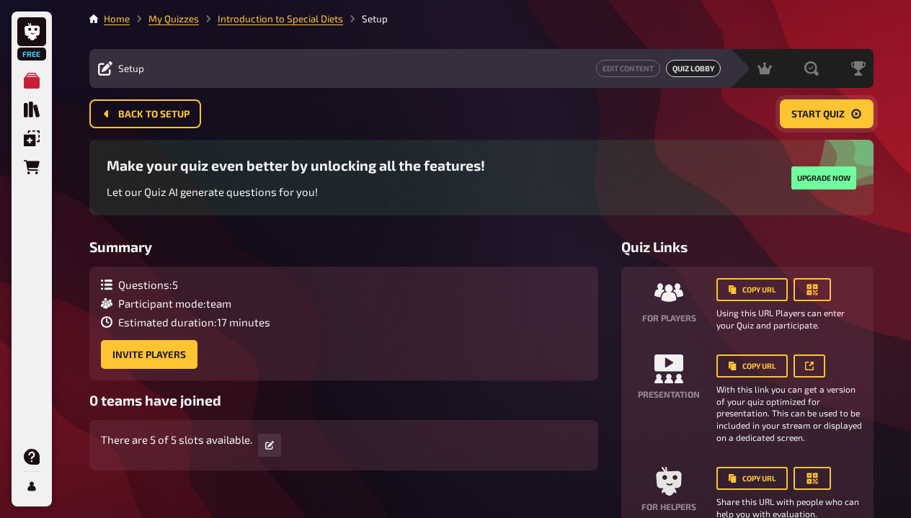
click at [853, 117] on icon "Start Quiz" at bounding box center [855, 114] width 9 height 9
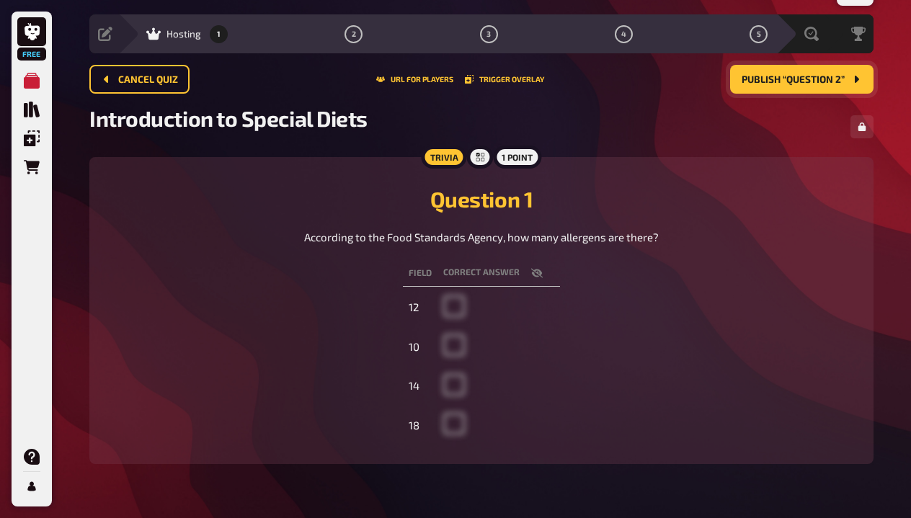
scroll to position [35, 0]
click at [508, 80] on button "Trigger Overlay" at bounding box center [504, 79] width 79 height 9
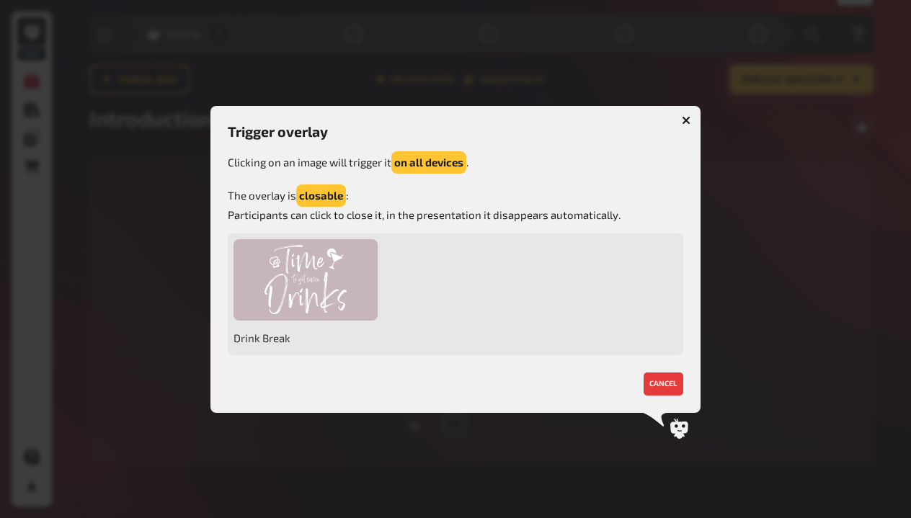
click at [681, 122] on button "button" at bounding box center [686, 120] width 23 height 23
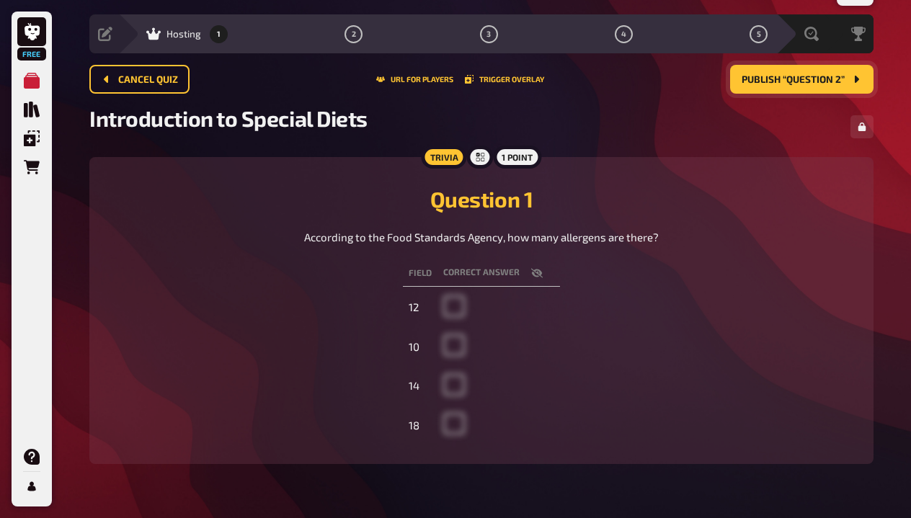
drag, startPoint x: 859, startPoint y: 125, endPoint x: 714, endPoint y: 153, distance: 146.9
click at [712, 154] on main "0 Home My Quizzes Introduction to Special Diets Hosting Setup Edit Content Quiz…" at bounding box center [481, 232] width 784 height 510
click at [160, 84] on span "Cancel Quiz" at bounding box center [148, 80] width 60 height 10
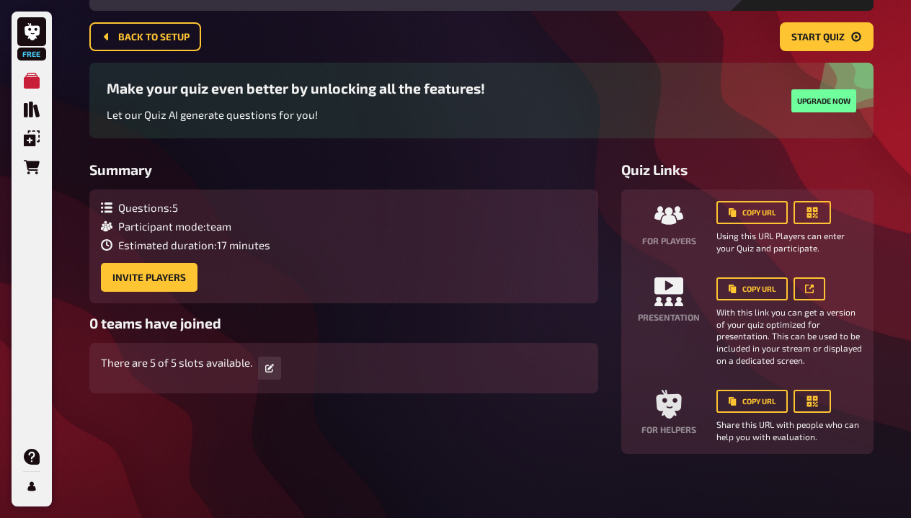
scroll to position [4, 0]
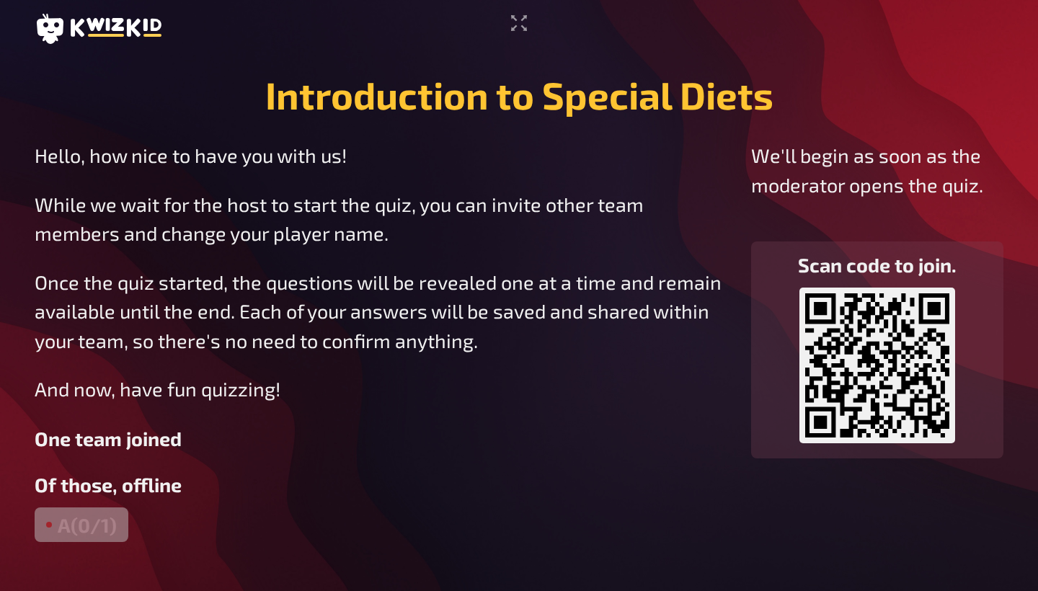
click at [88, 520] on div "A (0/1)" at bounding box center [82, 524] width 94 height 35
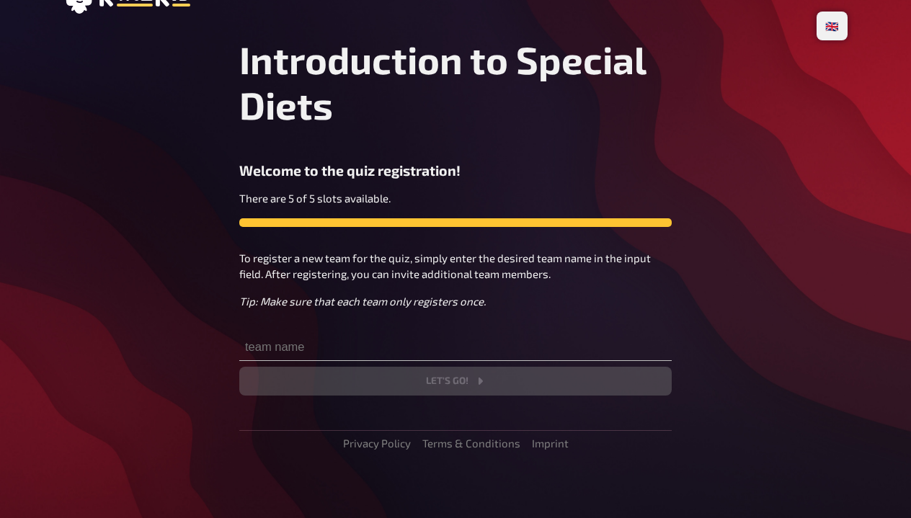
scroll to position [27, 0]
